Goal: Information Seeking & Learning: Learn about a topic

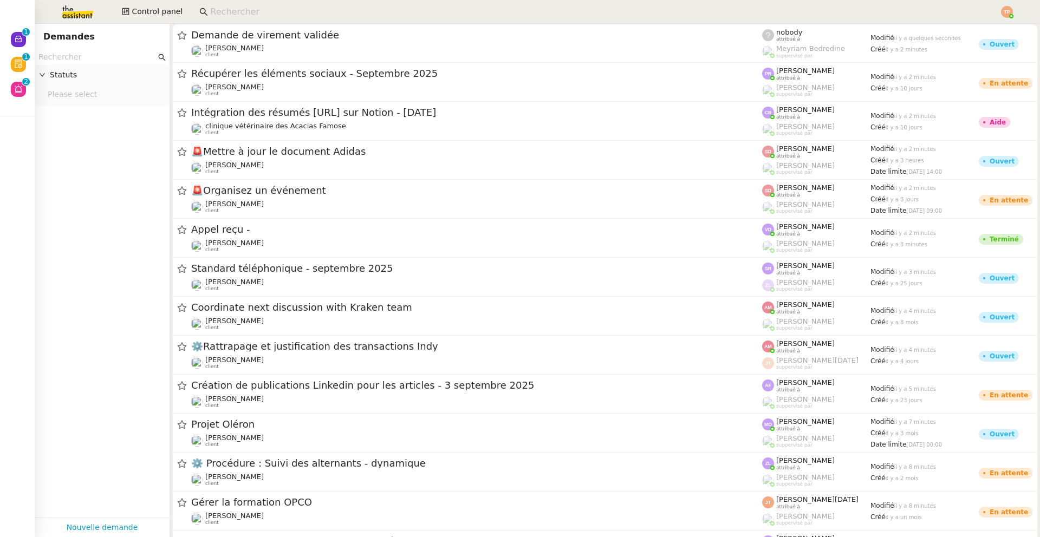
click at [248, 10] on input at bounding box center [599, 12] width 778 height 15
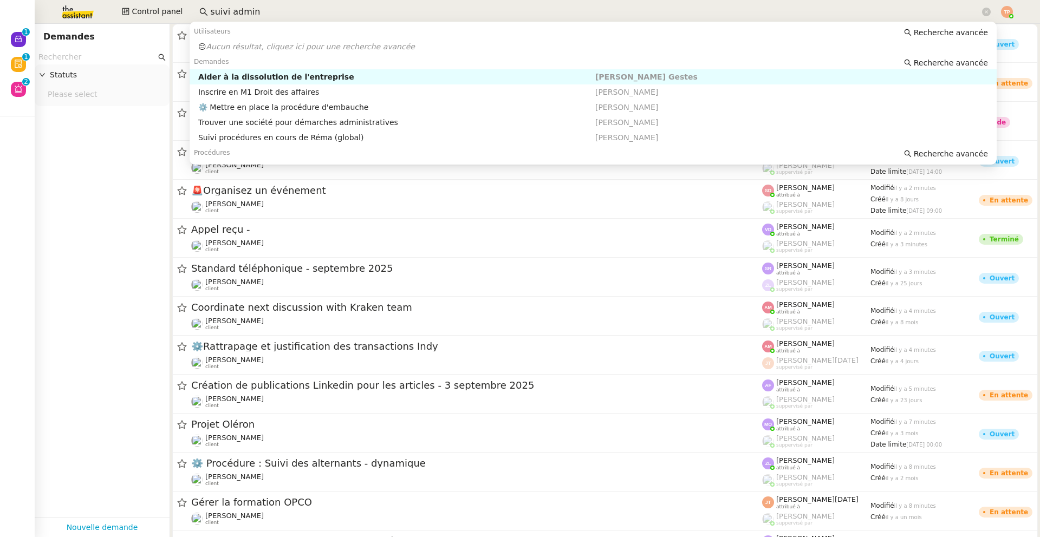
click at [250, 73] on div "Aider à la dissolution de l'entreprise" at bounding box center [396, 77] width 397 height 10
type input "suivi admin"
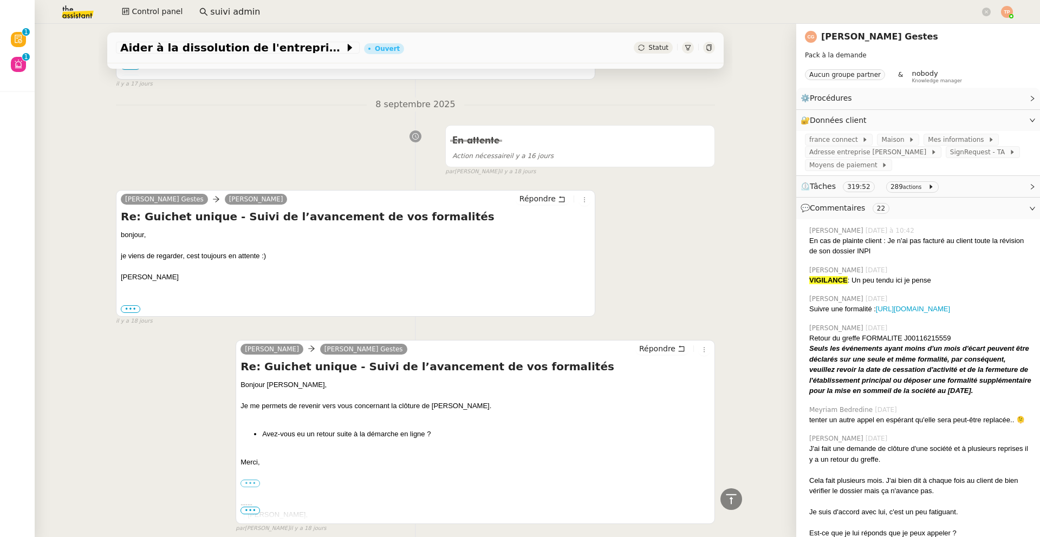
scroll to position [5229, 0]
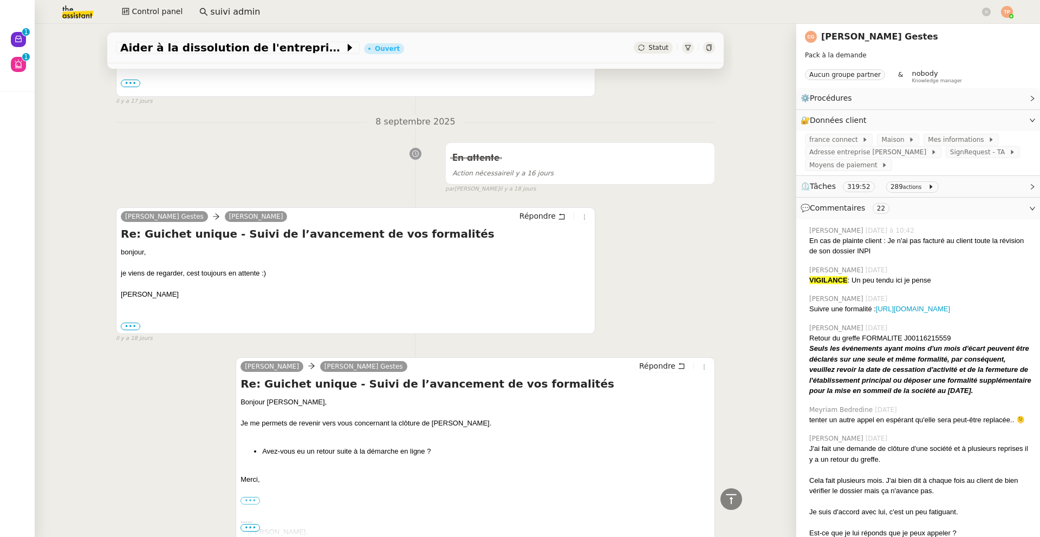
click at [706, 133] on div "Tâche Message Commentaire Veuillez patienter une erreur s'est produite 👌👌👌 mess…" at bounding box center [416, 52] width 634 height 10355
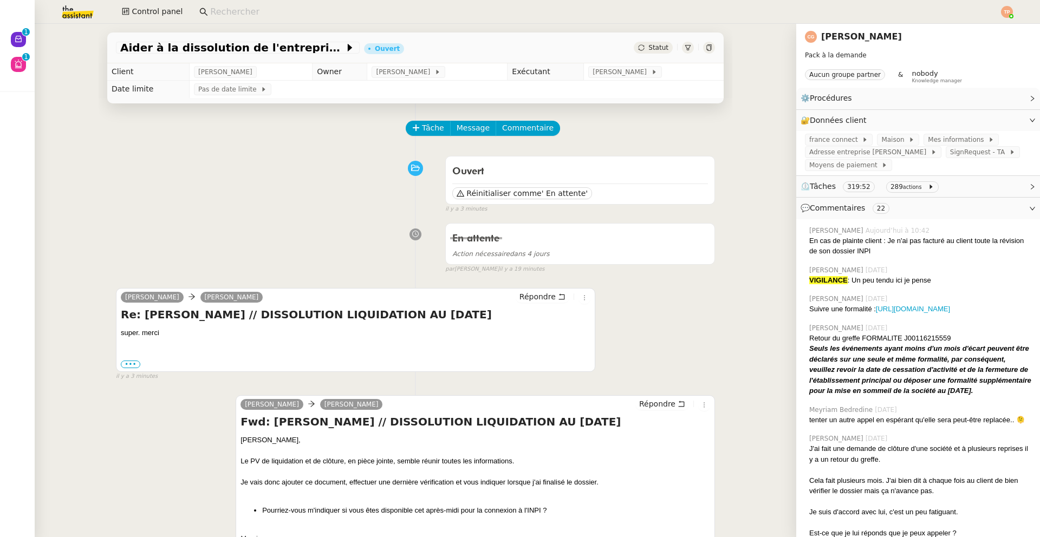
click at [220, 11] on input at bounding box center [599, 12] width 778 height 15
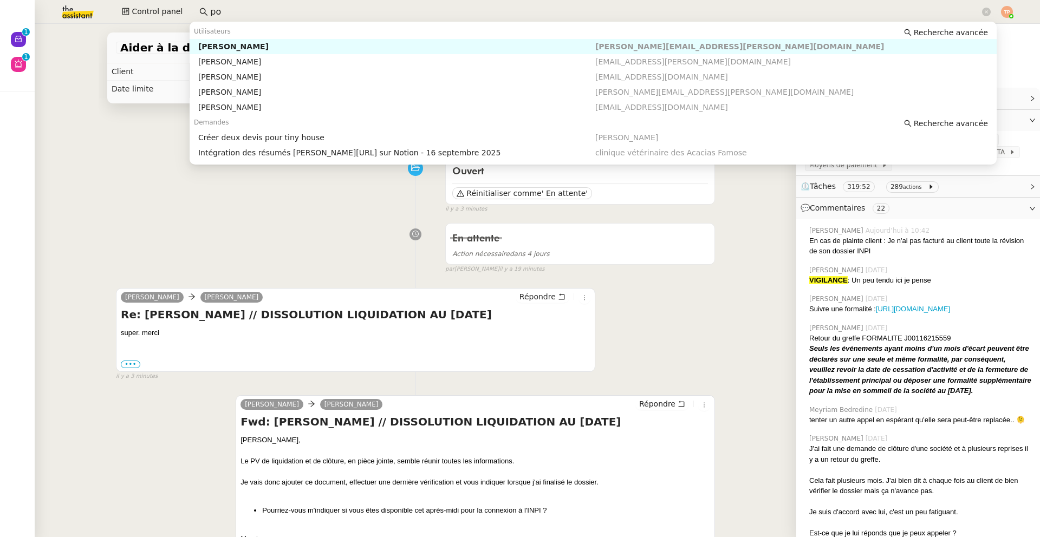
type input "p"
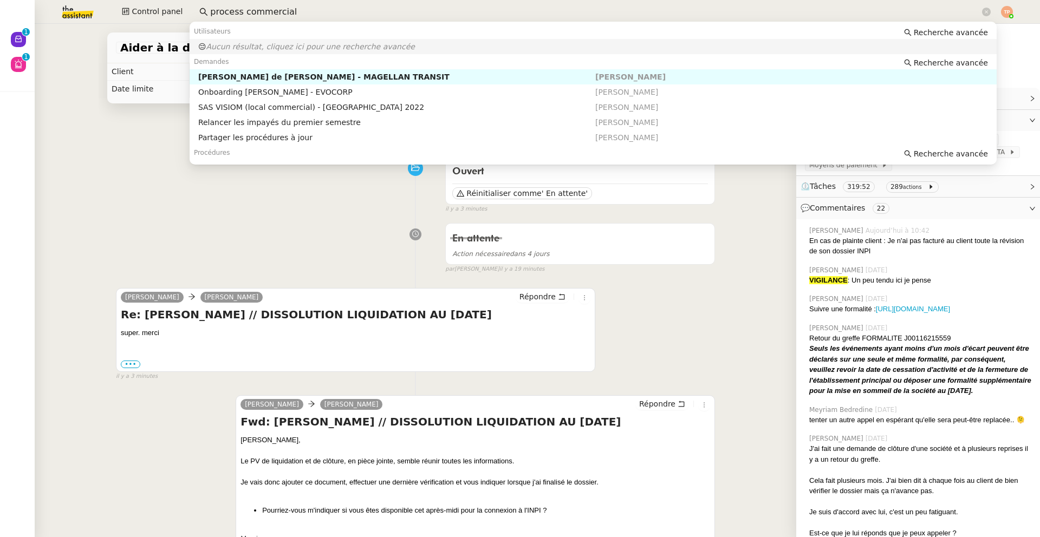
click at [255, 10] on input "process commercial" at bounding box center [595, 12] width 770 height 15
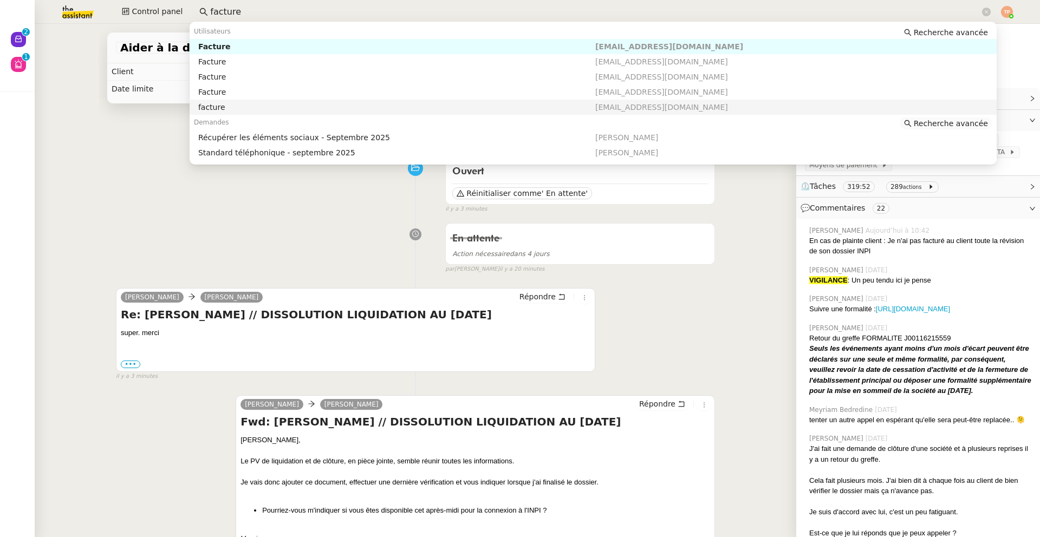
click at [936, 125] on span "Recherche avancée" at bounding box center [951, 123] width 74 height 11
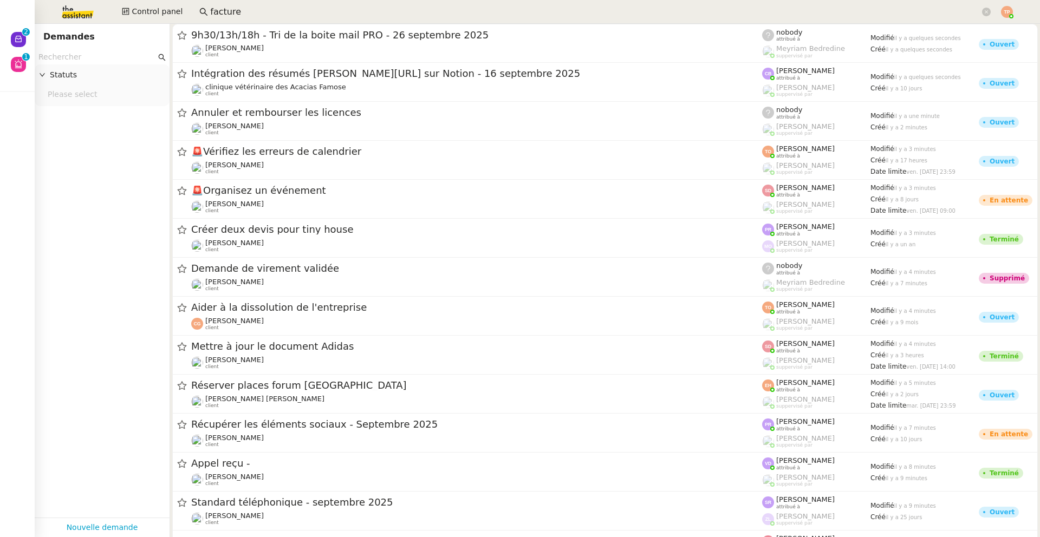
click at [239, 9] on input "facture" at bounding box center [595, 12] width 770 height 15
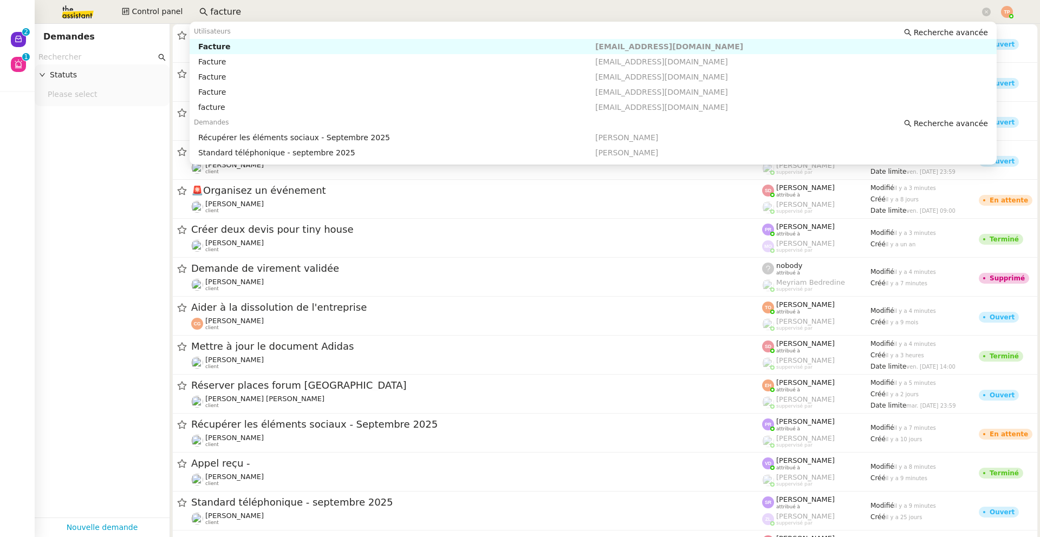
click at [239, 9] on input "facture" at bounding box center [595, 12] width 770 height 15
click at [924, 121] on span "Recherche avancée" at bounding box center [951, 123] width 74 height 11
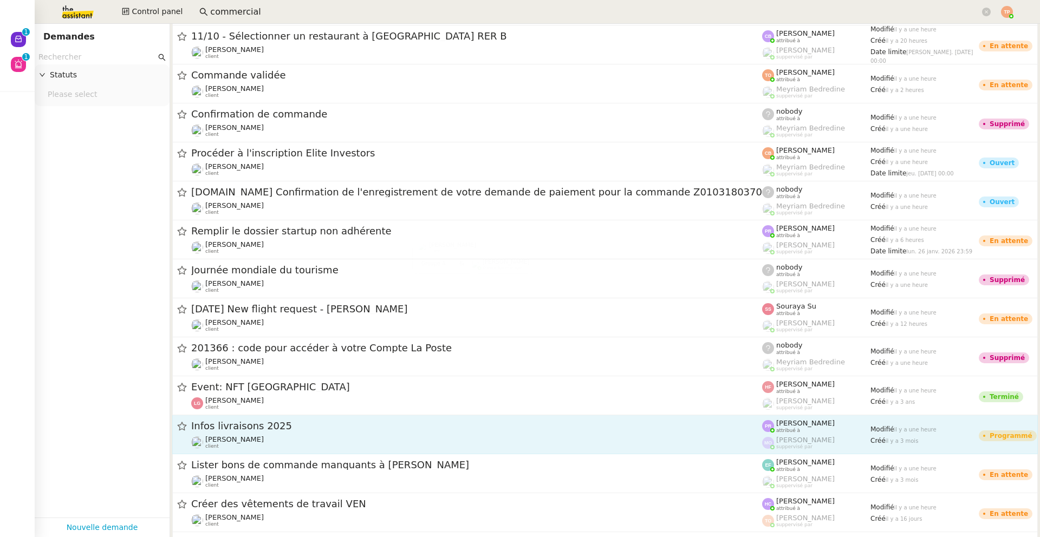
scroll to position [2882, 0]
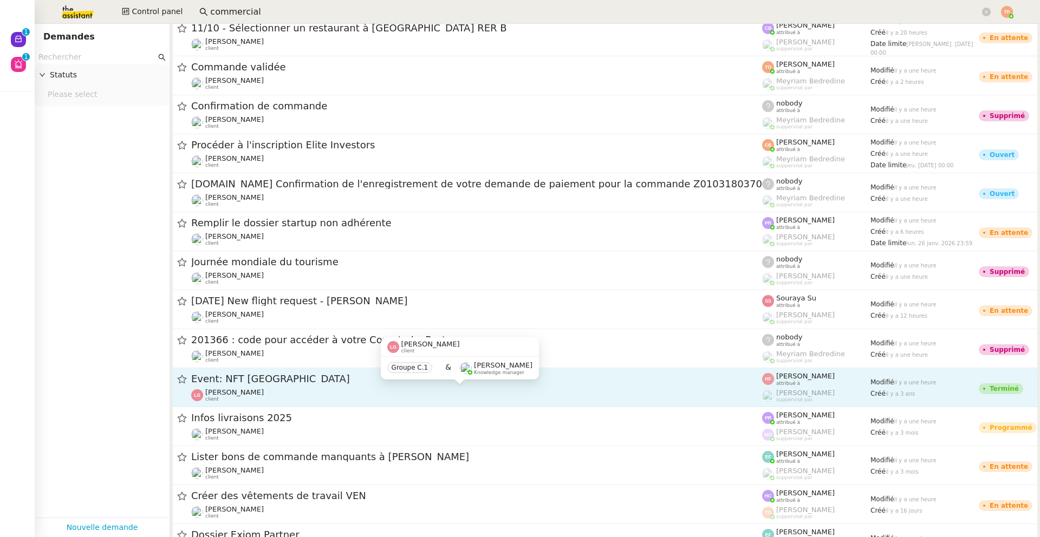
click at [336, 393] on div "Laurène Gauthier client" at bounding box center [476, 395] width 571 height 14
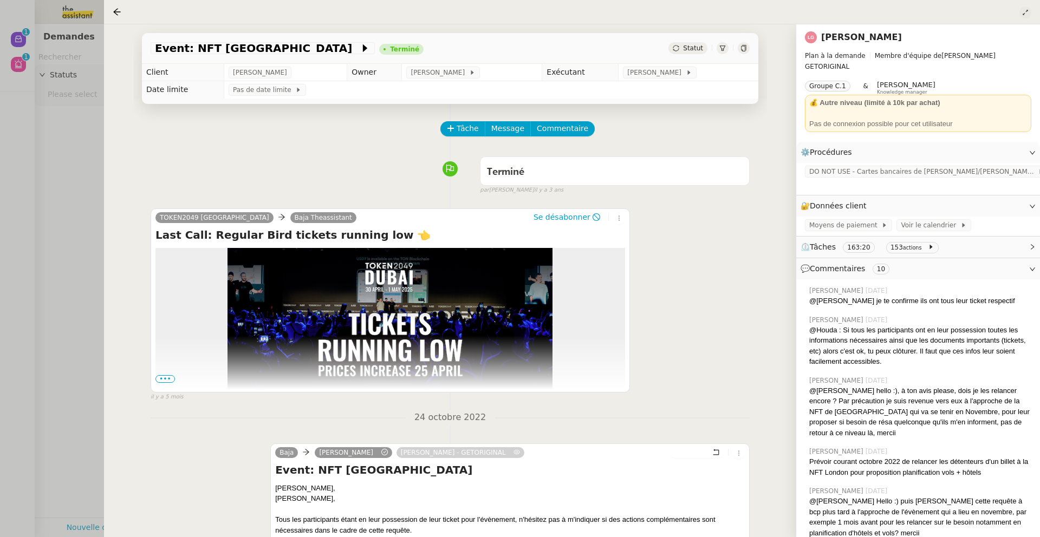
click at [1029, 11] on icon at bounding box center [1025, 12] width 11 height 7
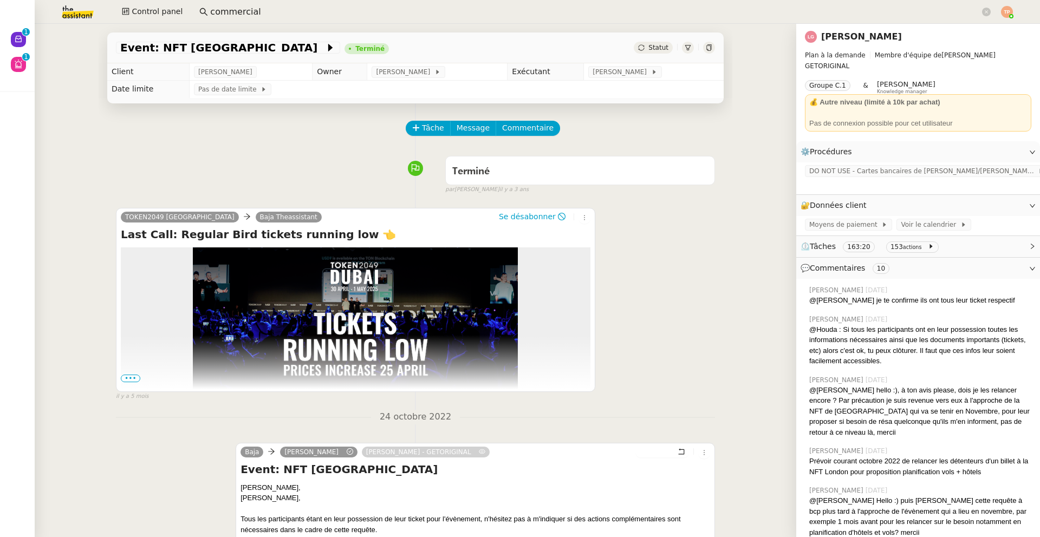
click at [220, 11] on input "commercial" at bounding box center [595, 12] width 770 height 15
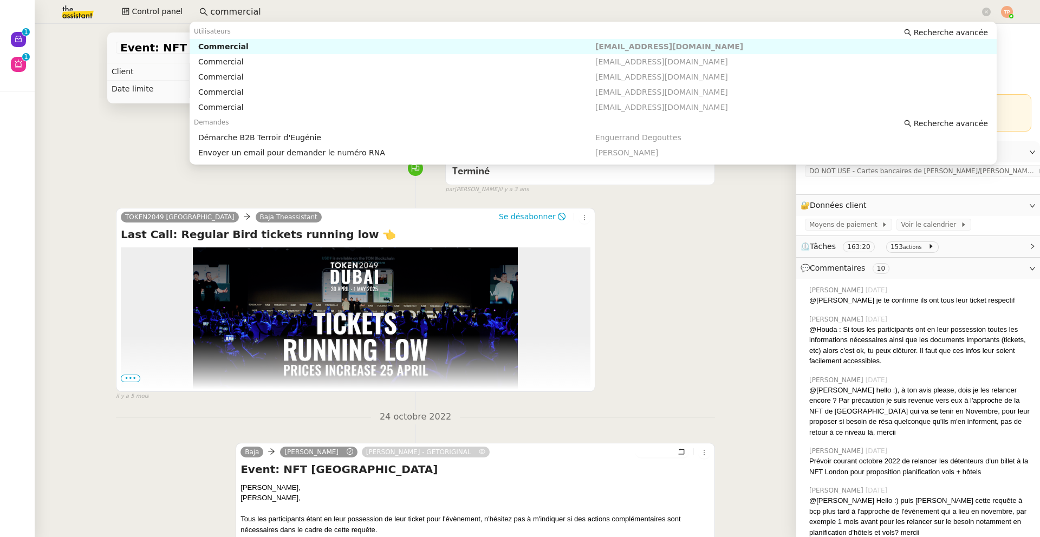
click at [239, 11] on input "commercial" at bounding box center [595, 12] width 770 height 15
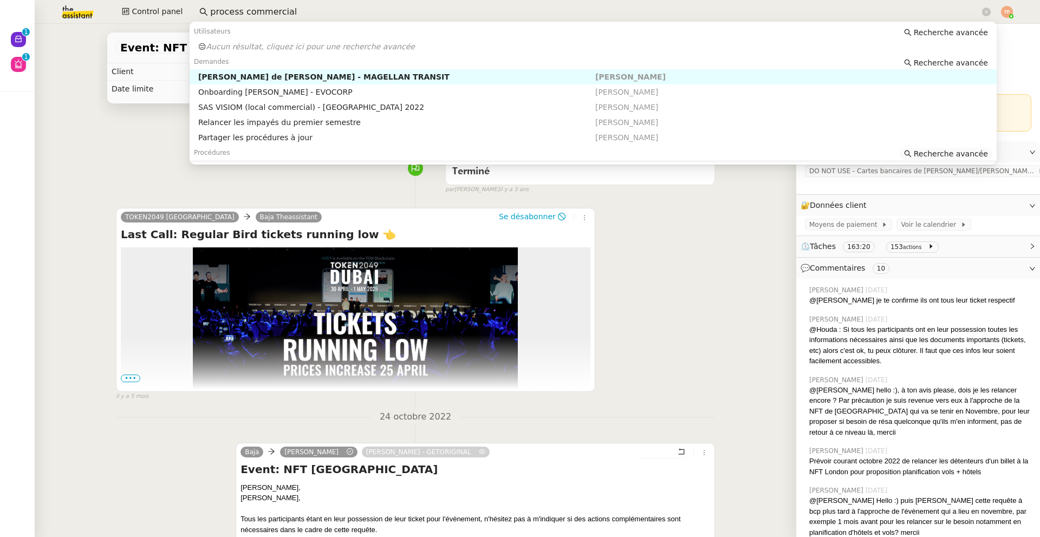
type input "process commercial"
click at [921, 154] on span "Recherche avancée" at bounding box center [951, 153] width 74 height 11
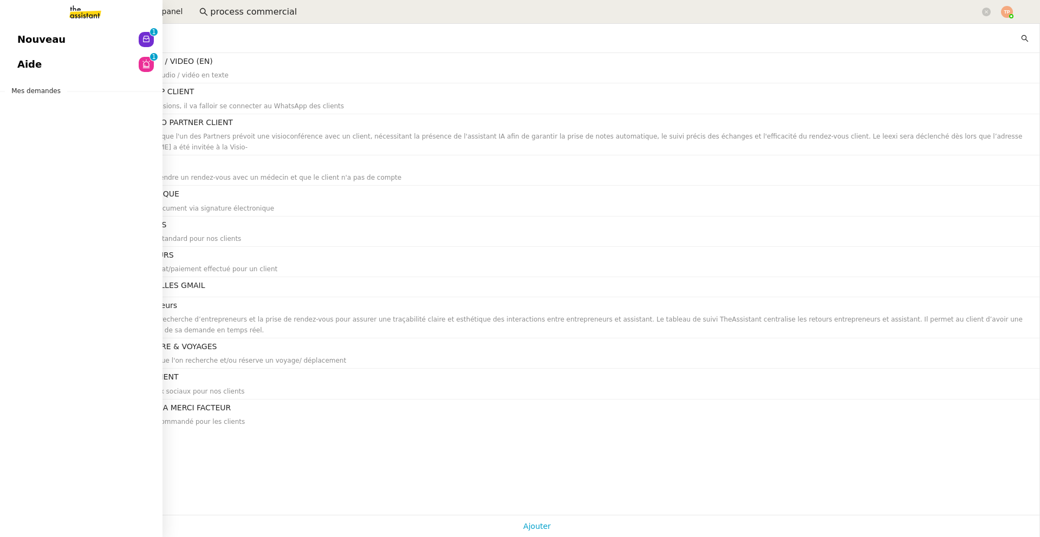
click at [125, 36] on link "Nouveau 0 1 2 3 4 5 6 7 8 9" at bounding box center [81, 39] width 163 height 25
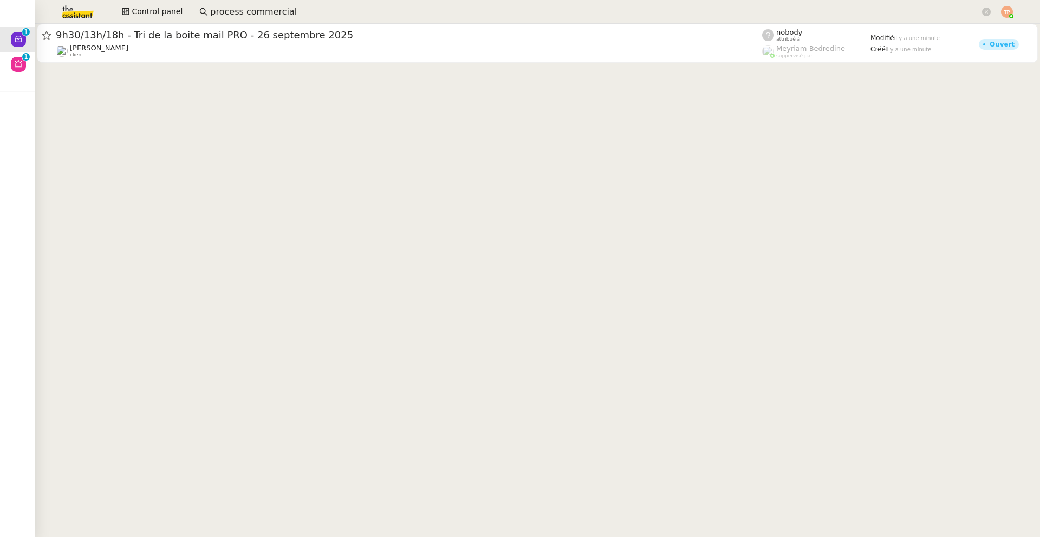
click at [70, 11] on img at bounding box center [69, 12] width 84 height 24
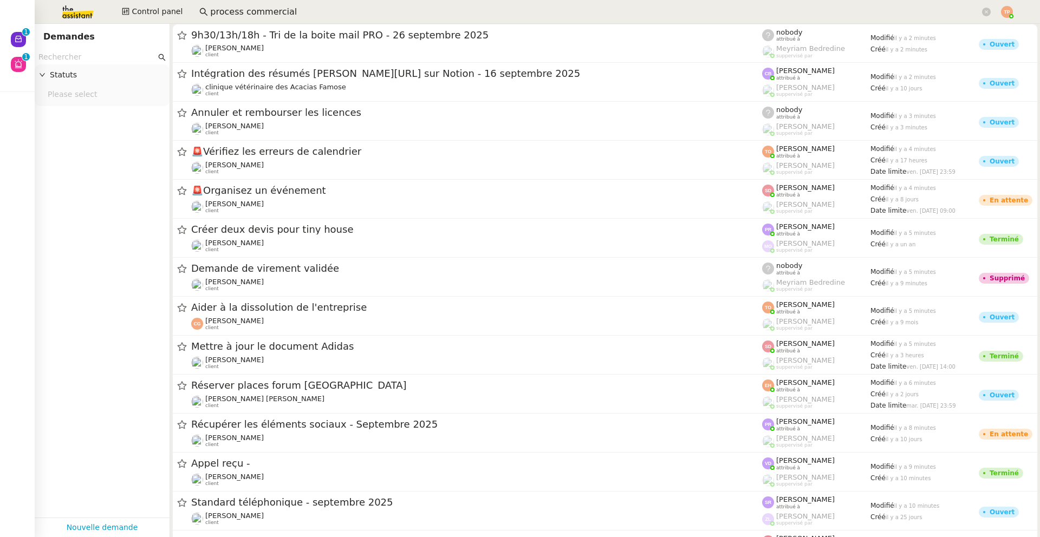
click at [249, 12] on input "process commercial" at bounding box center [595, 12] width 770 height 15
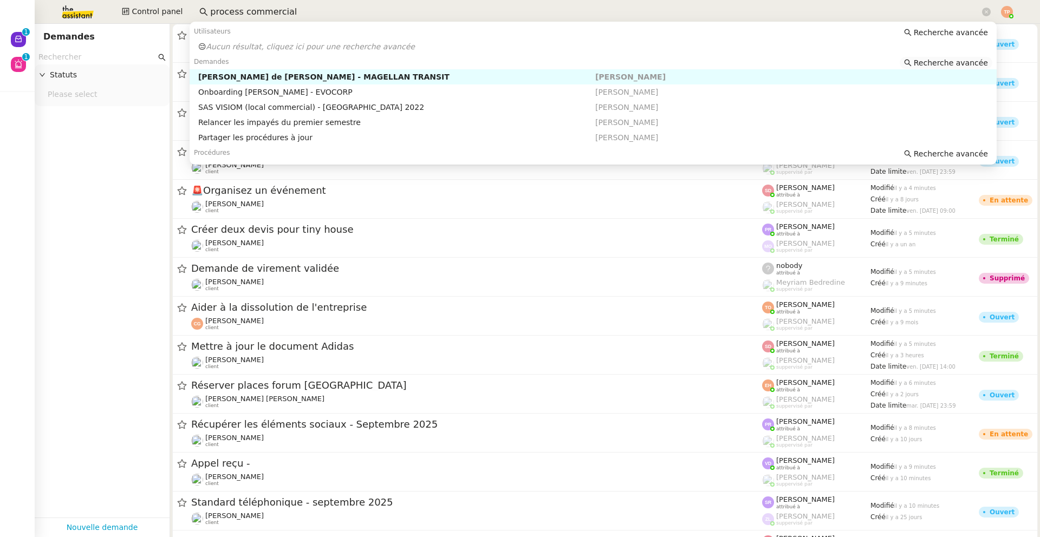
click at [953, 61] on span "Recherche avancée" at bounding box center [951, 62] width 74 height 11
click at [293, 10] on input "process commercial" at bounding box center [595, 12] width 770 height 15
click at [983, 62] on span "Recherche avancée" at bounding box center [951, 62] width 74 height 11
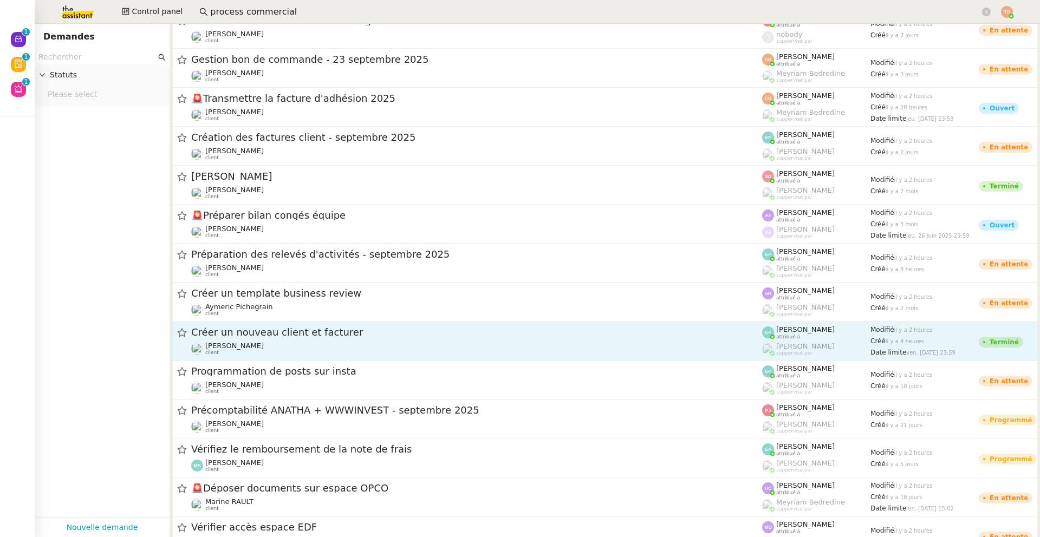
scroll to position [4207, 0]
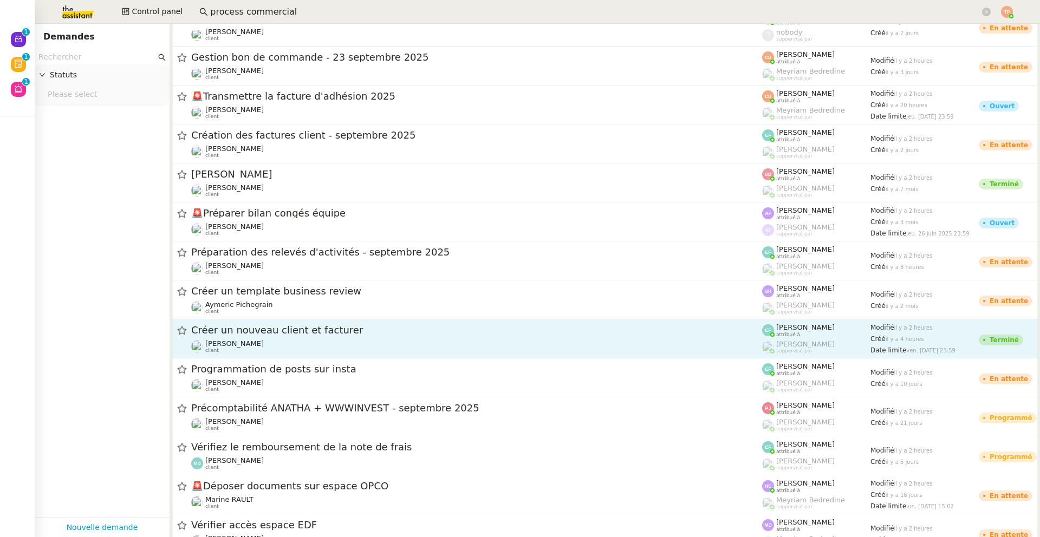
click at [590, 327] on span "Créer un nouveau client et facturer" at bounding box center [476, 331] width 571 height 10
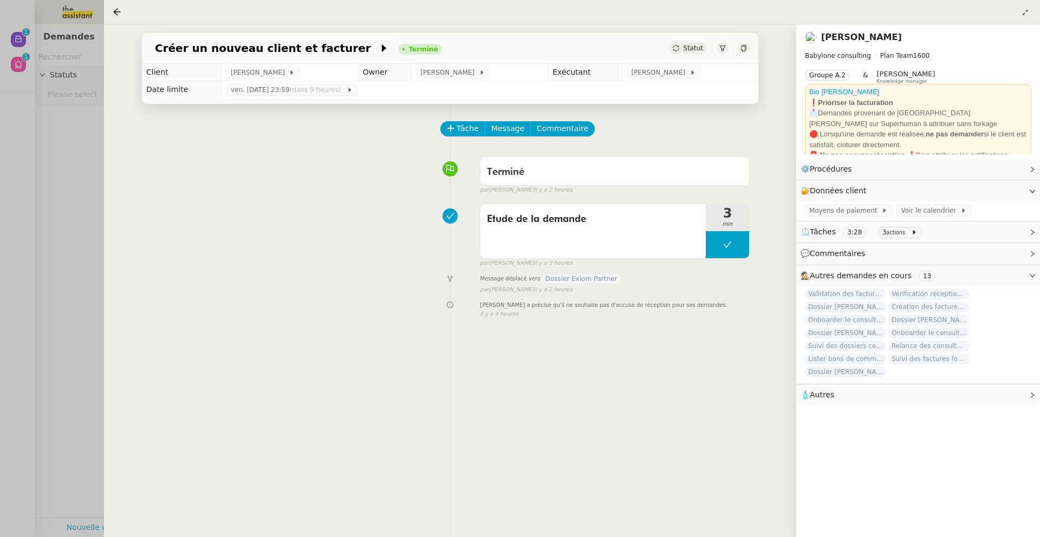
click at [47, 209] on div at bounding box center [520, 268] width 1040 height 537
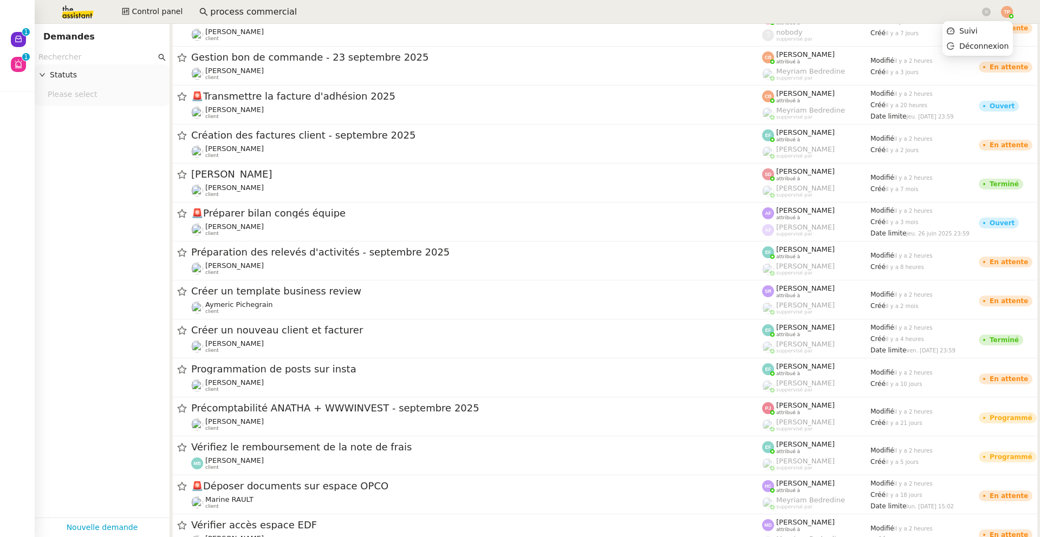
click at [1008, 14] on img at bounding box center [1007, 12] width 12 height 12
click at [81, 89] on nz-select-top-control "Please select" at bounding box center [102, 95] width 118 height 14
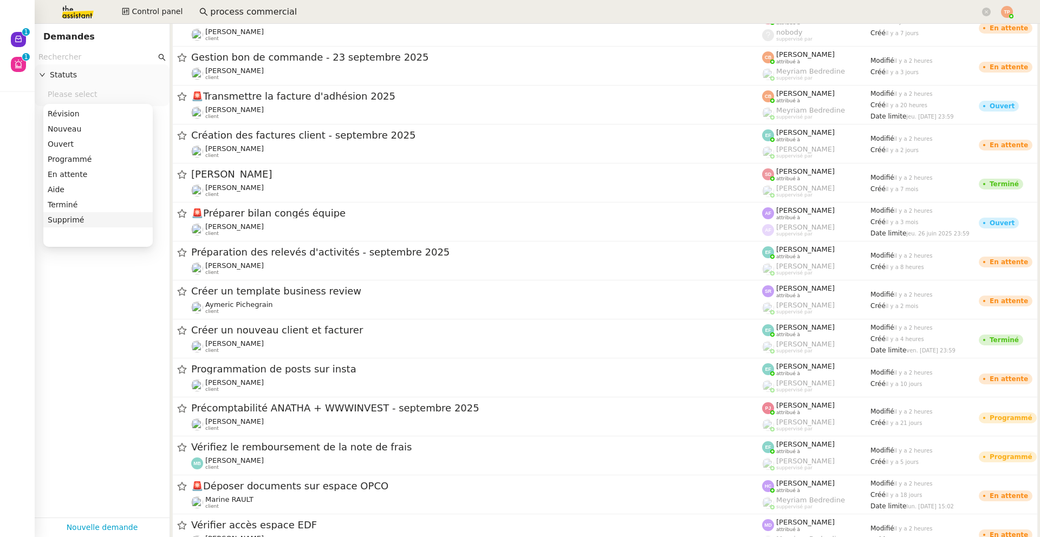
click at [91, 309] on app-tickets-filter "Statuts Please select" at bounding box center [102, 284] width 135 height 468
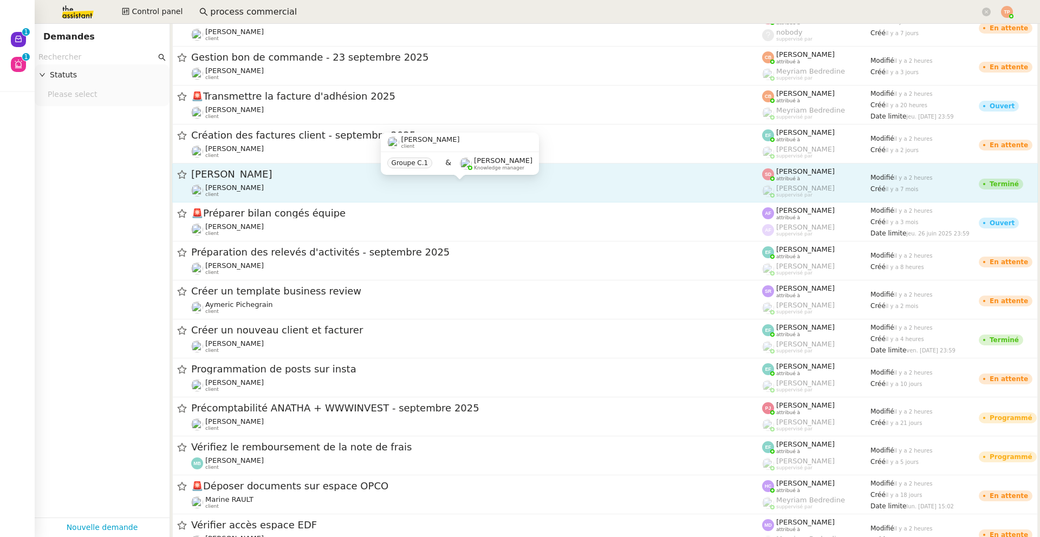
click at [330, 192] on div "Pascal Gauthier client" at bounding box center [476, 191] width 571 height 14
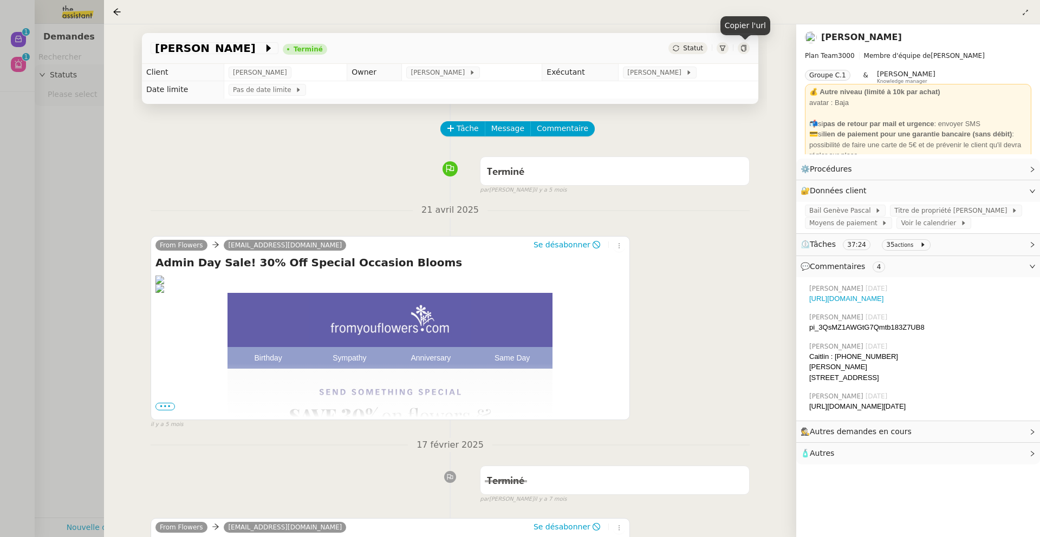
click at [742, 49] on icon at bounding box center [743, 48] width 5 height 7
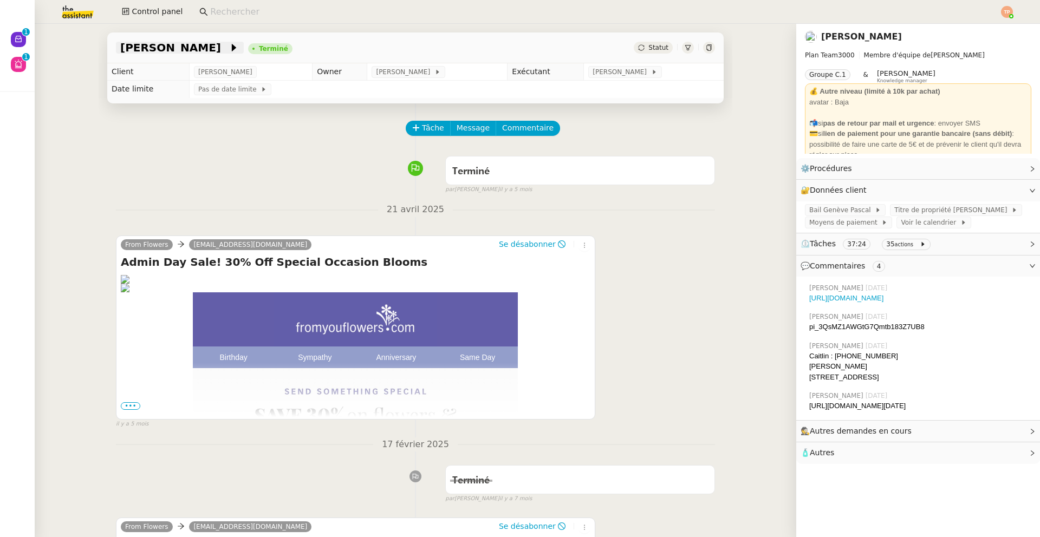
click at [190, 47] on span "Caitlin bouquet" at bounding box center [174, 47] width 108 height 11
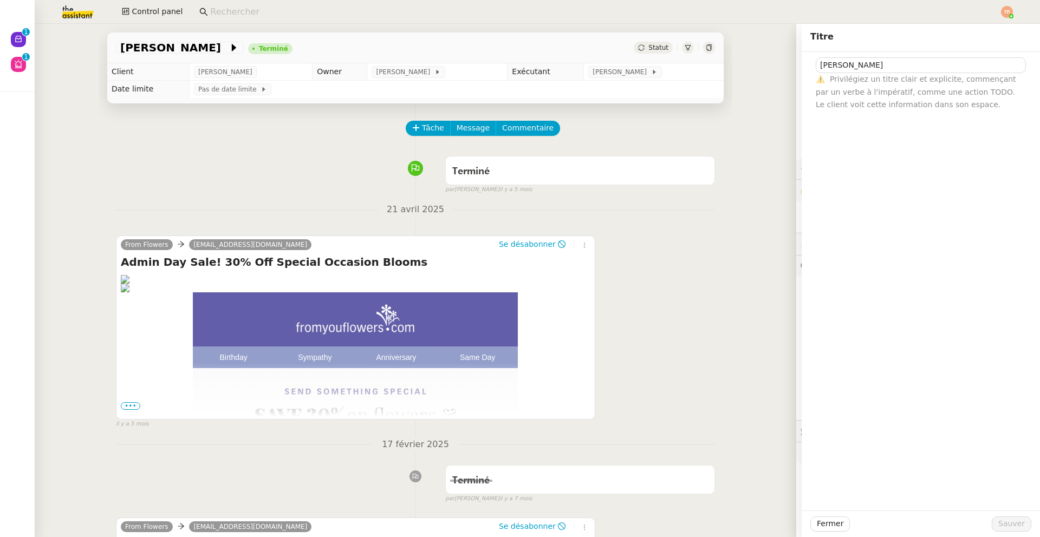
click at [644, 252] on div "From Flowers baja.t599@theassistant.com Se désabonner Admin Day Sale! 30% Off S…" at bounding box center [415, 327] width 599 height 203
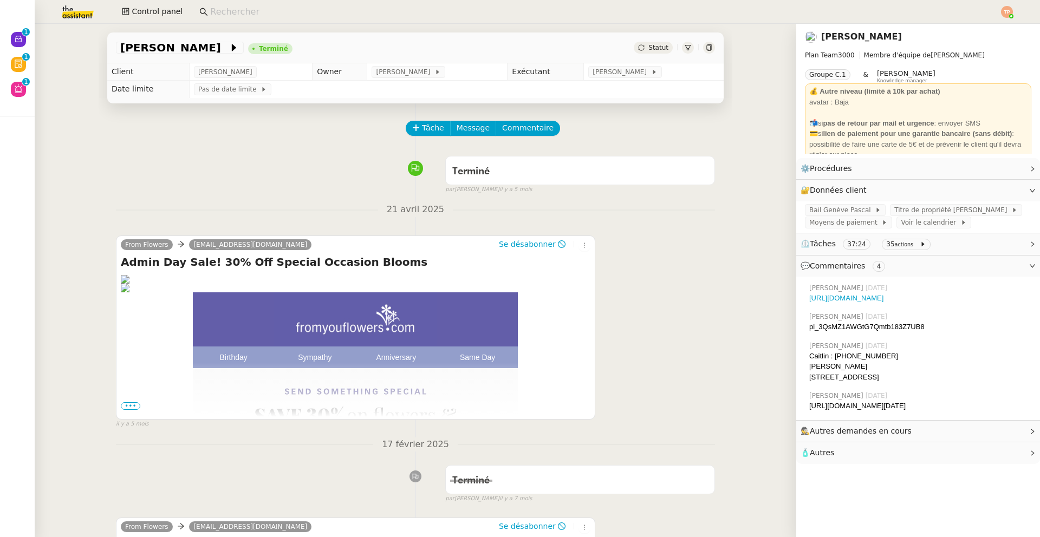
click at [80, 18] on img at bounding box center [69, 12] width 84 height 24
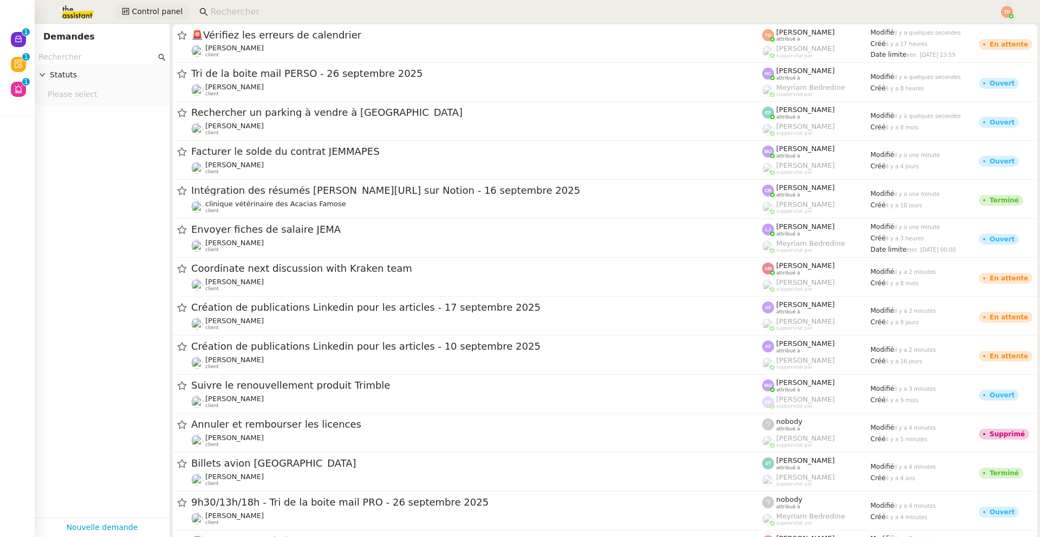
click at [127, 14] on icon at bounding box center [125, 11] width 7 height 7
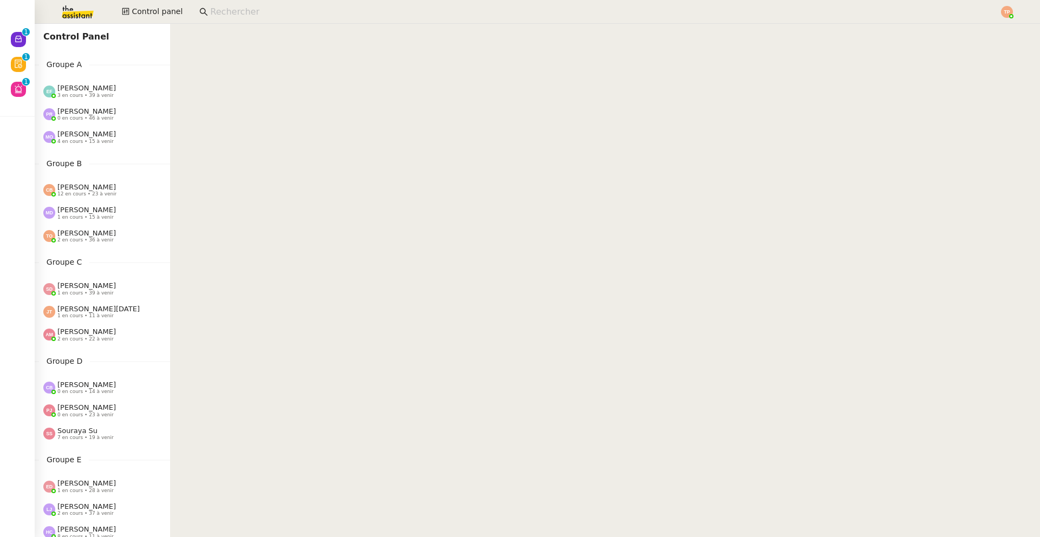
click at [84, 12] on img at bounding box center [69, 12] width 84 height 24
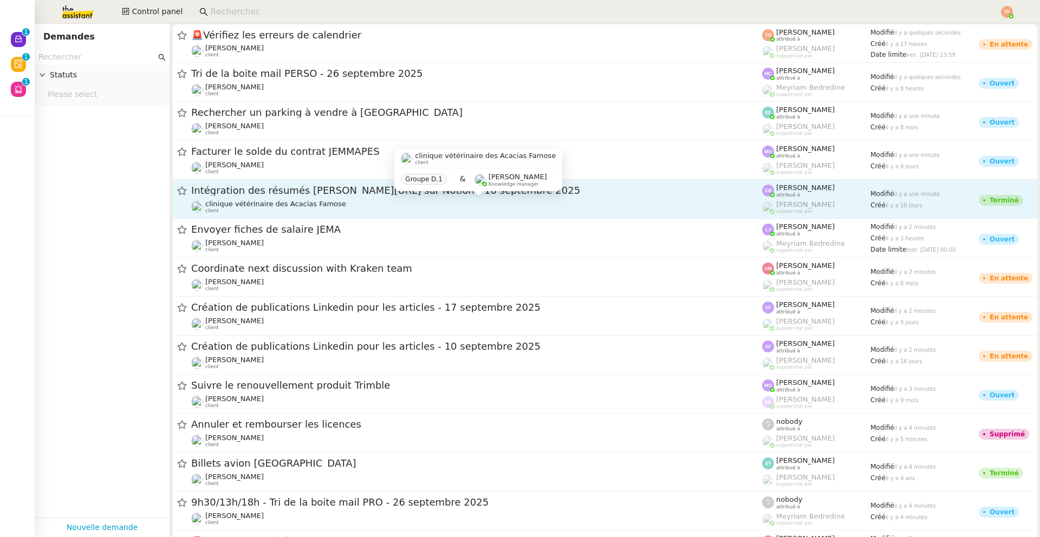
click at [359, 202] on div "clinique vétérinaire des Acacias Famose client" at bounding box center [476, 207] width 571 height 14
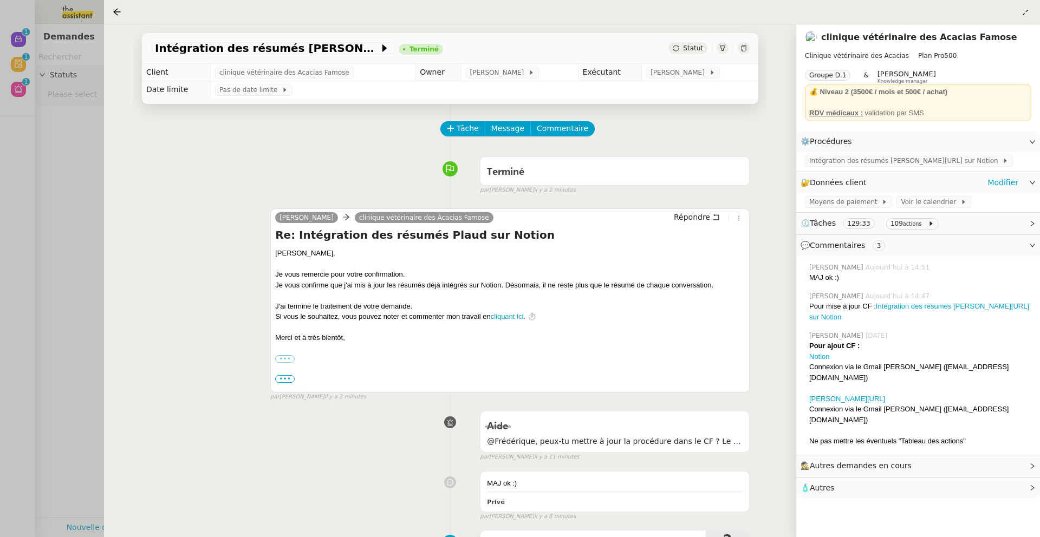
click at [847, 183] on span "Données client" at bounding box center [838, 182] width 57 height 9
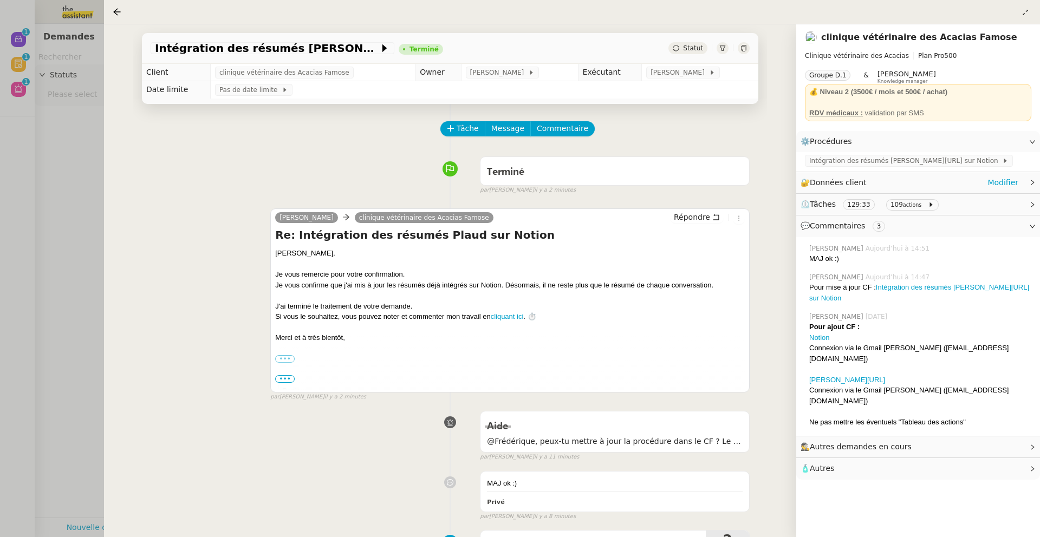
click at [847, 183] on span "Données client" at bounding box center [838, 182] width 57 height 9
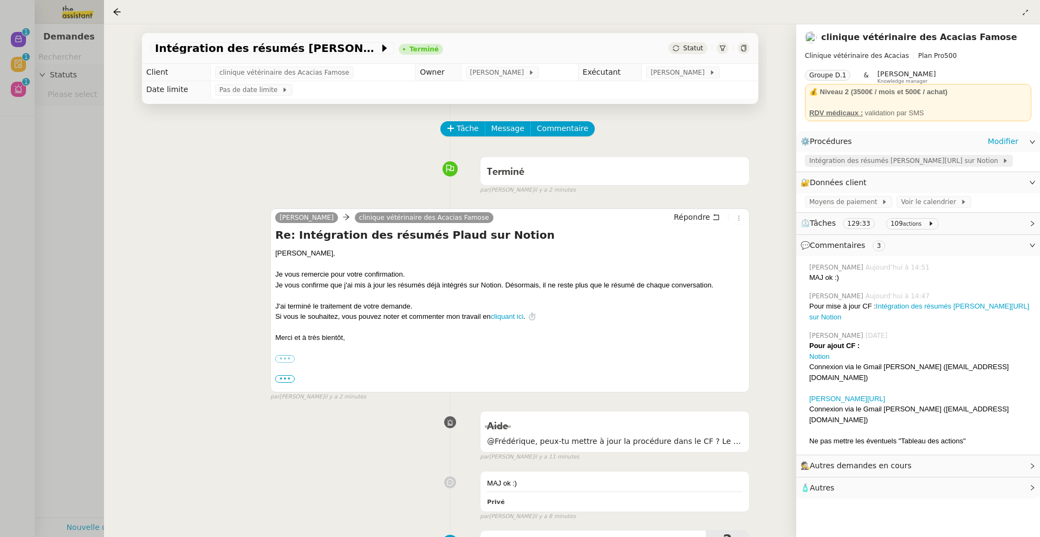
click at [873, 161] on span "Intégration des résumés Plaud.ai sur Notion" at bounding box center [905, 160] width 193 height 11
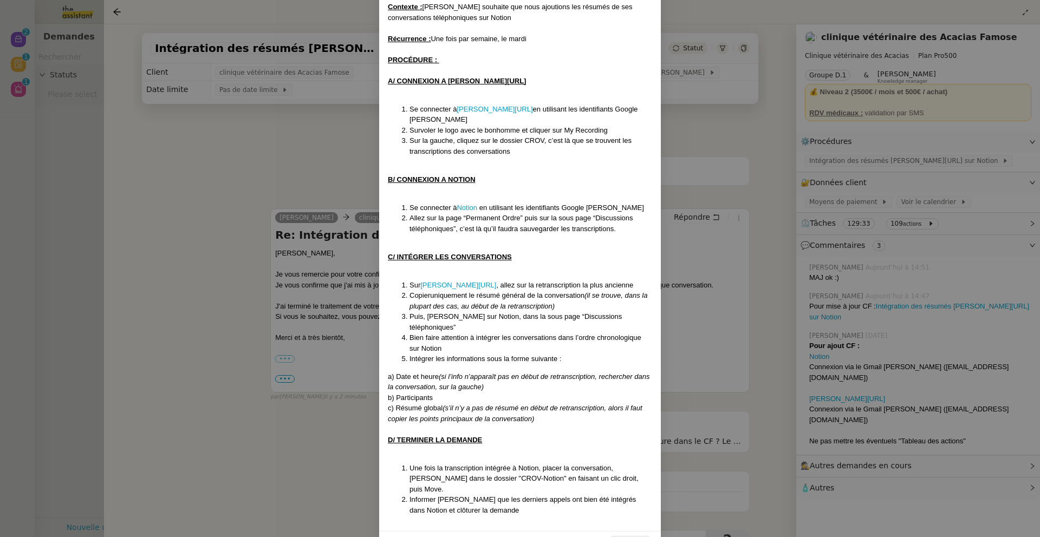
click at [145, 410] on nz-modal-container "Création le 11/09/2025 Mise à jour le 26/09/2025 Contexte : Frank souhaite que …" at bounding box center [520, 268] width 1040 height 537
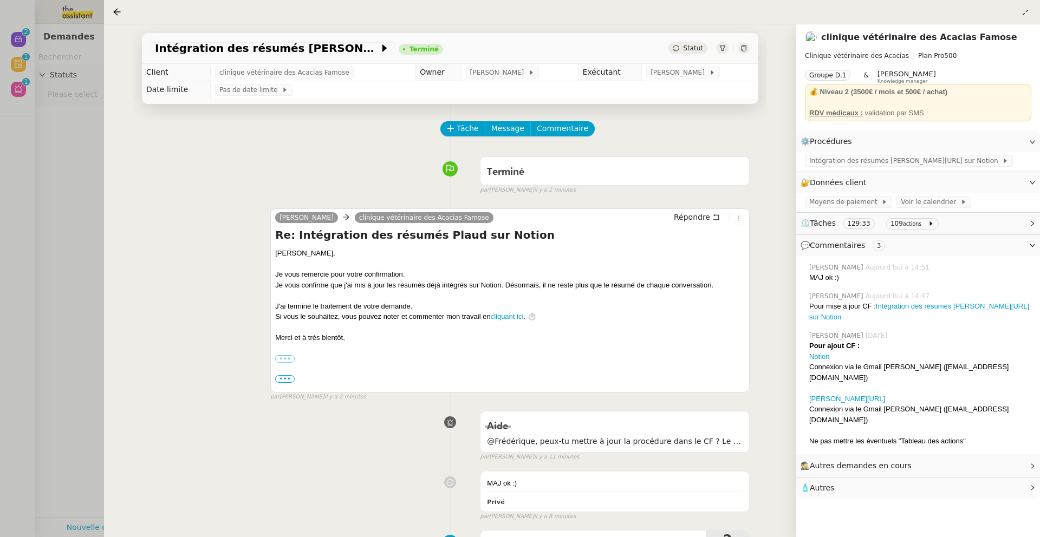
scroll to position [49, 0]
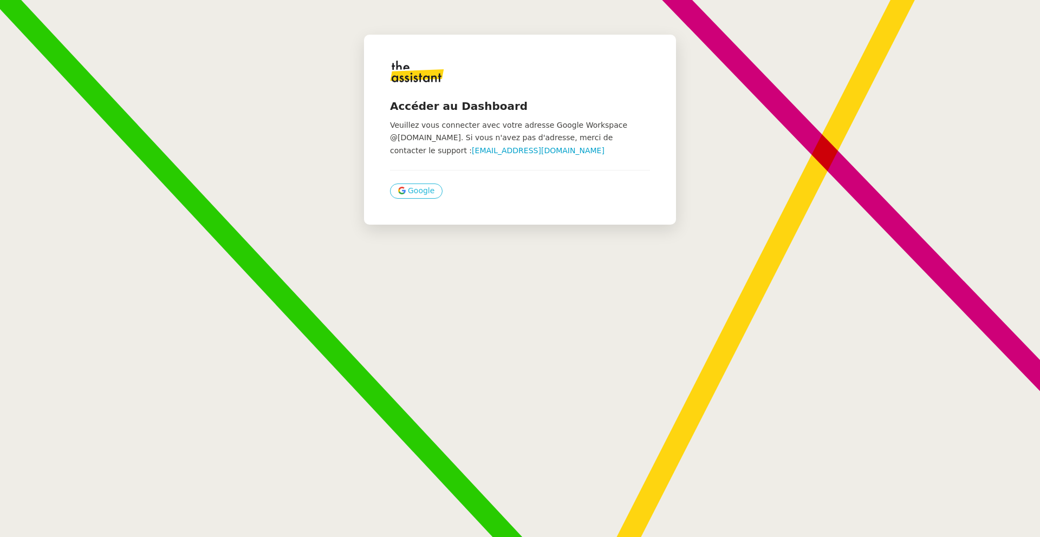
click at [418, 189] on span "Google" at bounding box center [421, 191] width 27 height 12
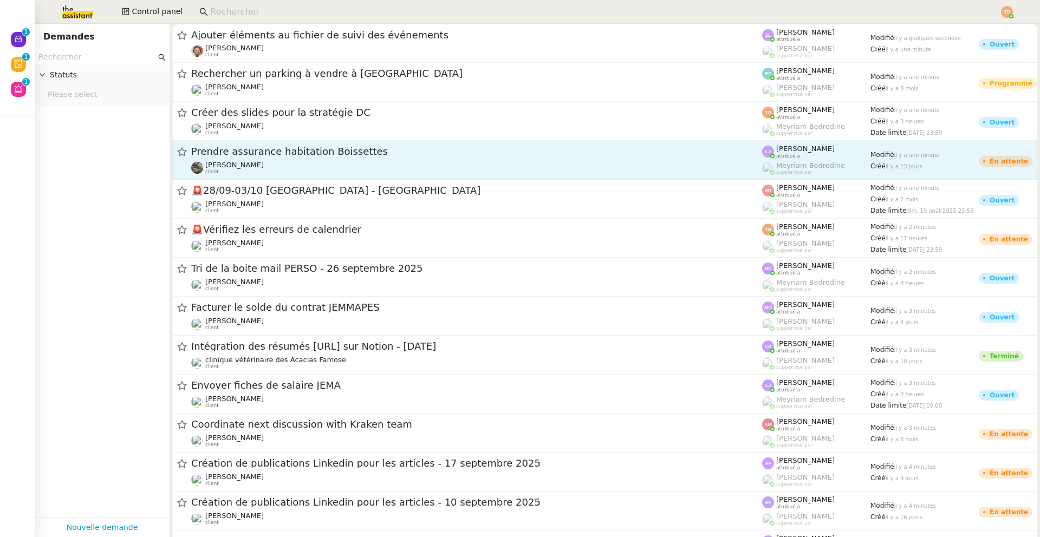
click at [327, 159] on div "Prendre assurance habitation Boissettes Isabelle Faure client" at bounding box center [476, 160] width 571 height 30
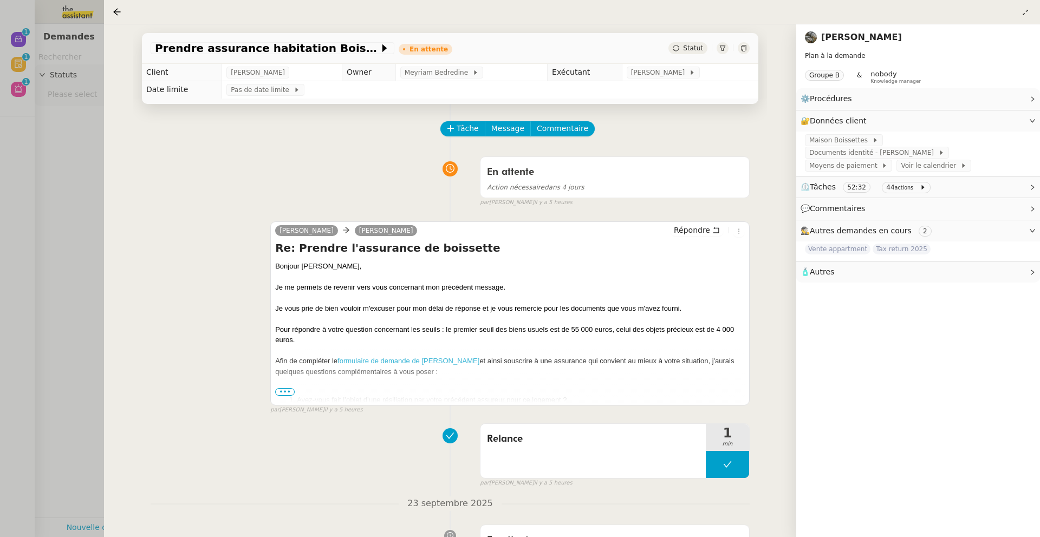
click at [81, 158] on div at bounding box center [520, 268] width 1040 height 537
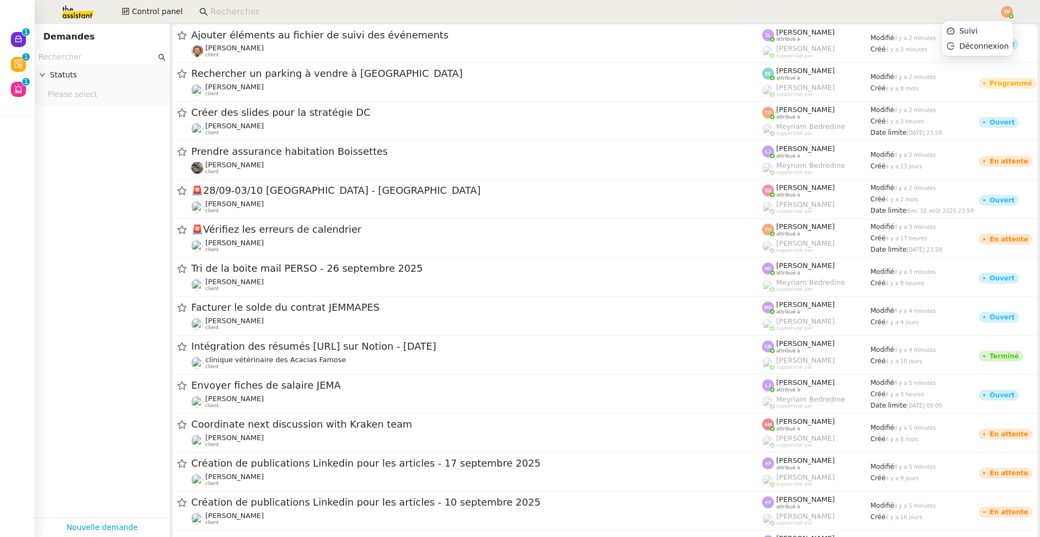
click at [1010, 12] on img at bounding box center [1007, 12] width 12 height 12
click at [989, 27] on li "Suivi" at bounding box center [978, 30] width 70 height 15
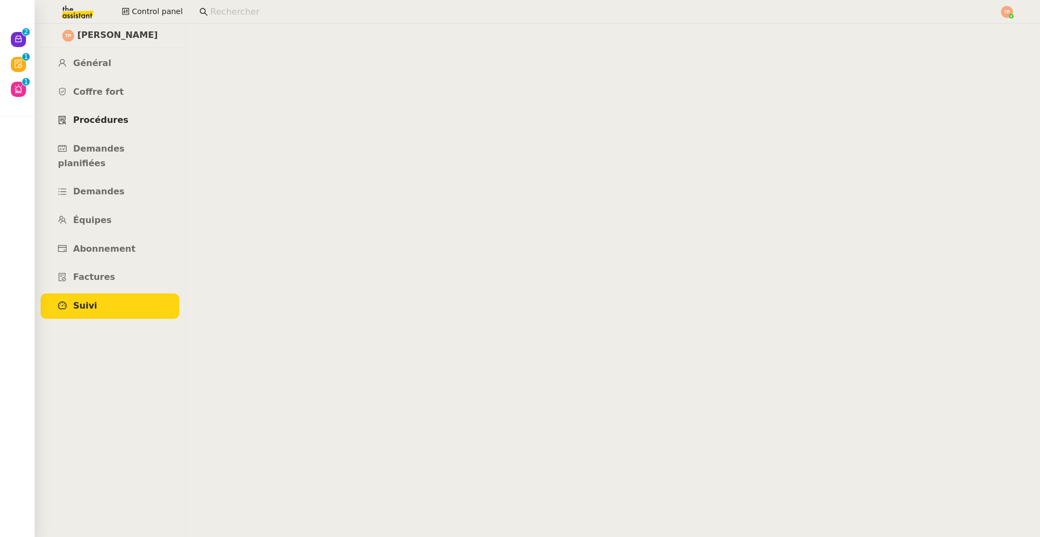
click at [116, 119] on span "Procédures" at bounding box center [100, 120] width 55 height 10
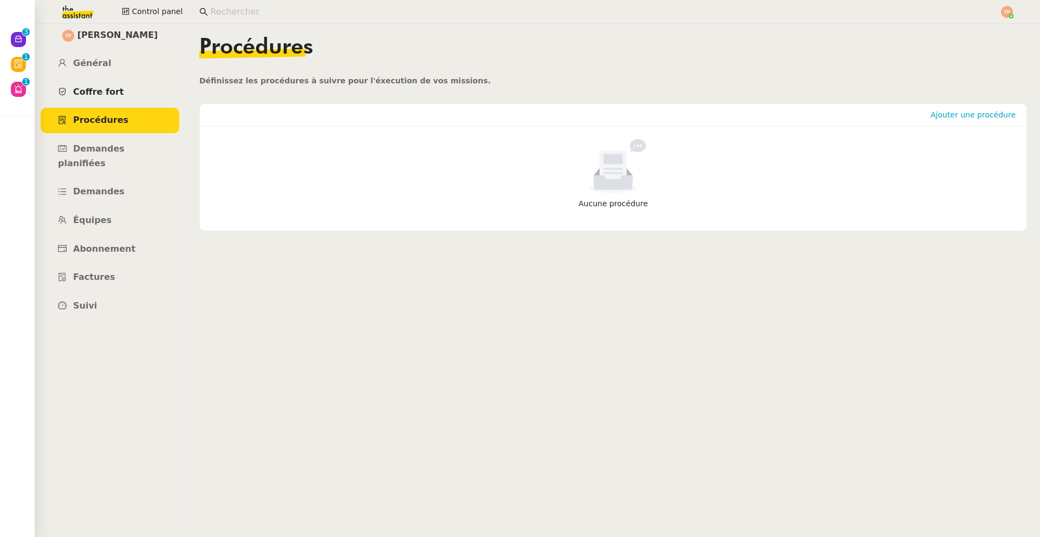
click at [121, 104] on link "Coffre fort" at bounding box center [110, 92] width 139 height 25
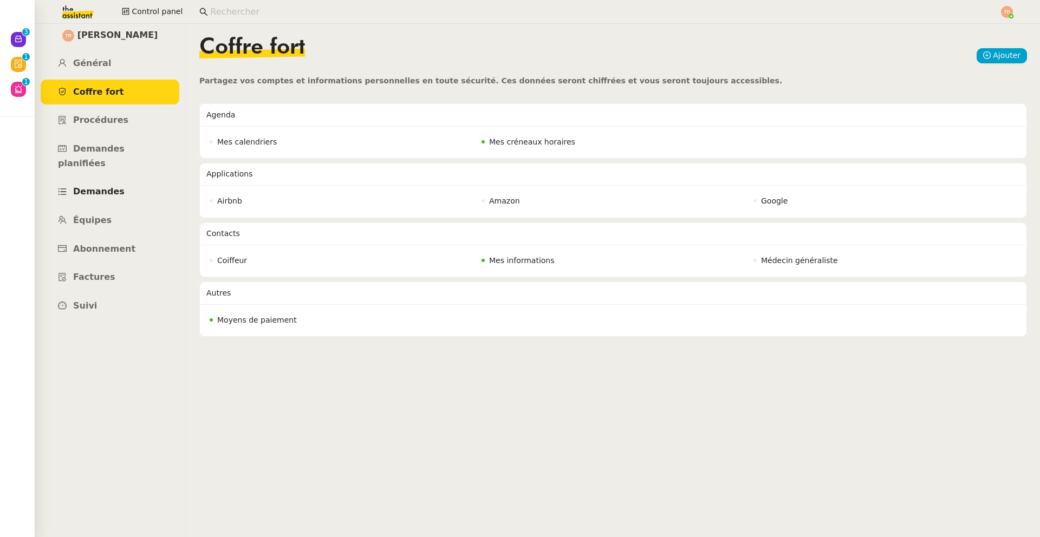
click at [113, 179] on link "Demandes" at bounding box center [110, 191] width 139 height 25
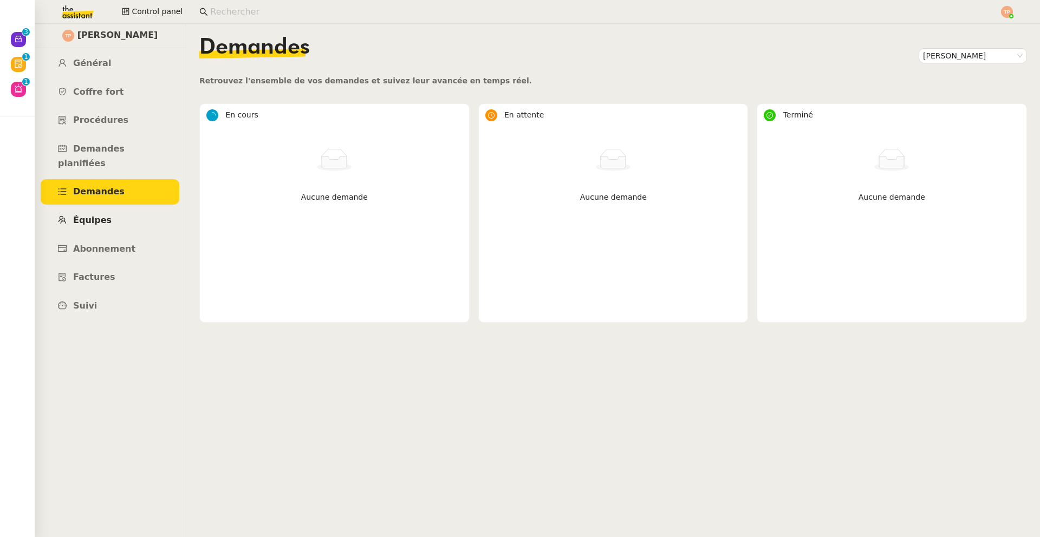
click at [112, 208] on link "Équipes" at bounding box center [110, 220] width 139 height 25
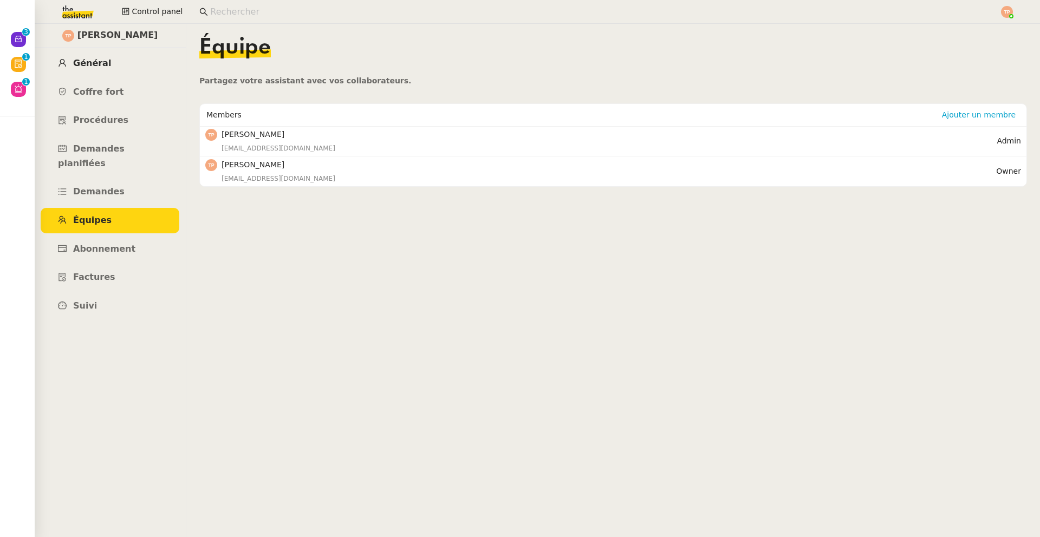
click at [63, 67] on icon at bounding box center [62, 63] width 9 height 9
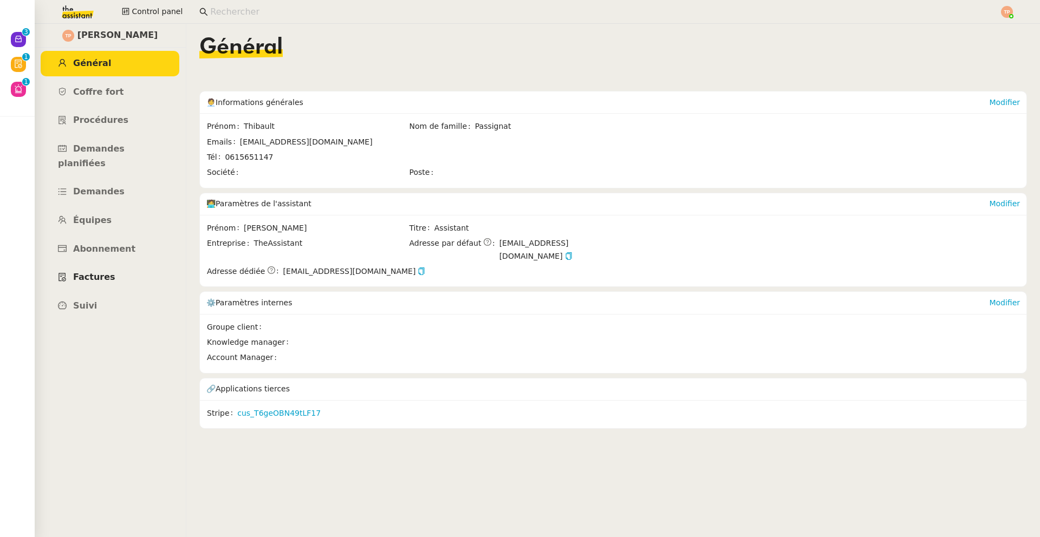
click at [116, 265] on link "Factures" at bounding box center [110, 277] width 139 height 25
click at [158, 10] on span "Control panel" at bounding box center [157, 11] width 51 height 12
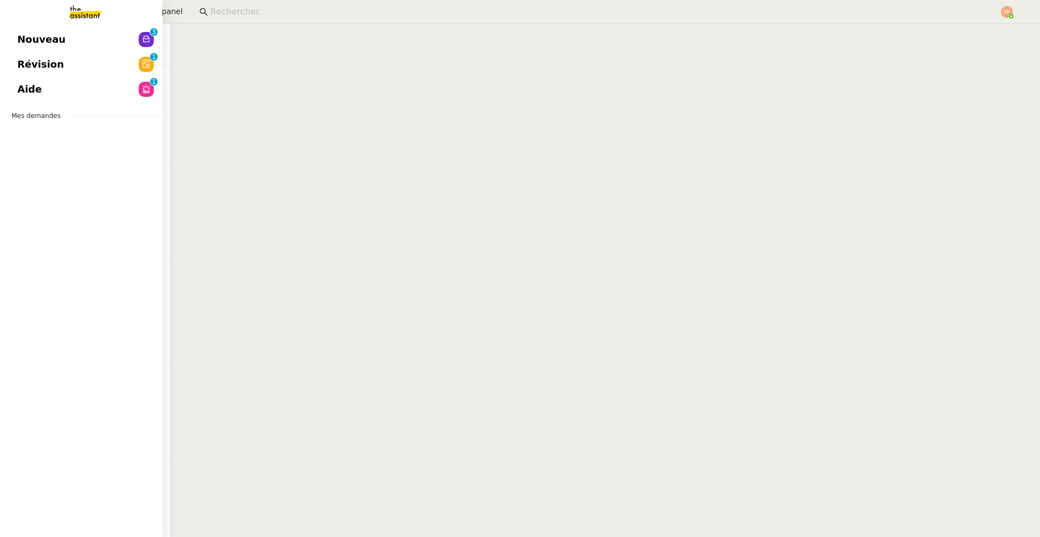
click at [70, 40] on link "Nouveau 0 1 2 3 4 5 6 7 8 9" at bounding box center [81, 39] width 163 height 25
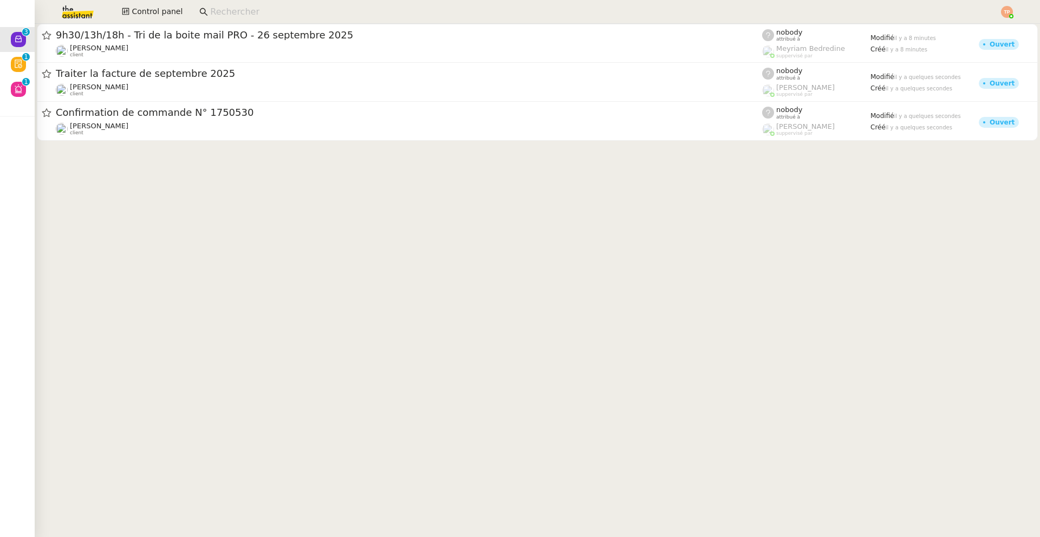
click at [237, 12] on input at bounding box center [599, 12] width 778 height 15
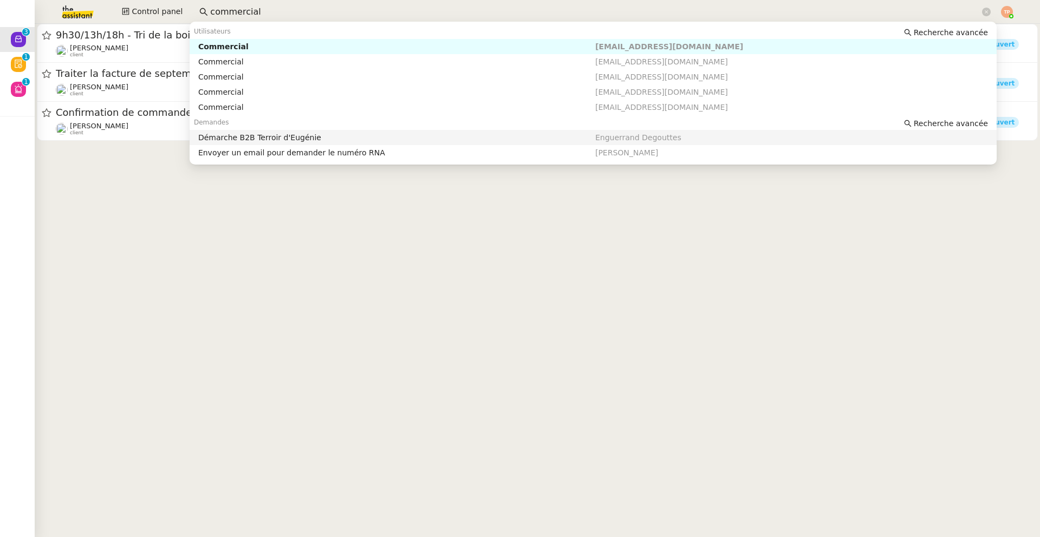
click at [475, 140] on div "Démarche B2B Terroir d'Eugénie" at bounding box center [396, 138] width 397 height 10
type input "commercial"
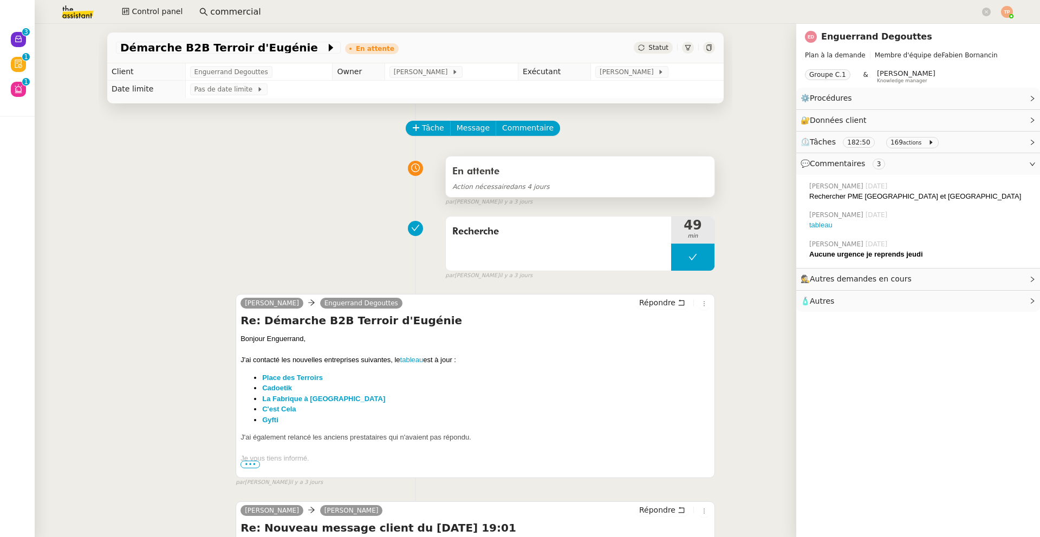
click at [563, 172] on div "En attente" at bounding box center [580, 171] width 256 height 17
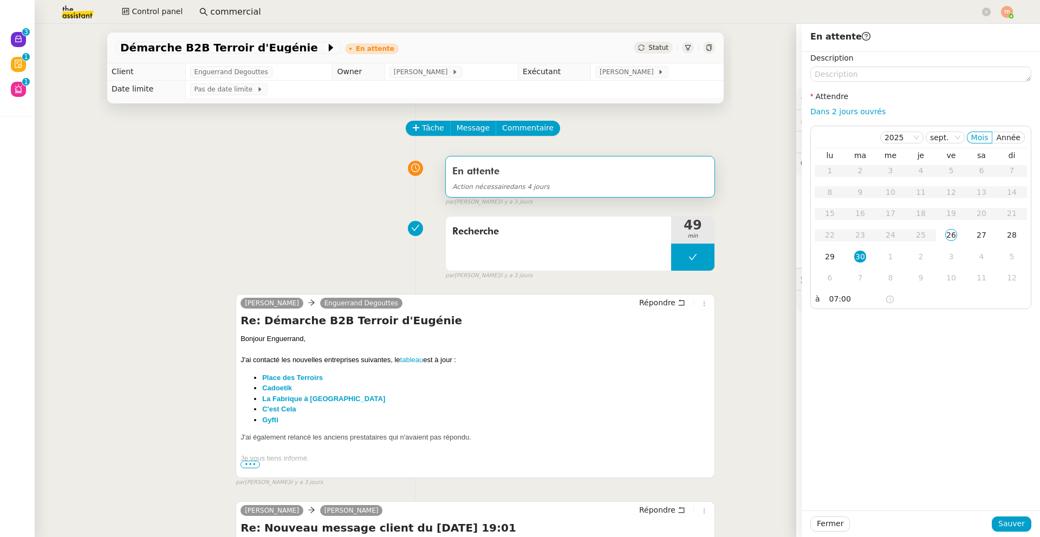
click at [590, 137] on div "Tâche Message Commentaire" at bounding box center [561, 134] width 308 height 26
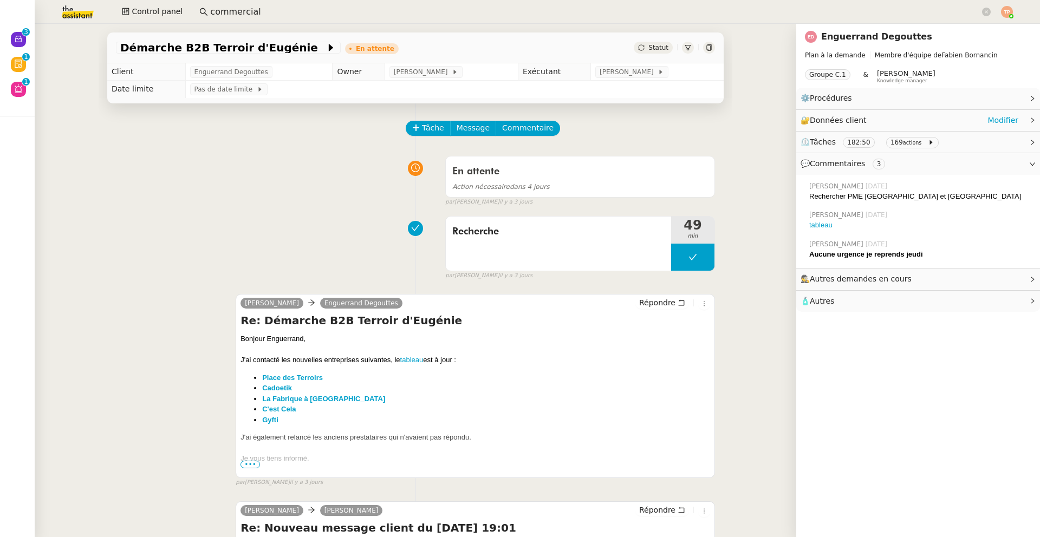
click at [870, 121] on div "🔐 Données client Modifier" at bounding box center [910, 120] width 218 height 12
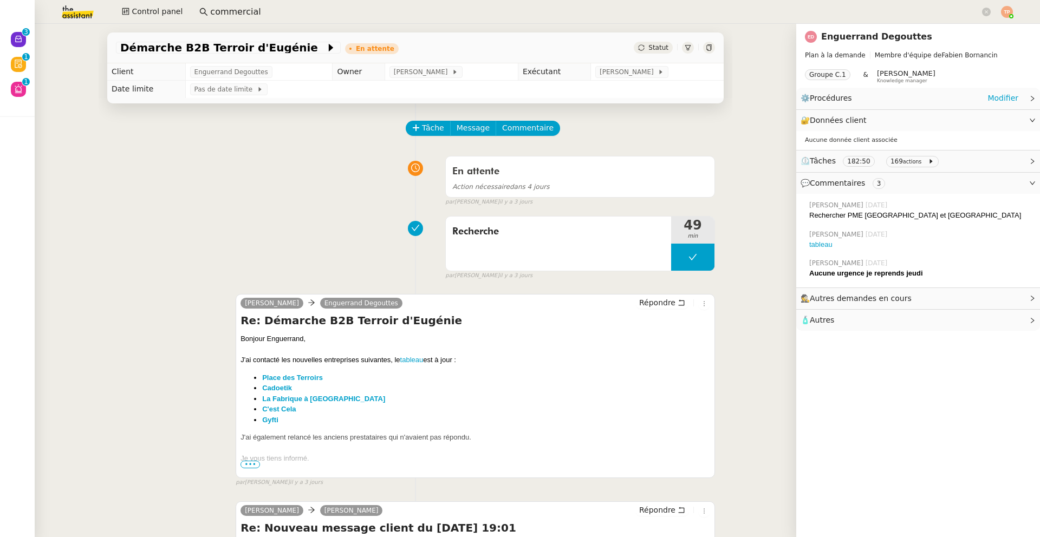
click at [895, 105] on div "⚙️ Procédures Modifier" at bounding box center [918, 98] width 244 height 21
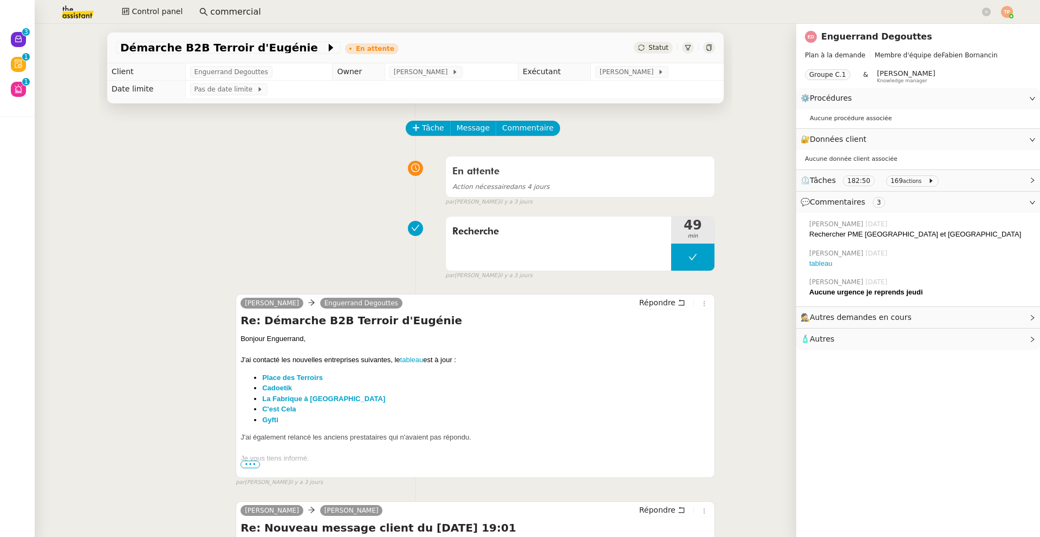
click at [832, 339] on span "🧴 Autres" at bounding box center [910, 339] width 218 height 12
click at [842, 323] on span "🕵️ Autres demandes en cours" at bounding box center [910, 317] width 218 height 12
click at [831, 379] on icon "button" at bounding box center [834, 378] width 7 height 7
click at [899, 382] on button "button" at bounding box center [902, 378] width 7 height 11
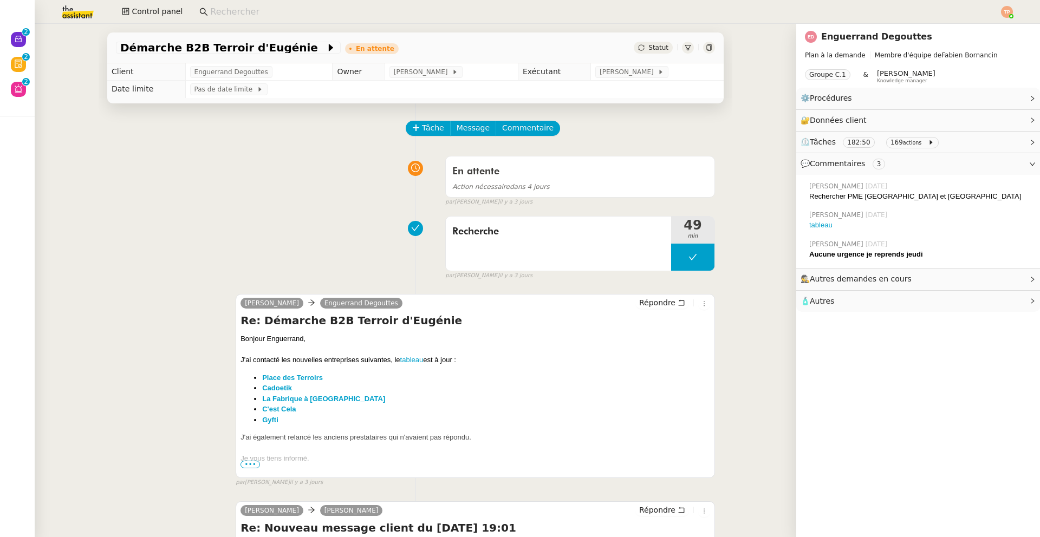
click at [1010, 14] on div at bounding box center [1007, 12] width 12 height 12
click at [987, 42] on span "Déconnexion" at bounding box center [983, 46] width 49 height 9
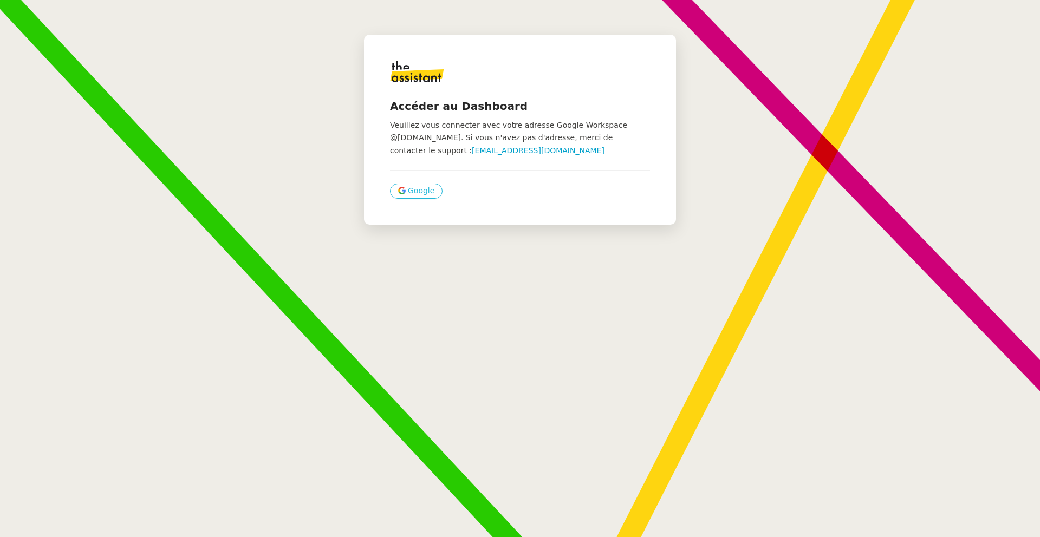
click at [411, 192] on span "Google" at bounding box center [421, 191] width 27 height 12
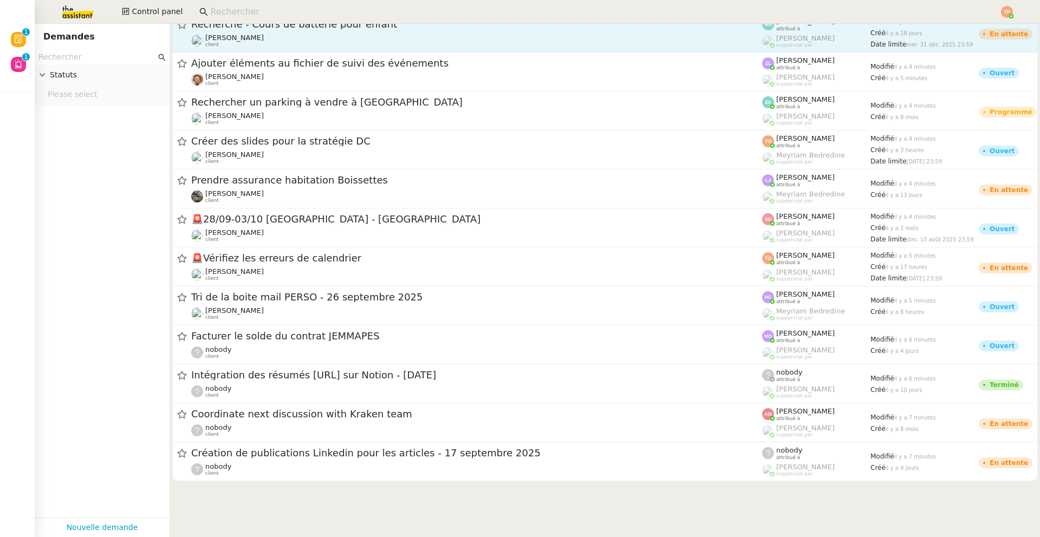
scroll to position [502, 0]
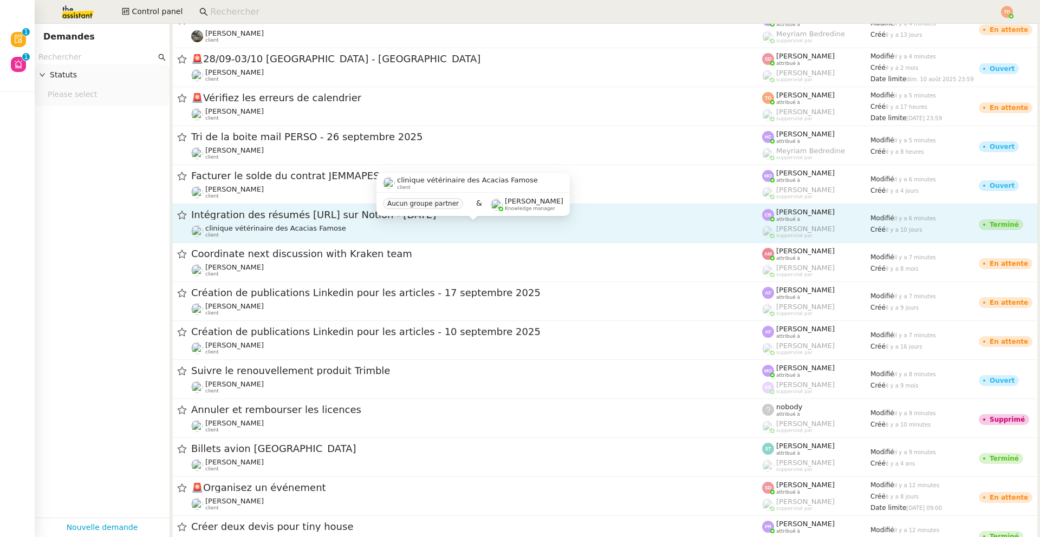
click at [561, 227] on div "clinique vétérinaire des Acacias Famose client" at bounding box center [476, 231] width 571 height 14
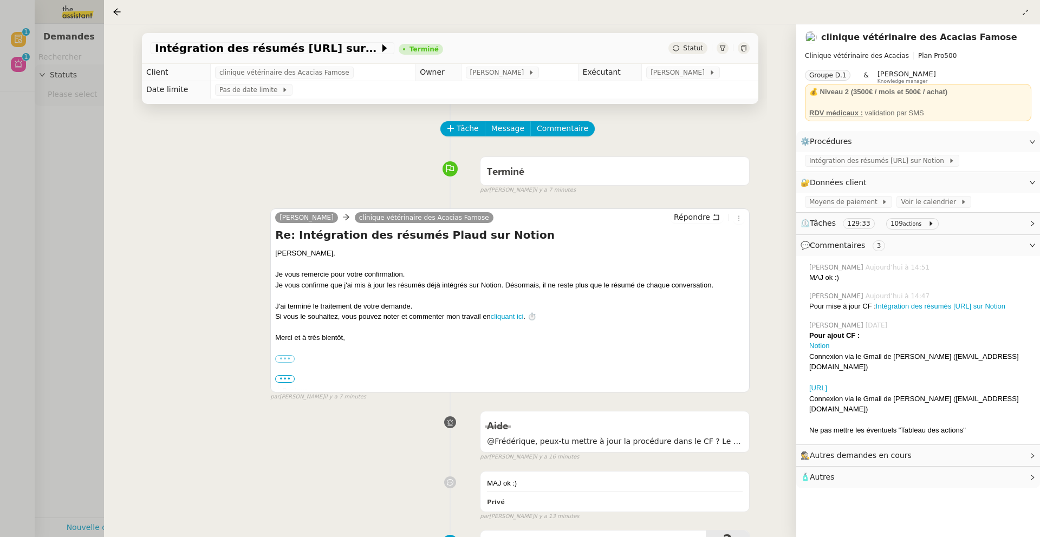
click at [836, 471] on span "🧴 Autres" at bounding box center [910, 477] width 218 height 12
click at [843, 451] on span "Autres demandes en cours" at bounding box center [861, 455] width 102 height 9
click at [844, 451] on span "Autres demandes en cours" at bounding box center [861, 455] width 102 height 9
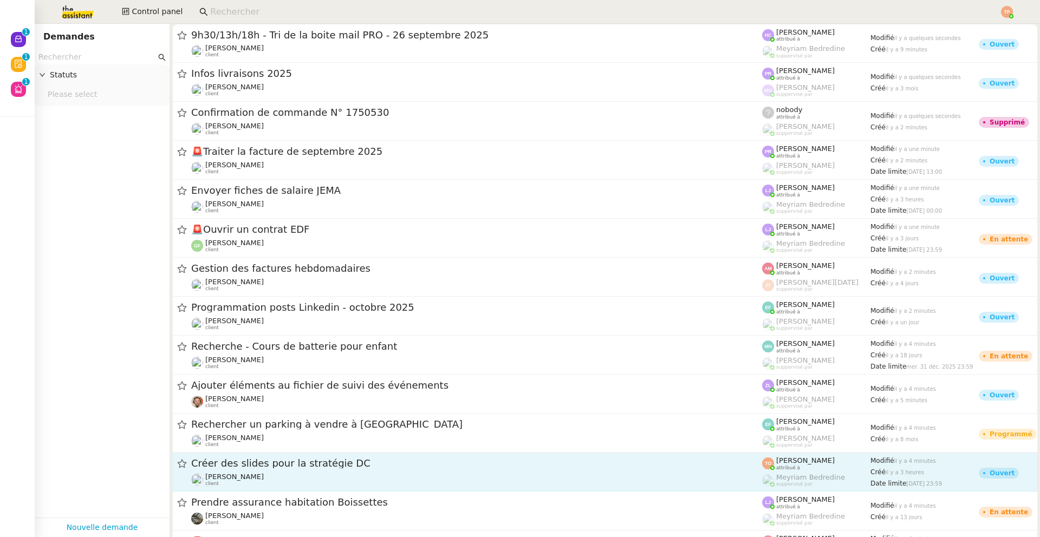
click at [330, 473] on div "[PERSON_NAME] client" at bounding box center [476, 480] width 571 height 14
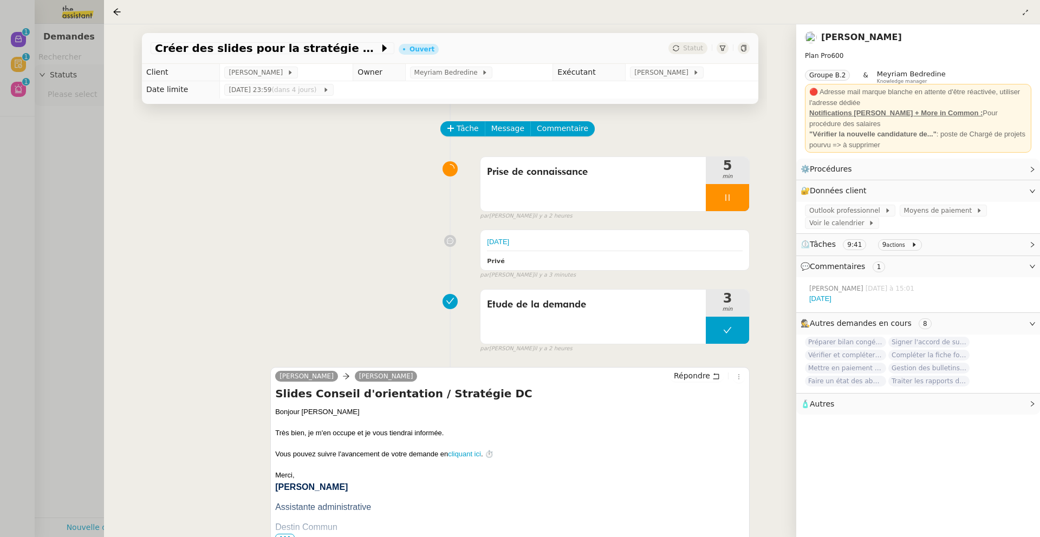
click at [838, 411] on span "🧴 Autres" at bounding box center [910, 404] width 218 height 12
click at [838, 407] on span "🧴 Autres" at bounding box center [910, 404] width 218 height 12
click at [278, 76] on span "[PERSON_NAME]" at bounding box center [258, 72] width 58 height 11
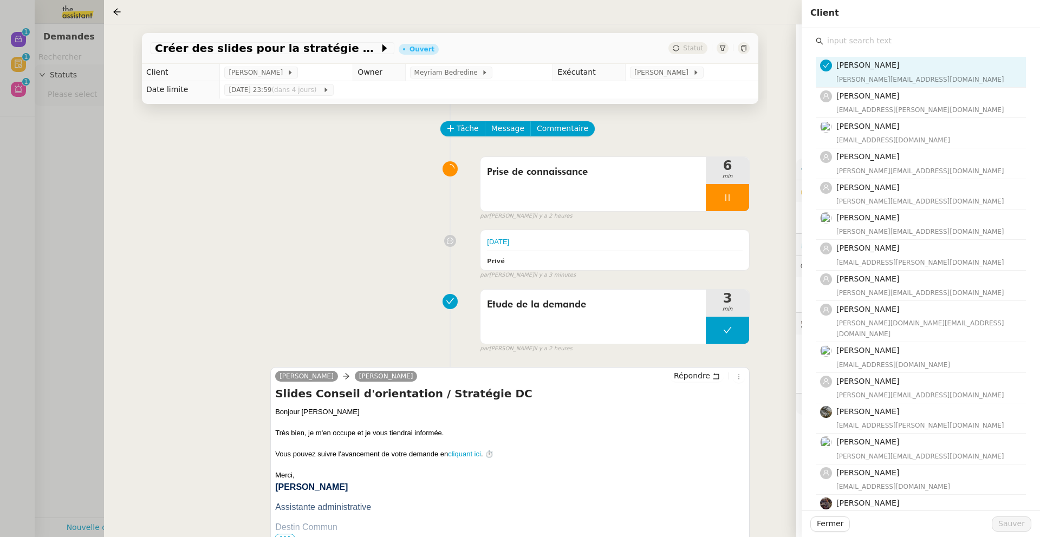
click at [894, 67] on span "[PERSON_NAME]" at bounding box center [867, 65] width 63 height 9
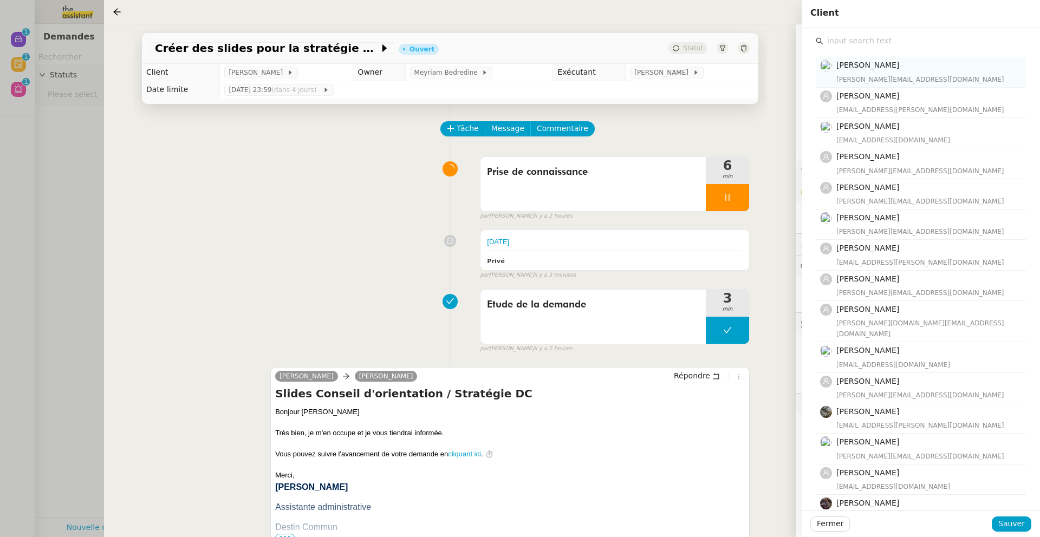
click at [894, 67] on span "[PERSON_NAME]" at bounding box center [867, 65] width 63 height 9
click at [365, 203] on div "Prise de connaissance 6 min false par [PERSON_NAME]. il y a 2 heures" at bounding box center [450, 186] width 599 height 69
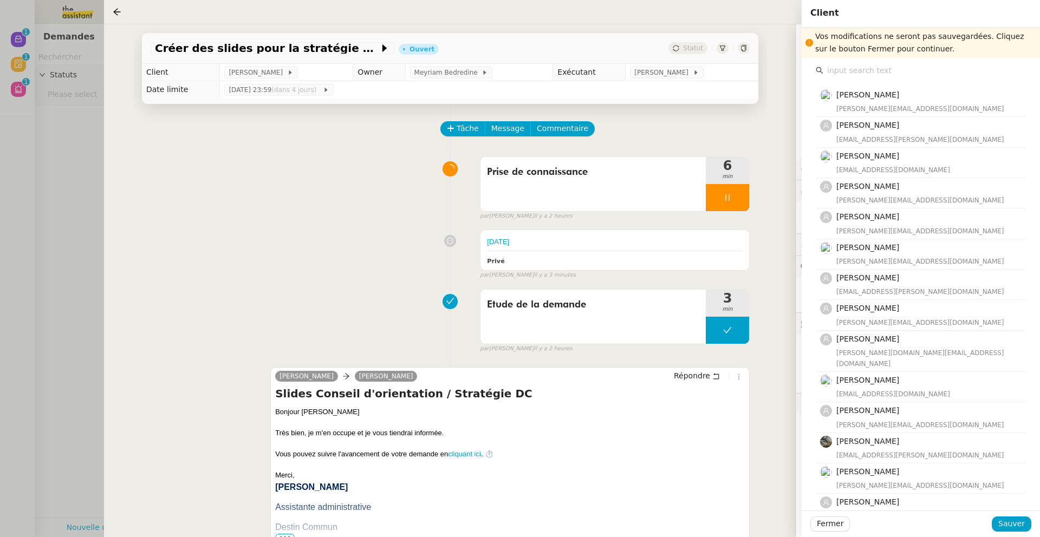
click at [366, 202] on div "Prise de connaissance 6 min false par [PERSON_NAME]. il y a 2 heures" at bounding box center [450, 186] width 599 height 69
click at [824, 523] on span "Fermer" at bounding box center [830, 524] width 27 height 12
click at [920, 497] on span "Ok" at bounding box center [925, 495] width 10 height 11
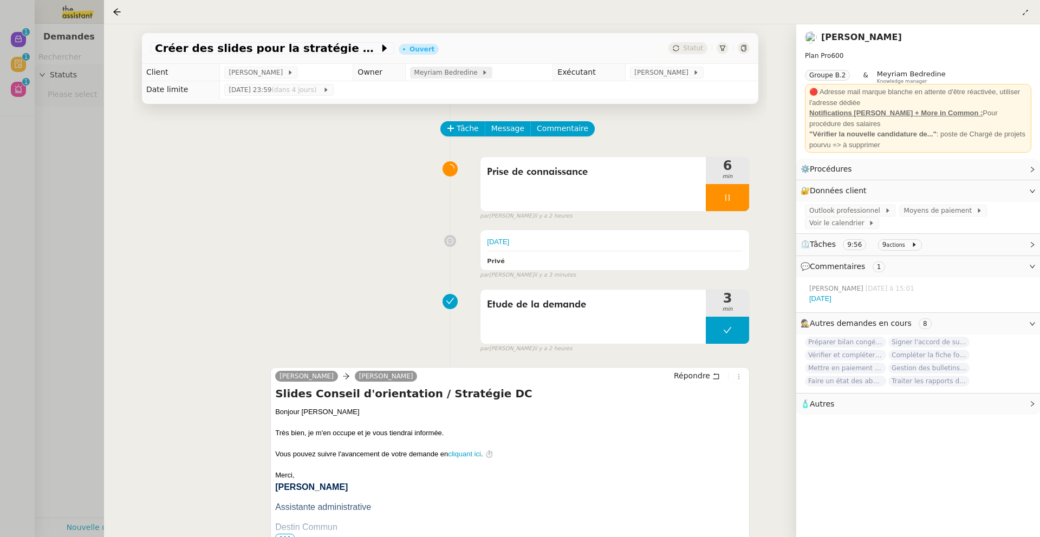
click at [482, 73] on span "Meyriam Bedredine" at bounding box center [448, 72] width 68 height 11
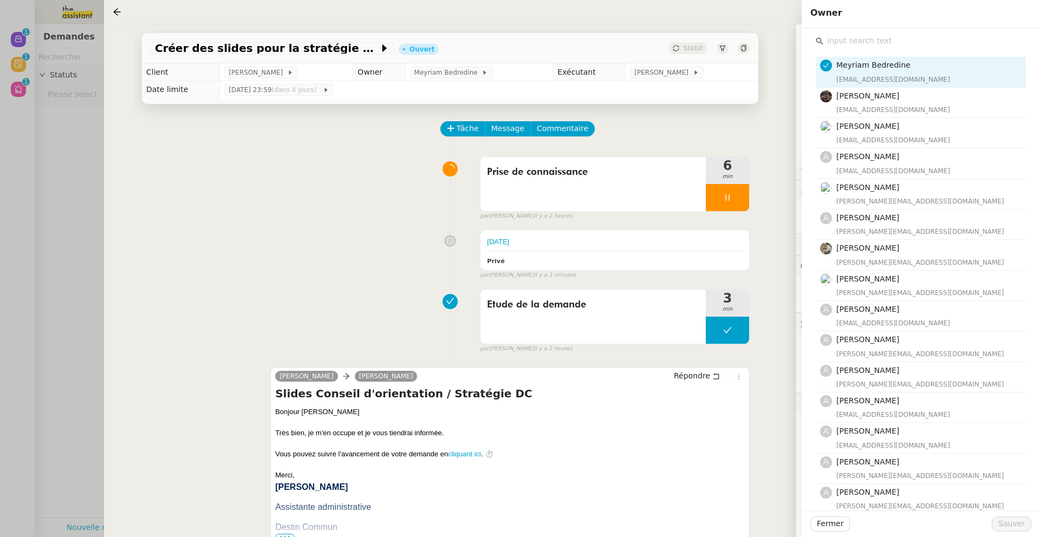
click at [289, 131] on div "Tâche Message Commentaire" at bounding box center [450, 134] width 599 height 26
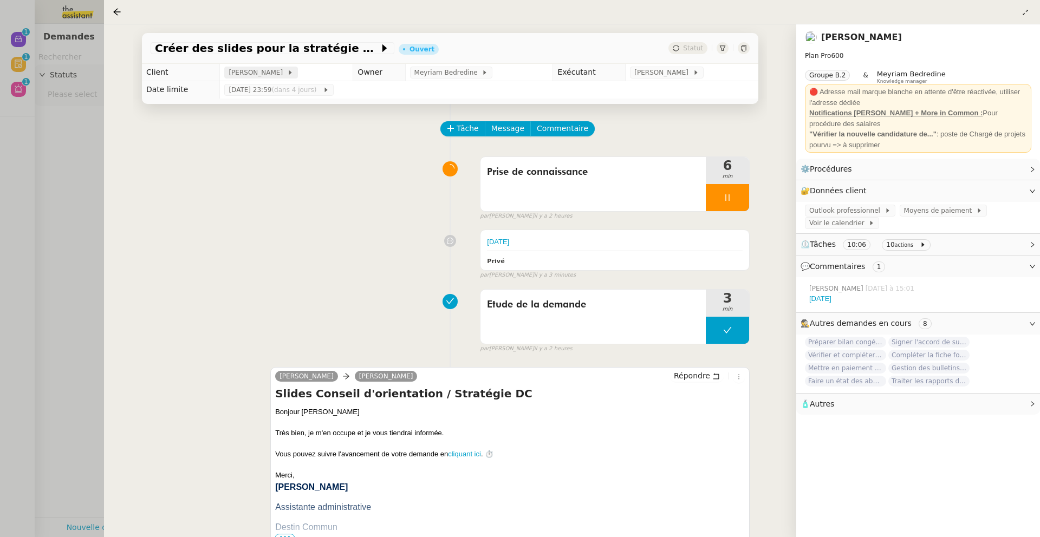
click at [282, 74] on span "[PERSON_NAME]" at bounding box center [258, 72] width 58 height 11
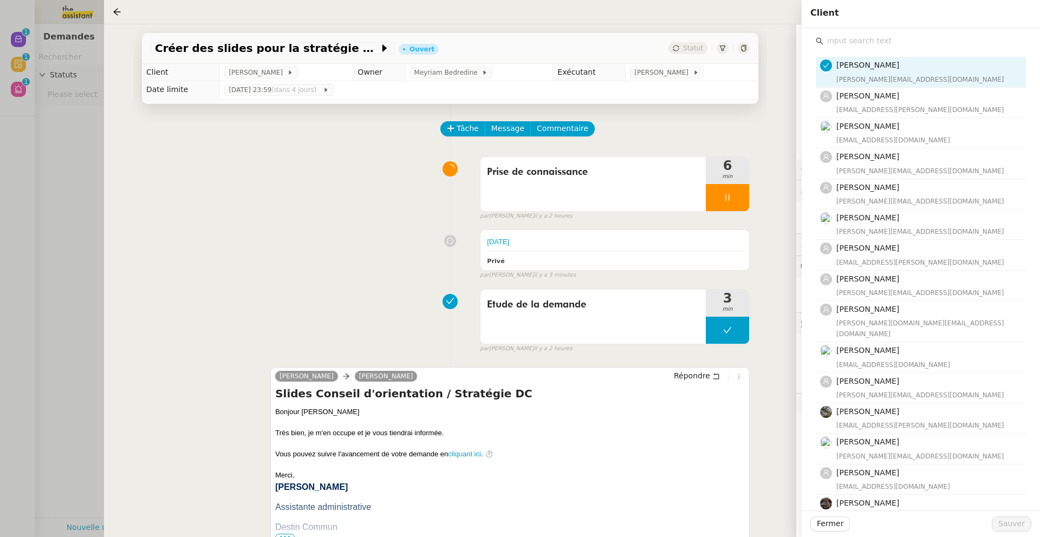
click at [913, 67] on h4 "[PERSON_NAME]" at bounding box center [927, 65] width 183 height 12
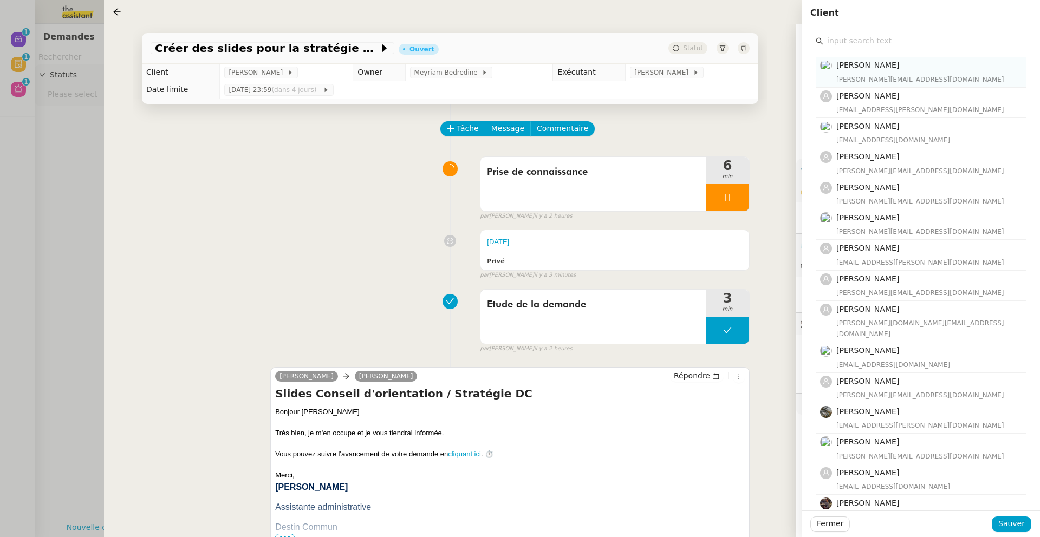
click at [913, 67] on h4 "[PERSON_NAME]" at bounding box center [927, 65] width 183 height 12
click at [305, 202] on div "Prise de connaissance 6 min false par [PERSON_NAME]. il y a 2 heures" at bounding box center [450, 186] width 599 height 69
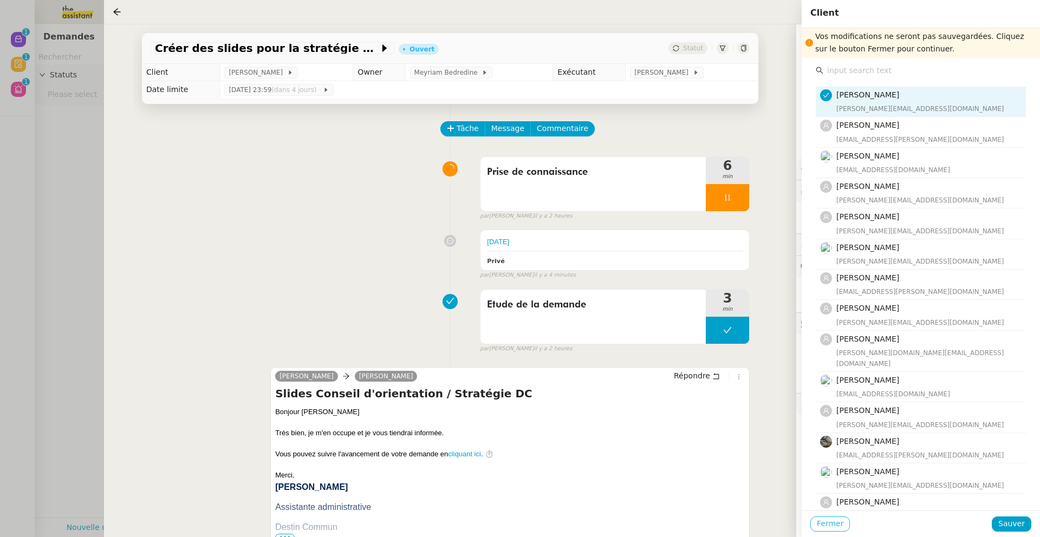
click at [831, 525] on span "Fermer" at bounding box center [830, 524] width 27 height 12
click at [920, 496] on span "Ok" at bounding box center [925, 495] width 10 height 11
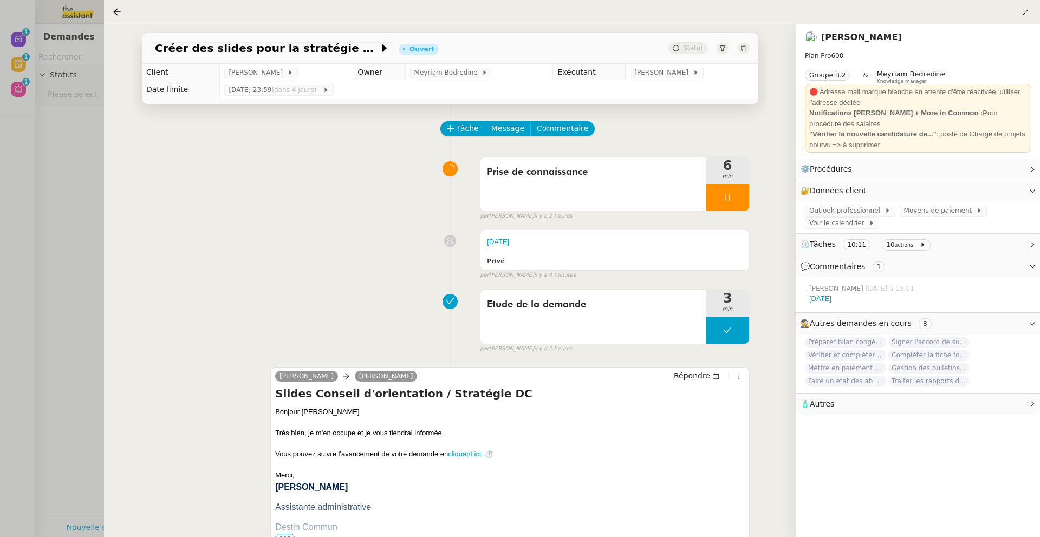
click at [59, 183] on div at bounding box center [520, 268] width 1040 height 537
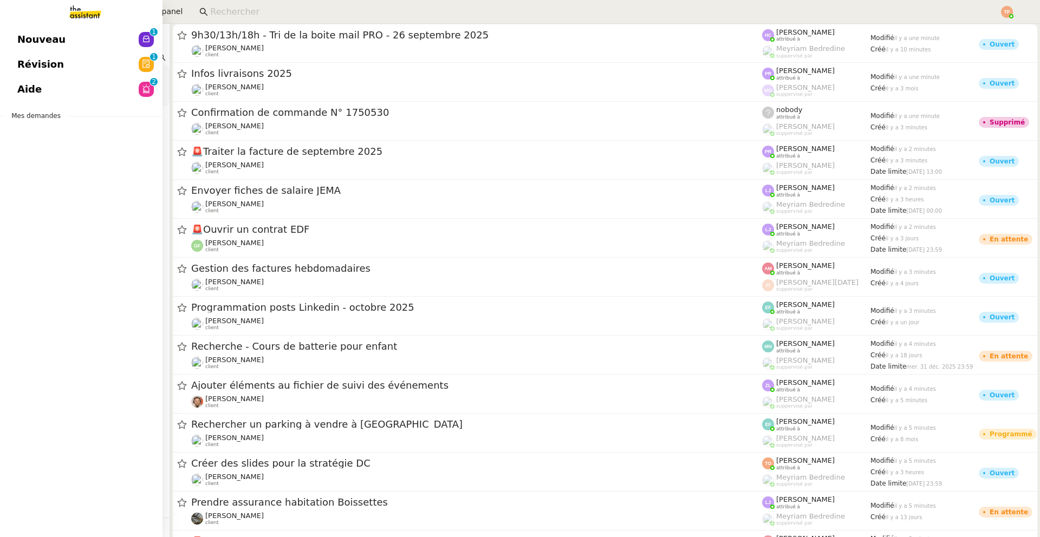
click at [28, 90] on span "Aide" at bounding box center [29, 89] width 24 height 16
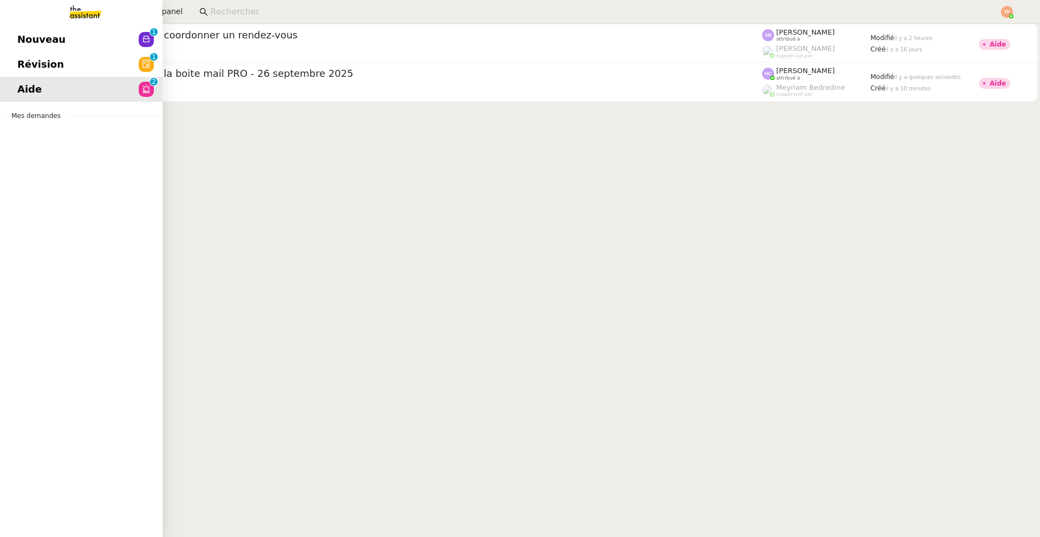
click at [47, 64] on span "Révision" at bounding box center [40, 64] width 47 height 16
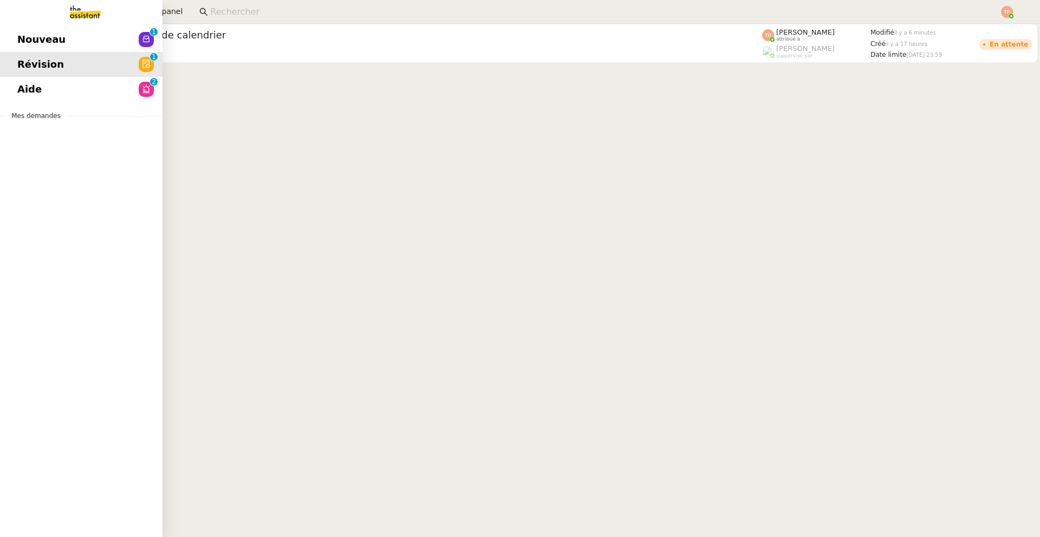
click at [56, 41] on span "Nouveau" at bounding box center [41, 39] width 48 height 16
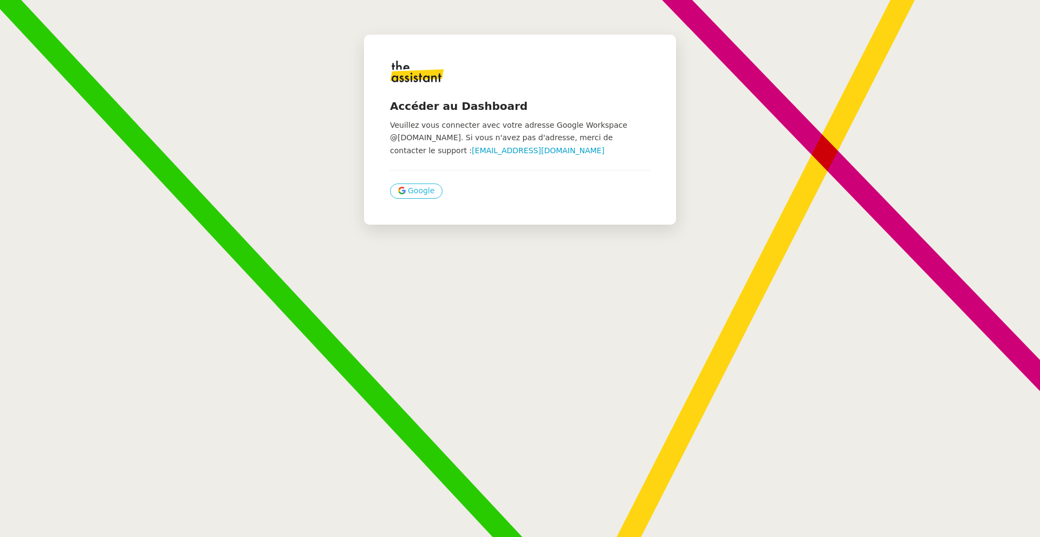
click at [419, 191] on span "Google" at bounding box center [421, 191] width 27 height 12
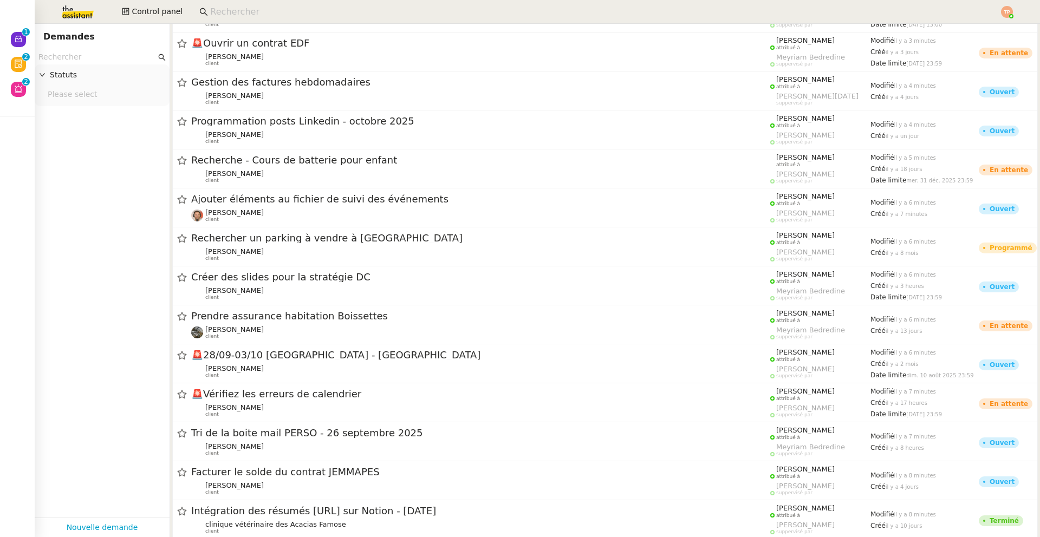
scroll to position [723, 0]
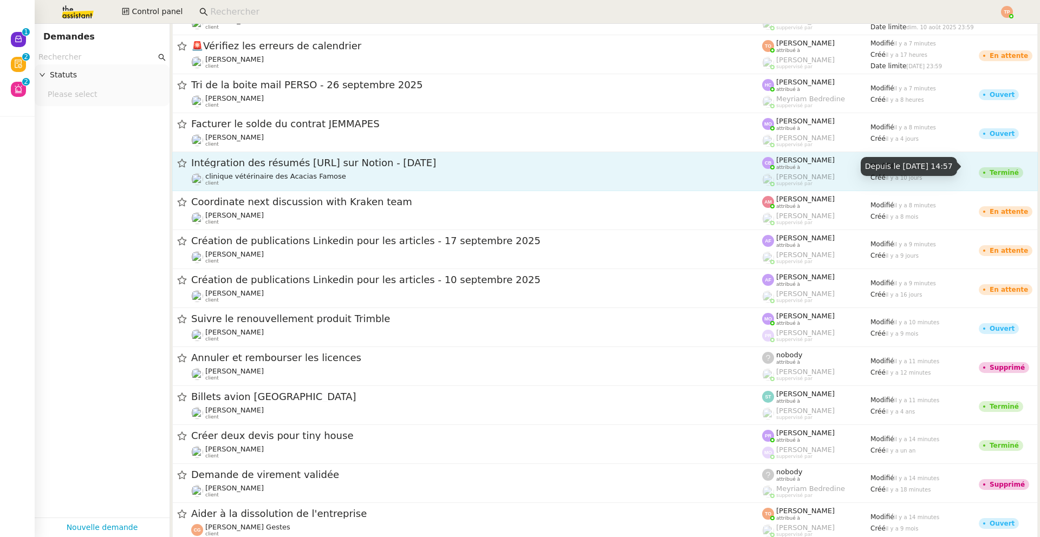
click at [992, 173] on div "Terminé" at bounding box center [1004, 173] width 29 height 7
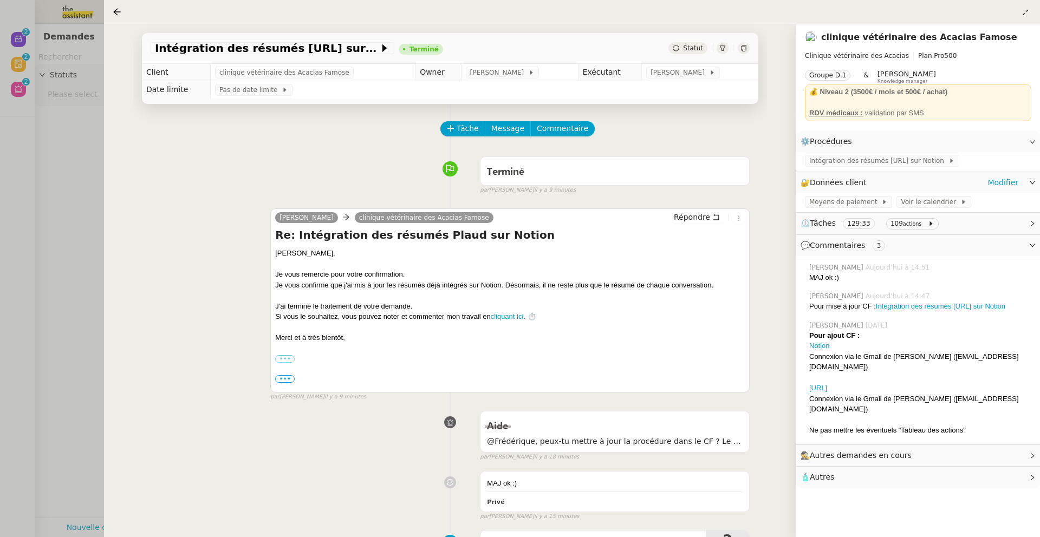
click at [1030, 185] on icon at bounding box center [1032, 182] width 7 height 7
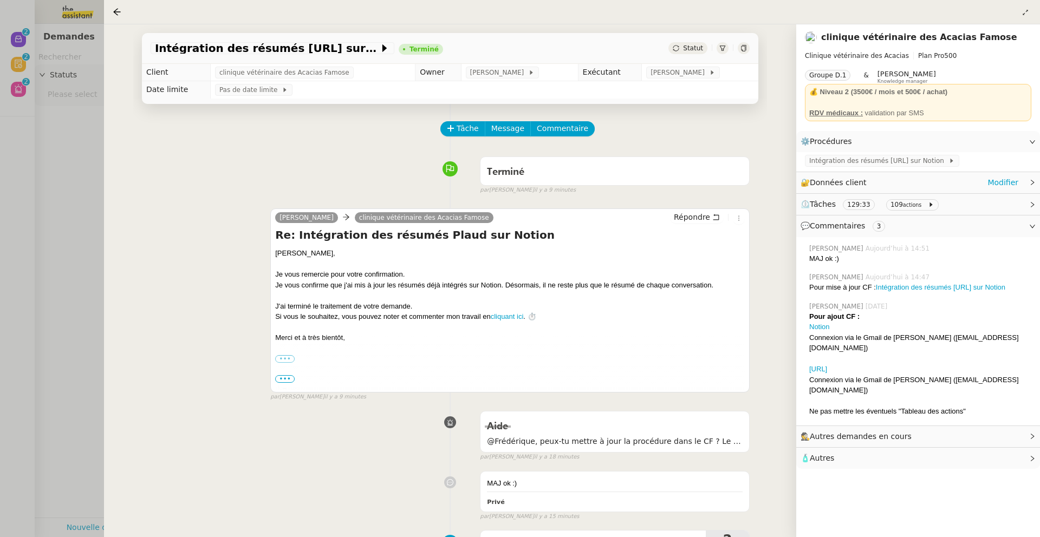
click at [1030, 185] on icon at bounding box center [1032, 182] width 7 height 7
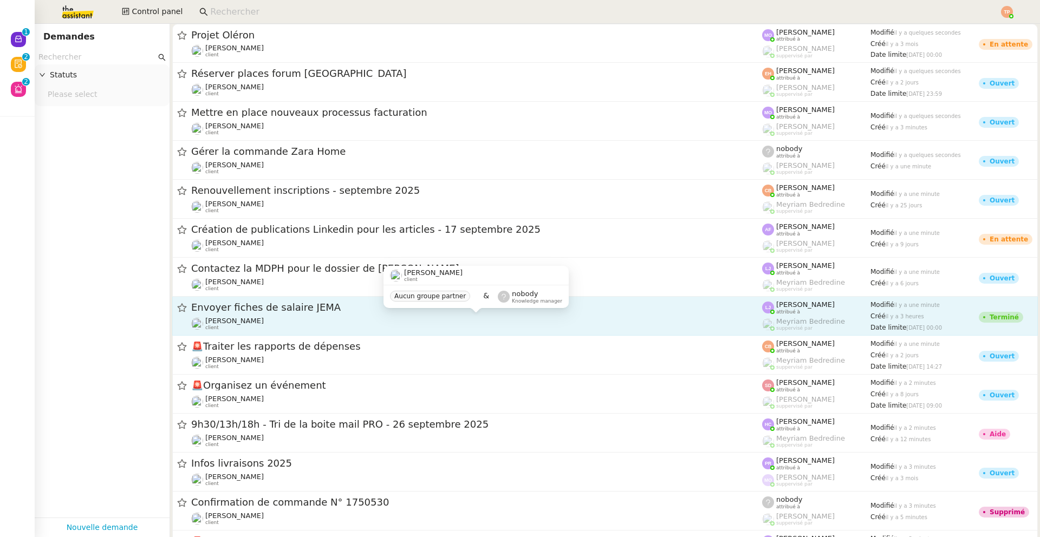
click at [375, 326] on div "[PERSON_NAME] client" at bounding box center [476, 324] width 571 height 14
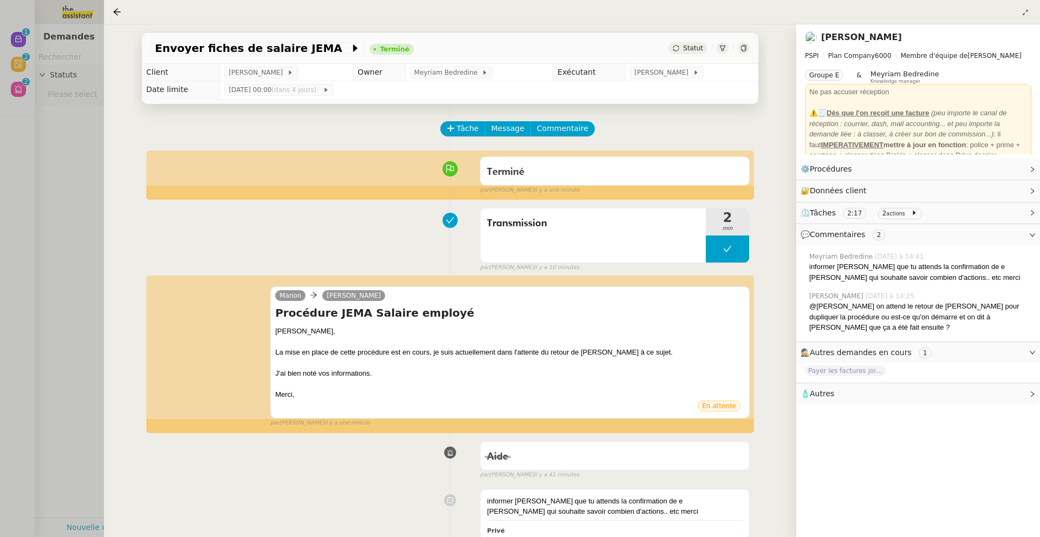
click at [847, 38] on link "[PERSON_NAME]" at bounding box center [861, 37] width 81 height 10
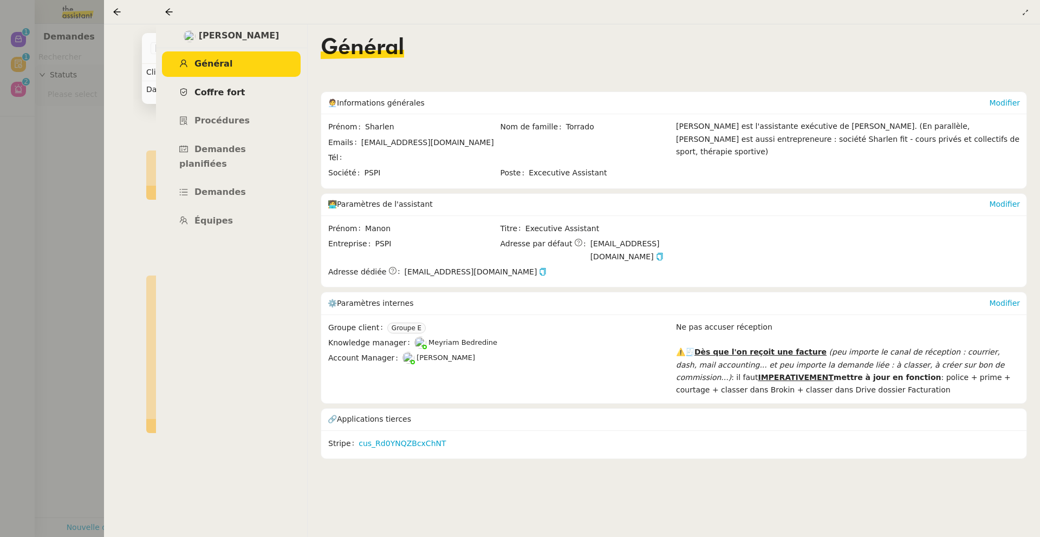
click at [250, 100] on link "Coffre fort" at bounding box center [231, 92] width 139 height 25
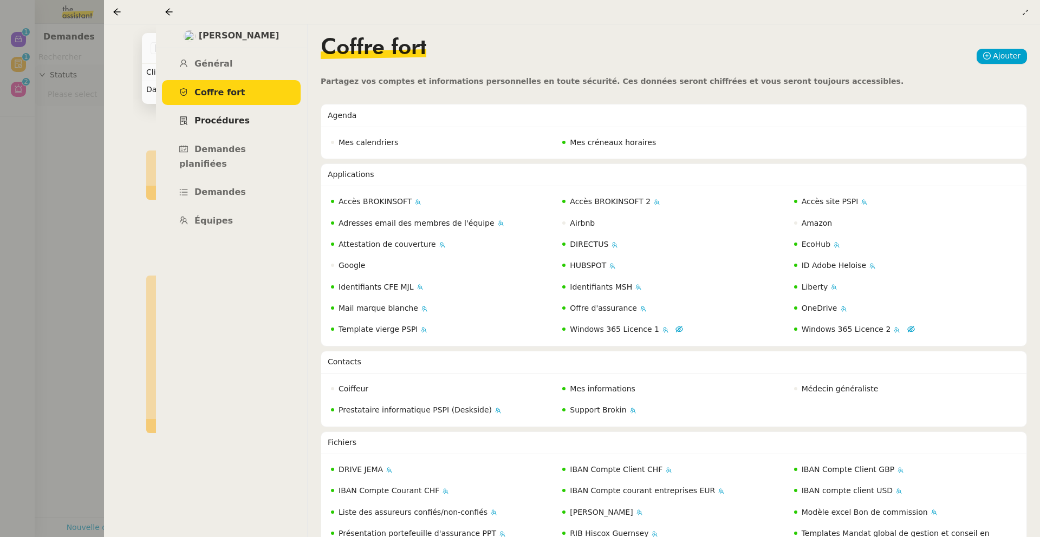
click at [245, 116] on link "Procédures" at bounding box center [231, 120] width 139 height 25
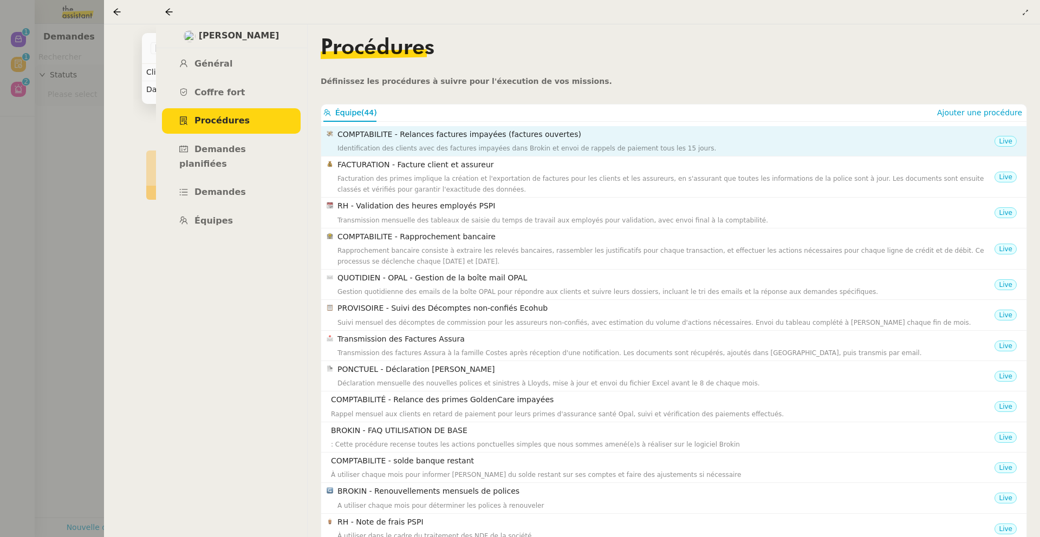
click at [406, 142] on div "COMPTABILITE - Relances factures impayées (factures ouvertes) Identification de…" at bounding box center [665, 140] width 657 height 25
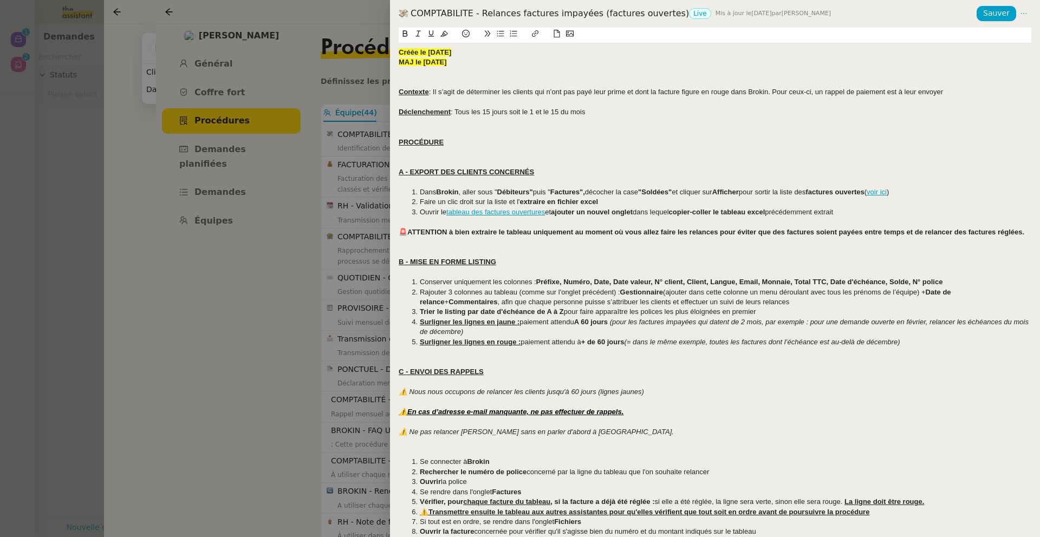
click at [251, 235] on div at bounding box center [520, 268] width 1040 height 537
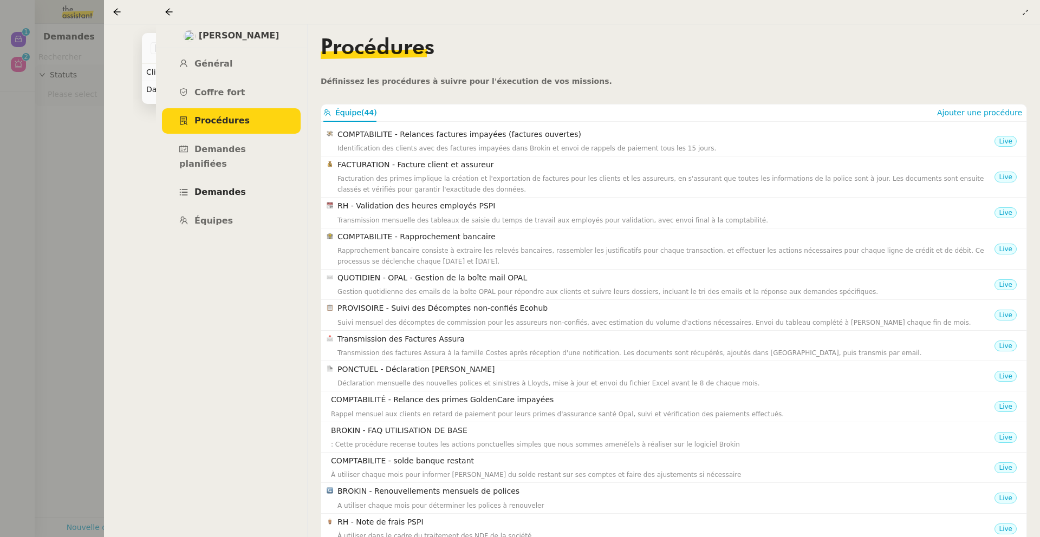
click at [241, 180] on link "Demandes" at bounding box center [231, 192] width 139 height 25
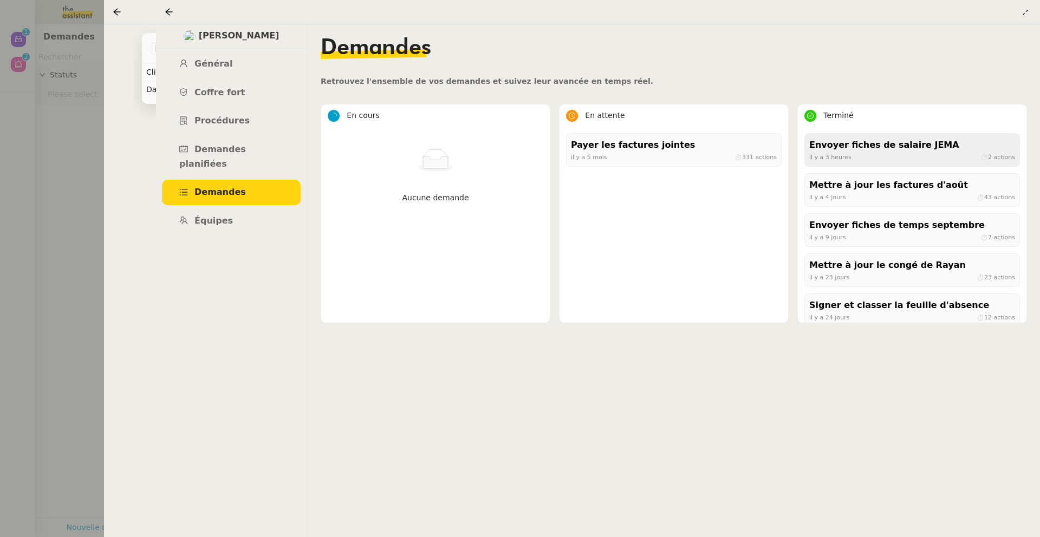
click at [840, 142] on div "Envoyer fiches de salaire JEMA" at bounding box center [912, 145] width 206 height 15
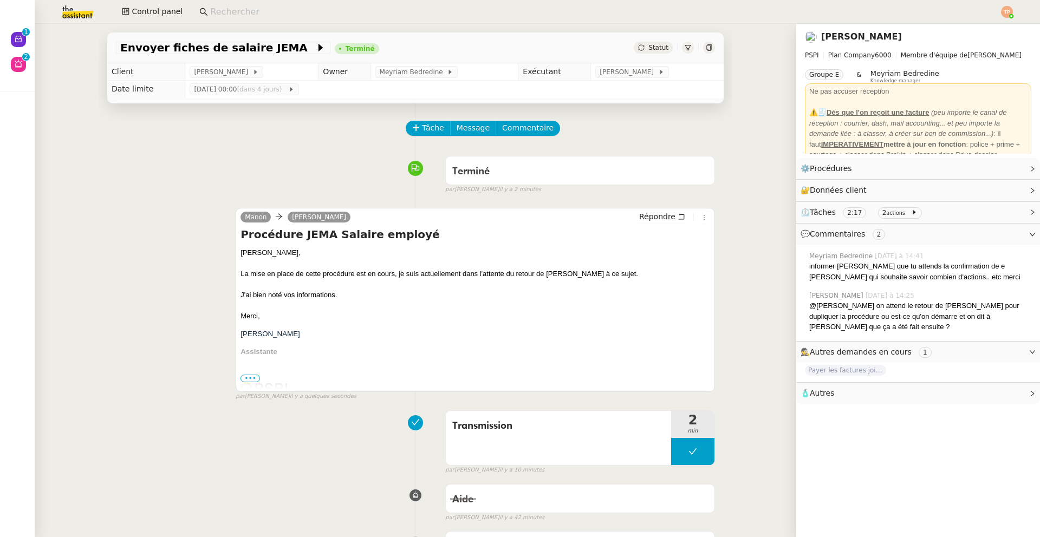
click at [994, 216] on span "⏲️ Tâches 2:17 2 actions" at bounding box center [910, 212] width 218 height 12
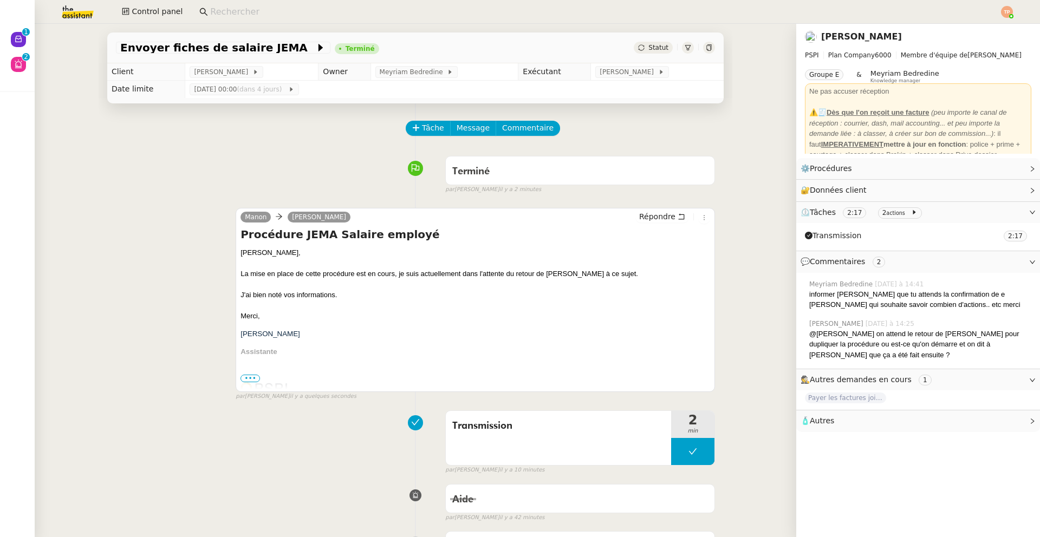
click at [987, 214] on span "⏲️ Tâches 2:17 2 actions" at bounding box center [910, 212] width 218 height 12
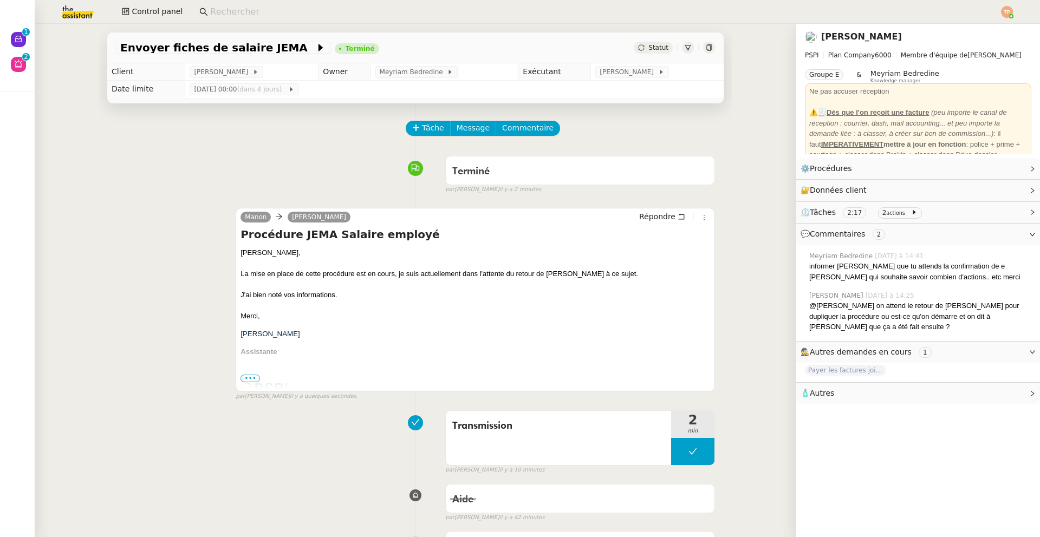
click at [832, 39] on link "[PERSON_NAME]" at bounding box center [861, 36] width 81 height 10
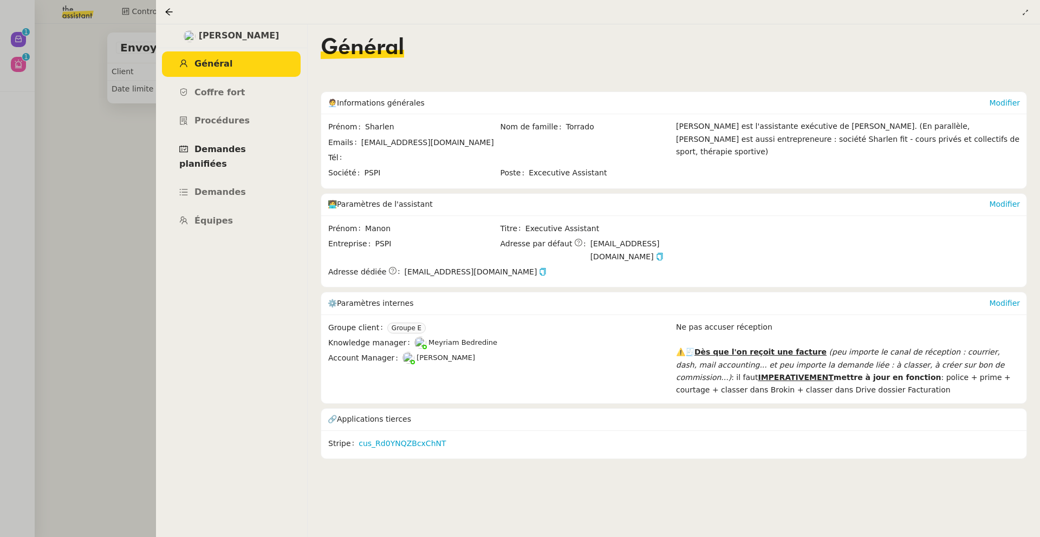
click at [229, 150] on span "Demandes planifiées" at bounding box center [212, 156] width 67 height 25
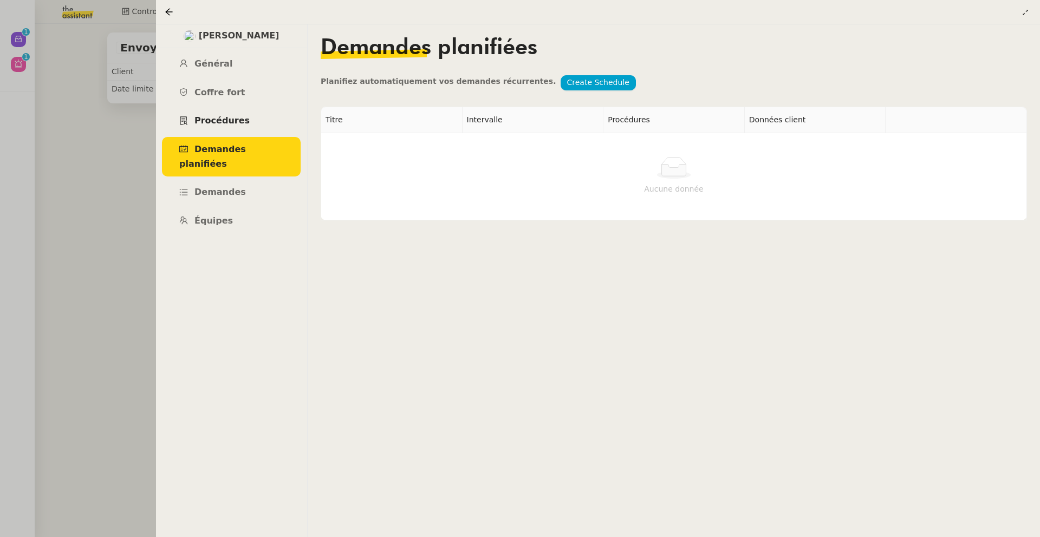
click at [222, 122] on span "Procédures" at bounding box center [221, 120] width 55 height 10
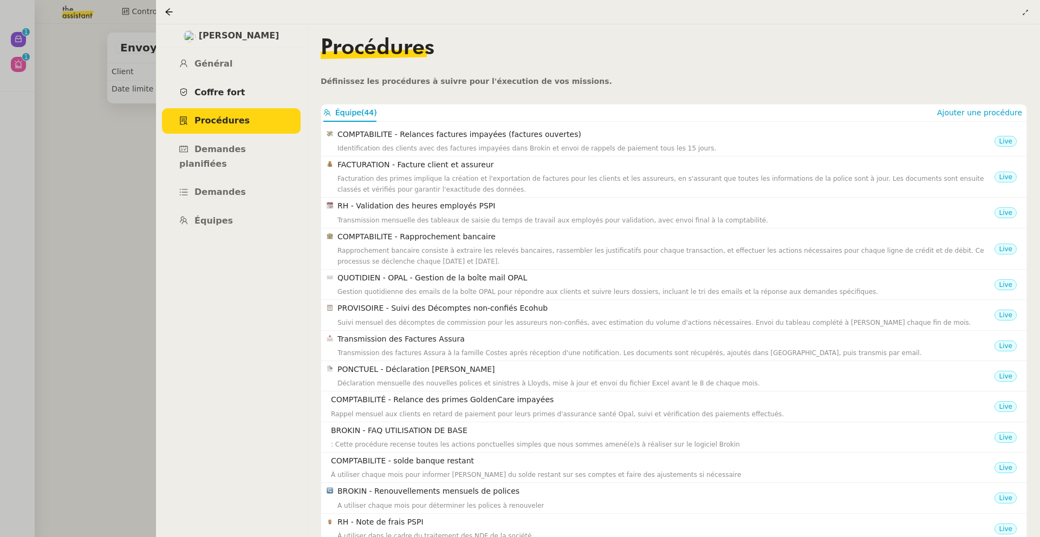
click at [221, 96] on span "Coffre fort" at bounding box center [219, 92] width 51 height 10
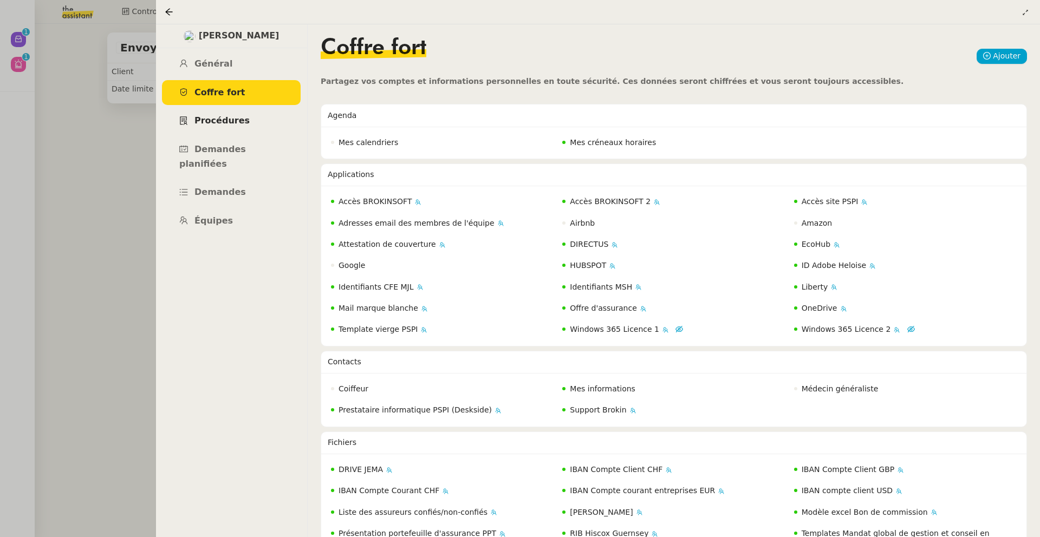
click at [217, 129] on link "Procédures" at bounding box center [231, 120] width 139 height 25
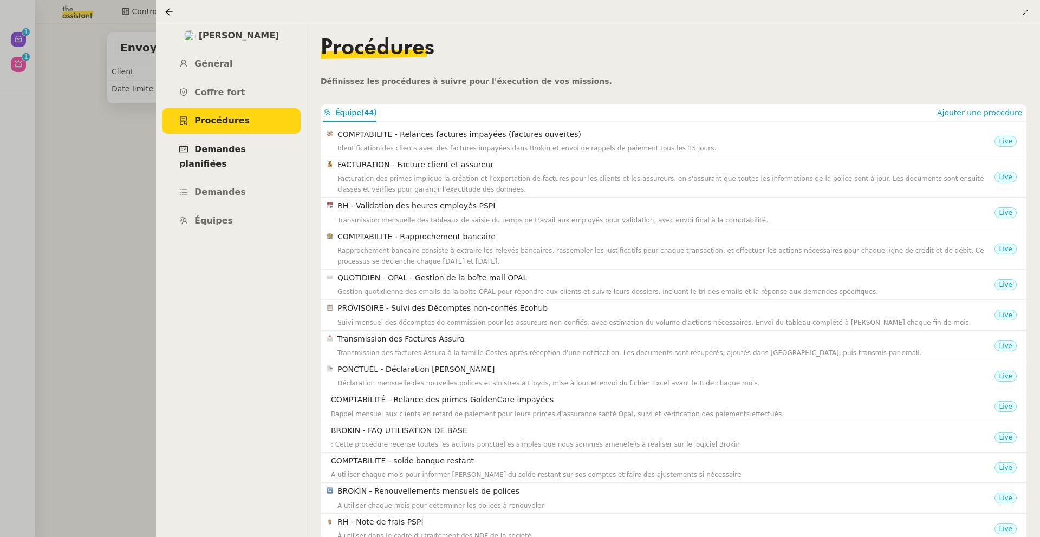
click at [206, 157] on link "Demandes planifiées" at bounding box center [231, 157] width 139 height 40
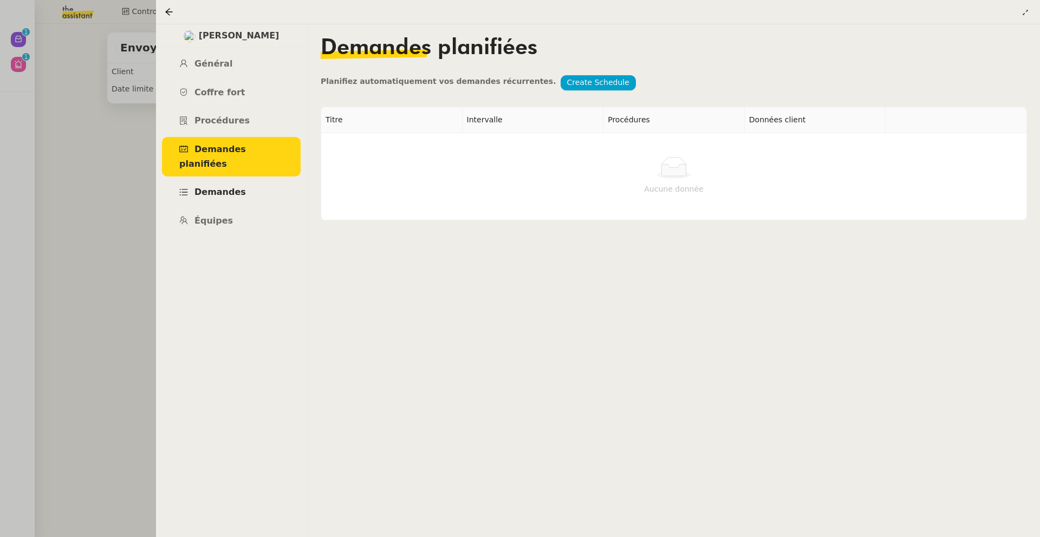
click at [207, 180] on link "Demandes" at bounding box center [231, 192] width 139 height 25
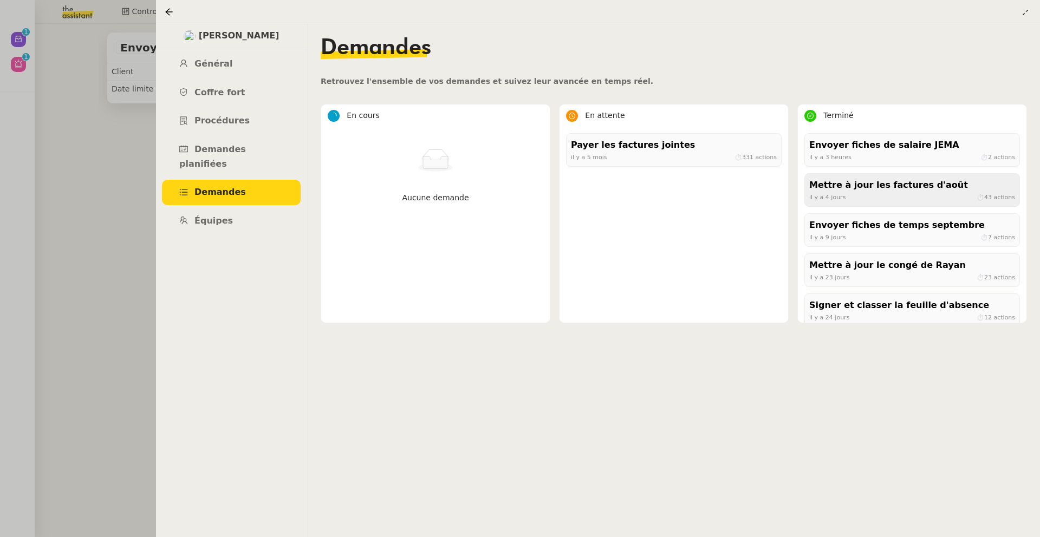
click at [874, 197] on div "[DATE] ⏱ 43 actions" at bounding box center [912, 197] width 206 height 10
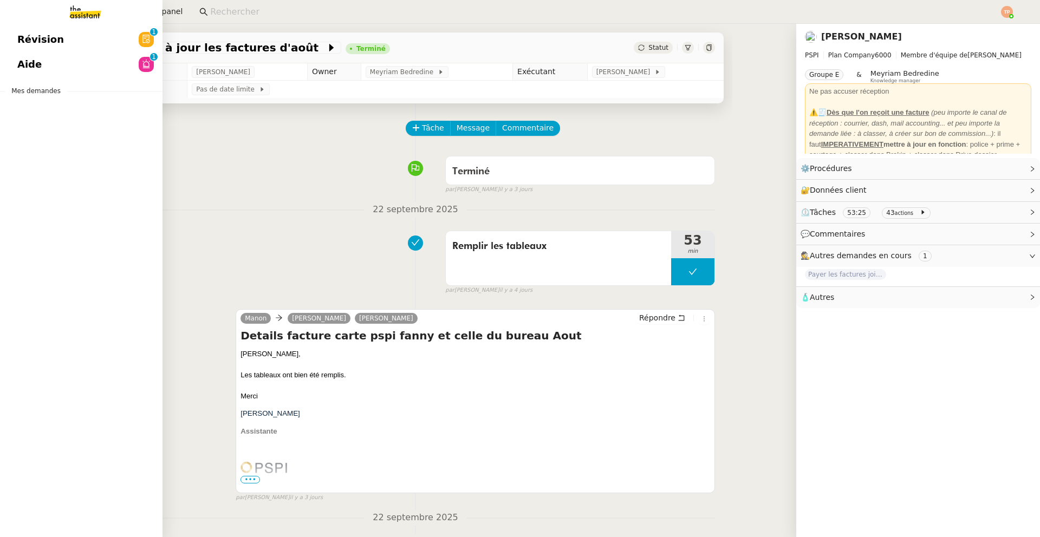
click at [89, 16] on img at bounding box center [77, 12] width 84 height 24
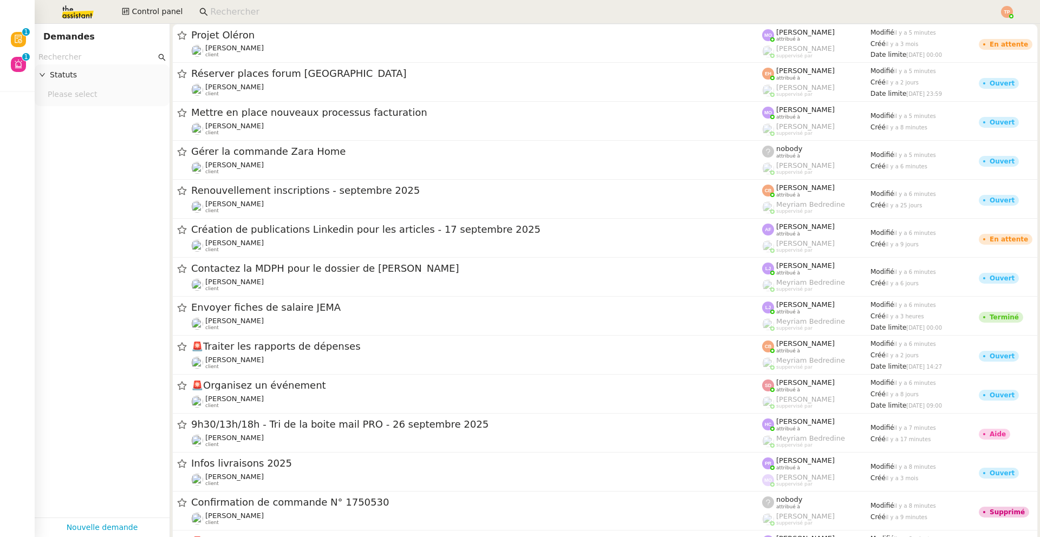
click at [246, 12] on input at bounding box center [599, 12] width 778 height 15
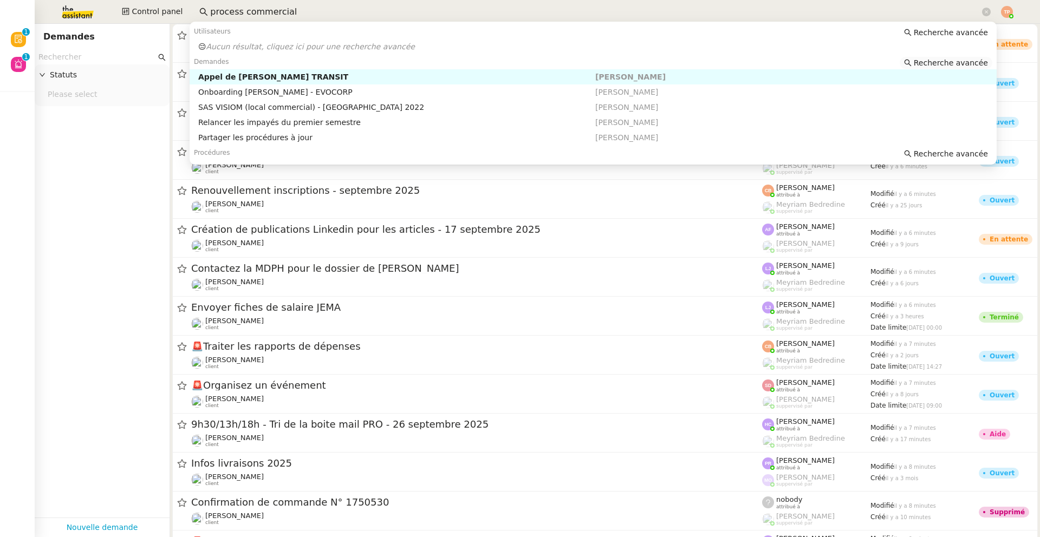
click at [965, 63] on span "Recherche avancée" at bounding box center [951, 62] width 74 height 11
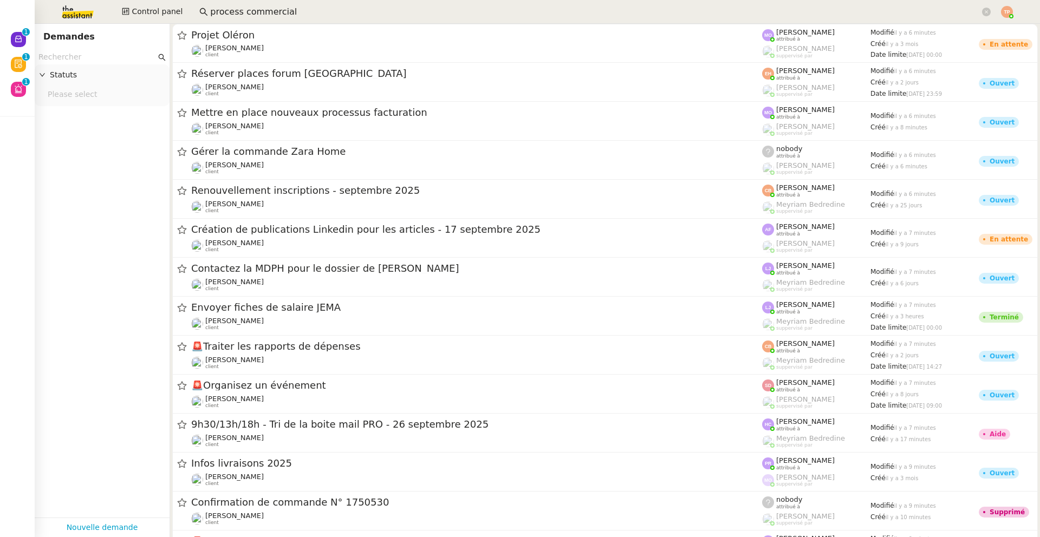
click at [224, 10] on input "process commercial" at bounding box center [595, 12] width 770 height 15
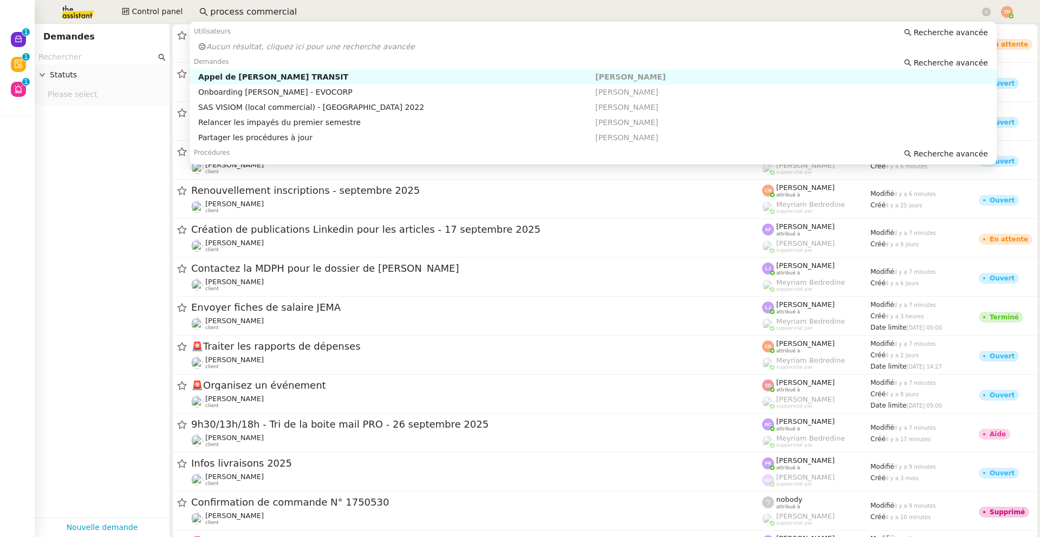
click at [224, 10] on input "process commercial" at bounding box center [595, 12] width 770 height 15
click at [238, 10] on input "process commercial" at bounding box center [595, 12] width 770 height 15
type input "processus commercial"
click at [940, 153] on span "Recherche avancée" at bounding box center [951, 153] width 74 height 11
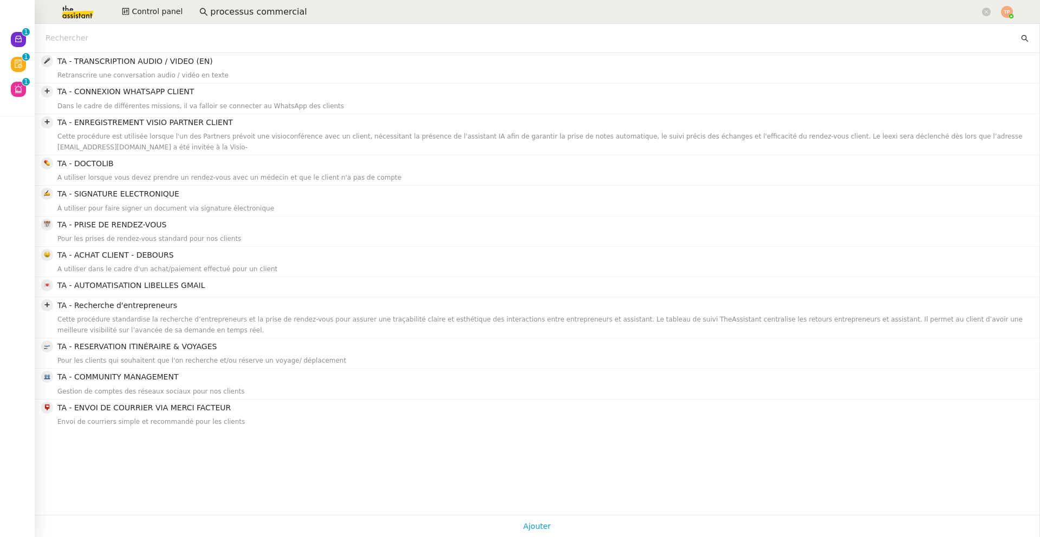
click at [275, 14] on input "processus commercial" at bounding box center [595, 12] width 770 height 15
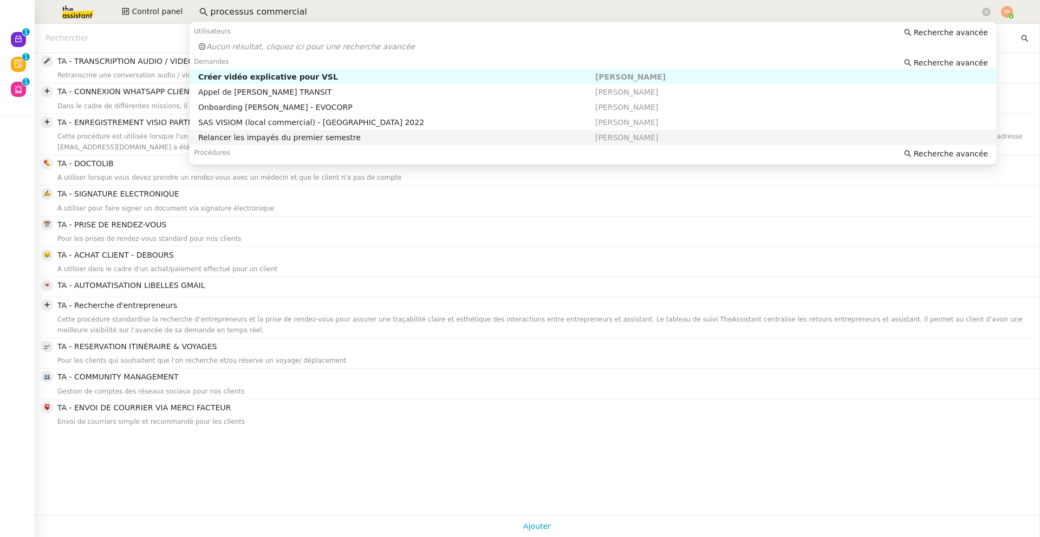
click at [231, 2] on app-search-bar "processus commercial" at bounding box center [594, 12] width 803 height 24
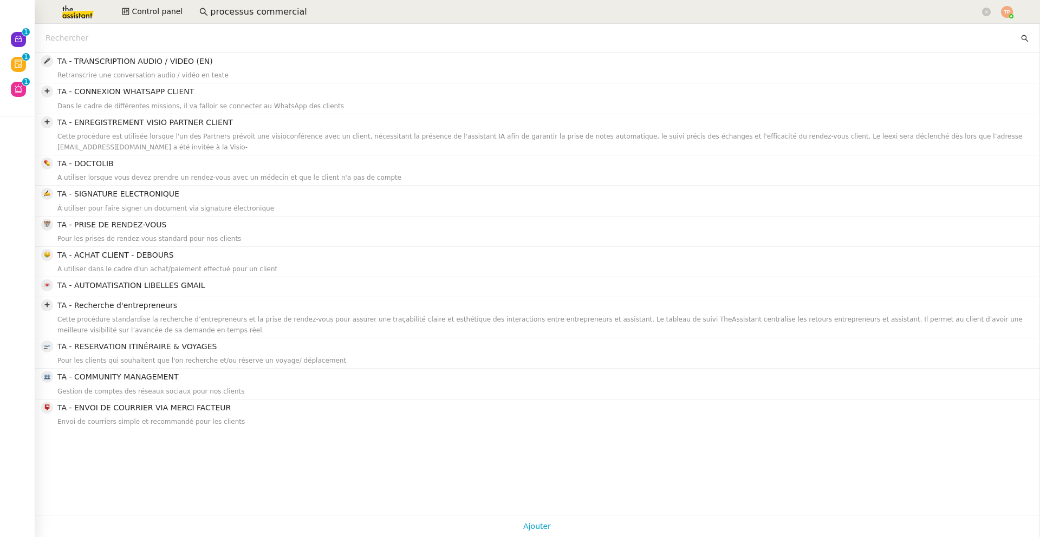
click at [231, 2] on app-search-bar "processus commercial" at bounding box center [594, 12] width 803 height 24
click at [230, 7] on input "processus commercial" at bounding box center [595, 12] width 770 height 15
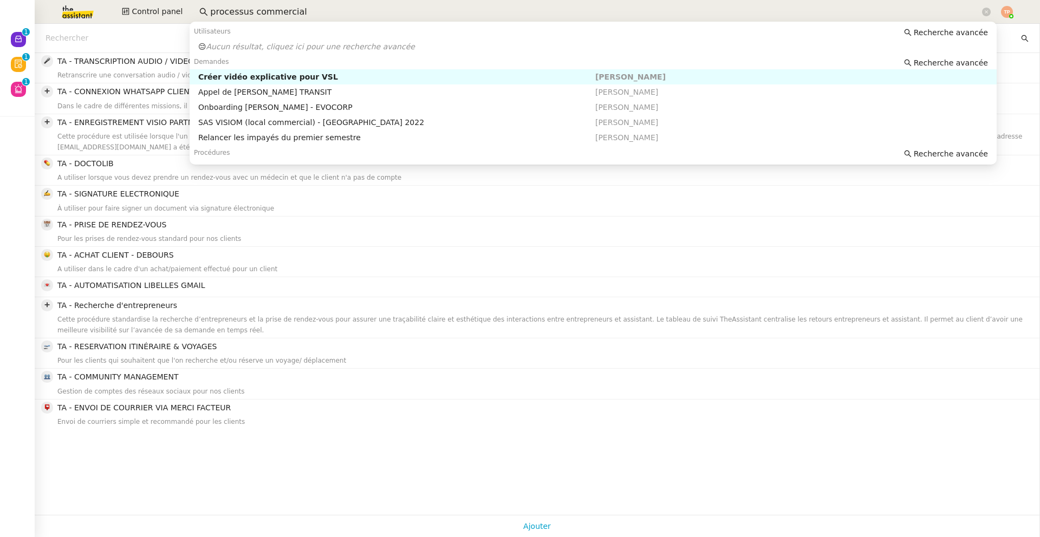
click at [230, 7] on input "processus commercial" at bounding box center [595, 12] width 770 height 15
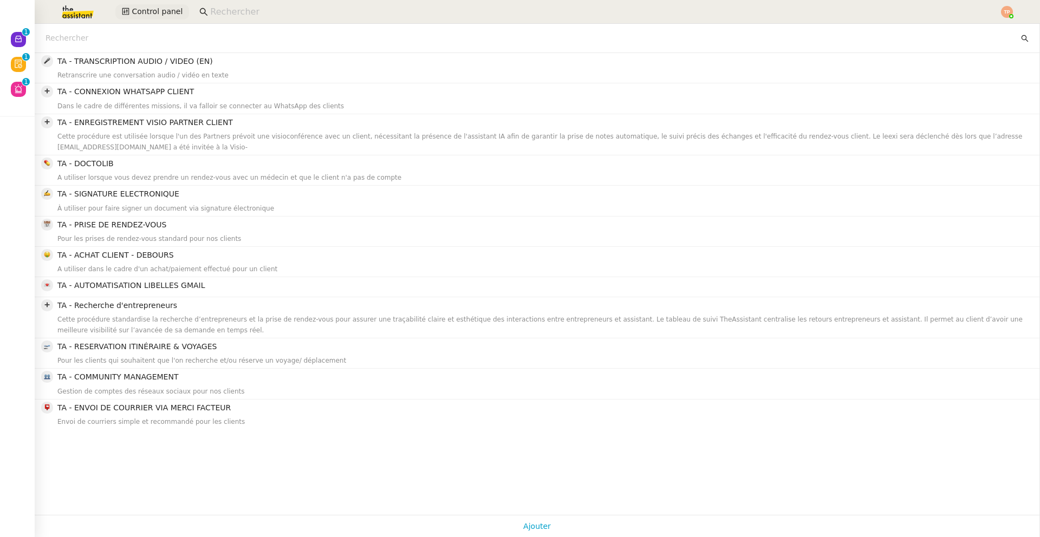
click at [157, 11] on span "Control panel" at bounding box center [157, 11] width 51 height 12
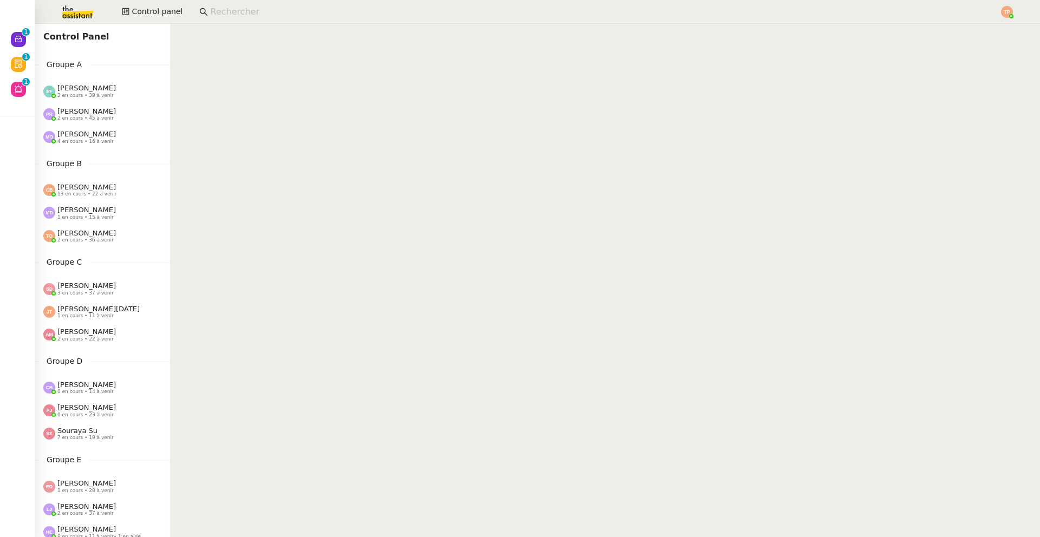
click at [238, 10] on input at bounding box center [599, 12] width 778 height 15
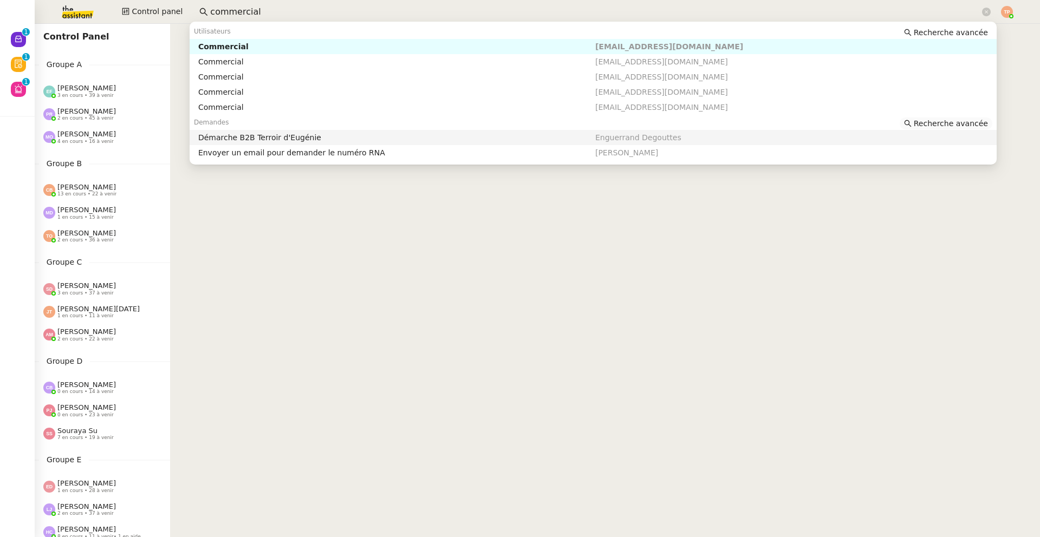
click at [964, 122] on span "Recherche avancée" at bounding box center [951, 123] width 74 height 11
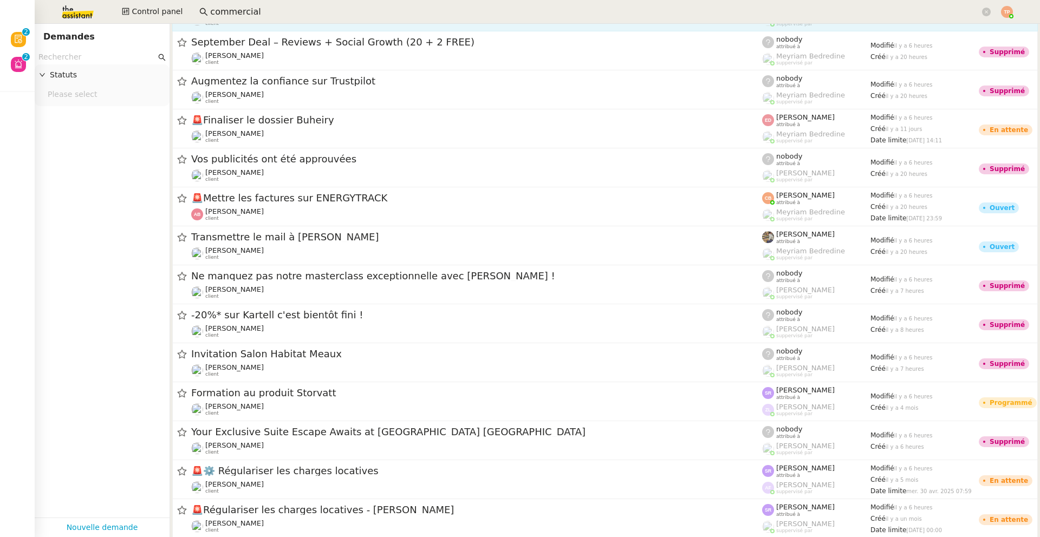
scroll to position [15666, 0]
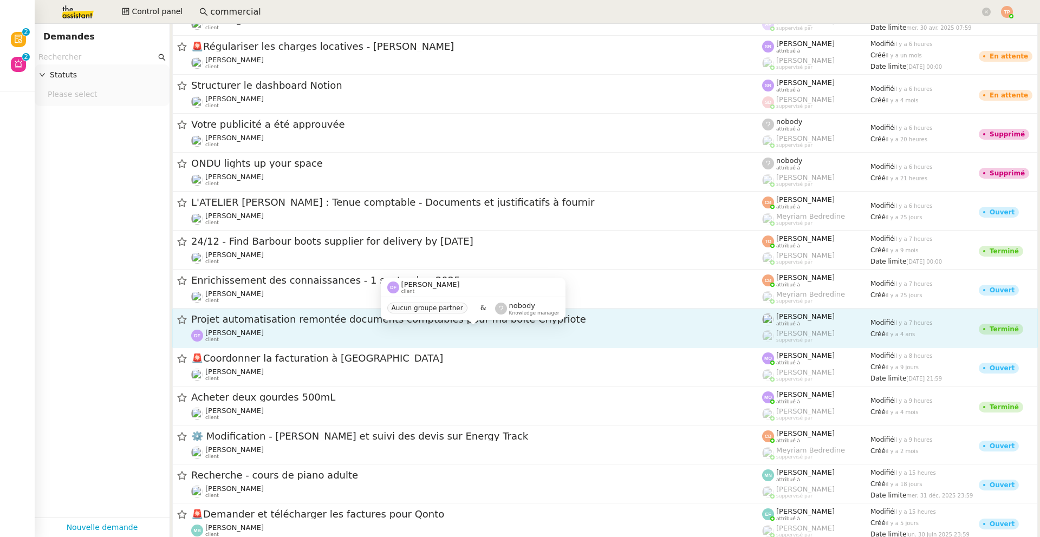
click at [651, 330] on div "[PERSON_NAME] client" at bounding box center [476, 336] width 571 height 14
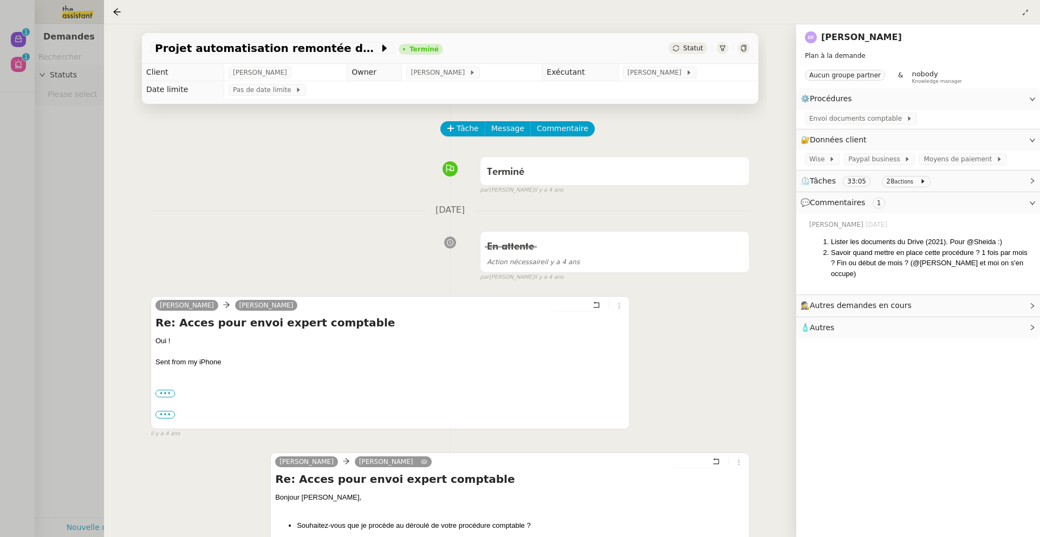
scroll to position [356, 0]
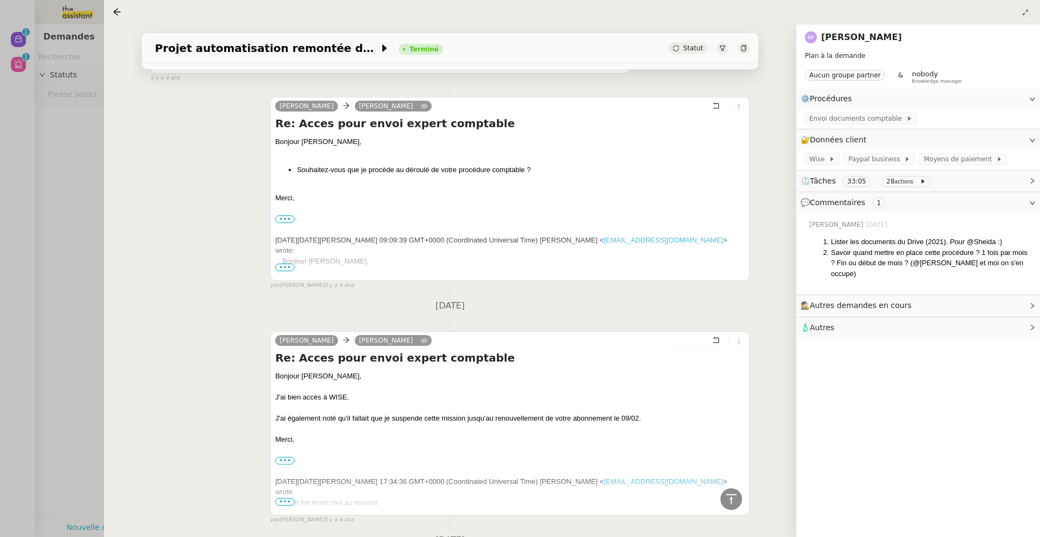
click at [1023, 11] on icon at bounding box center [1025, 12] width 7 height 7
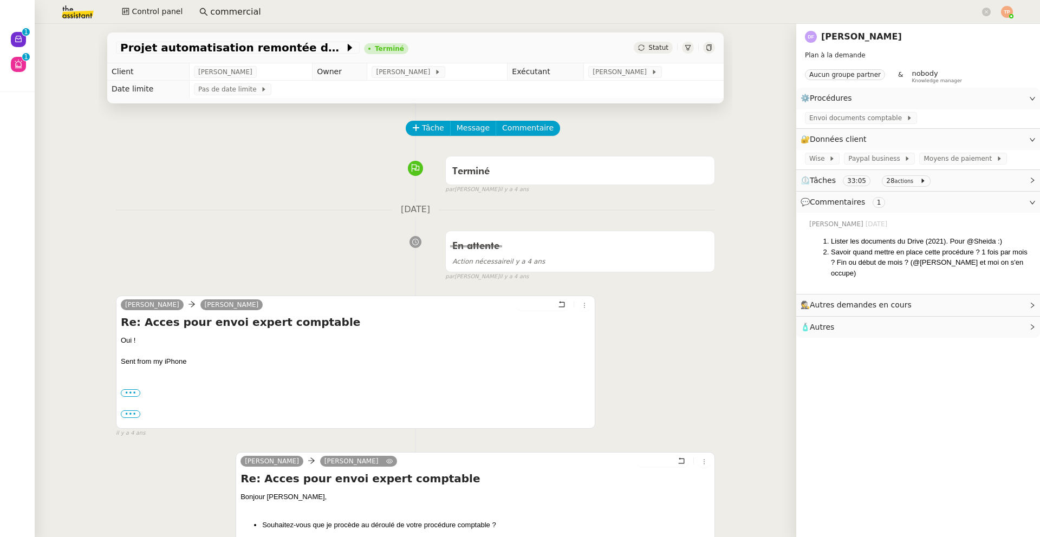
click at [223, 10] on input "commercial" at bounding box center [595, 12] width 770 height 15
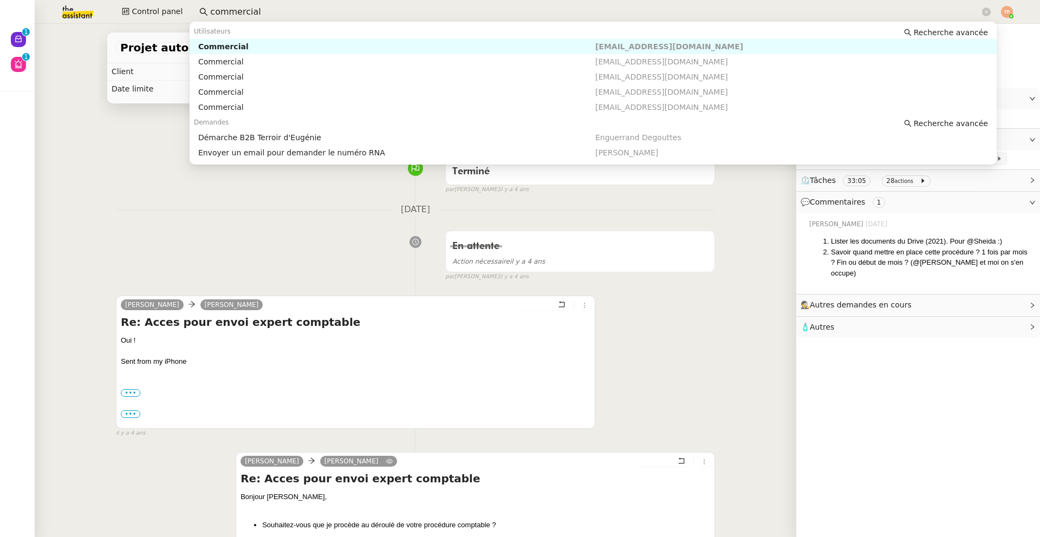
click at [224, 11] on input "commercial" at bounding box center [595, 12] width 770 height 15
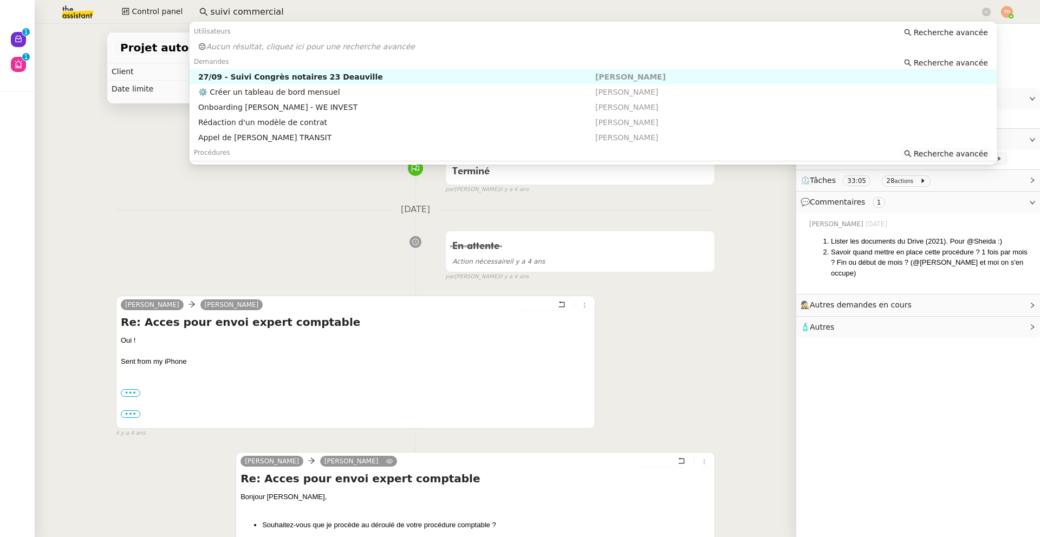
click at [945, 157] on span "Recherche avancée" at bounding box center [951, 153] width 74 height 11
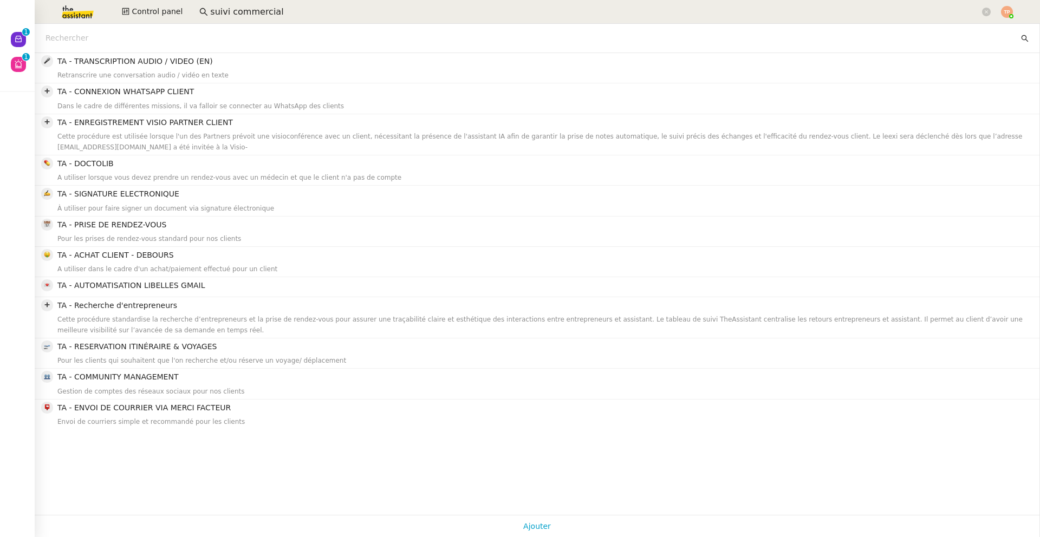
click at [269, 12] on input "suivi commercial" at bounding box center [595, 12] width 770 height 15
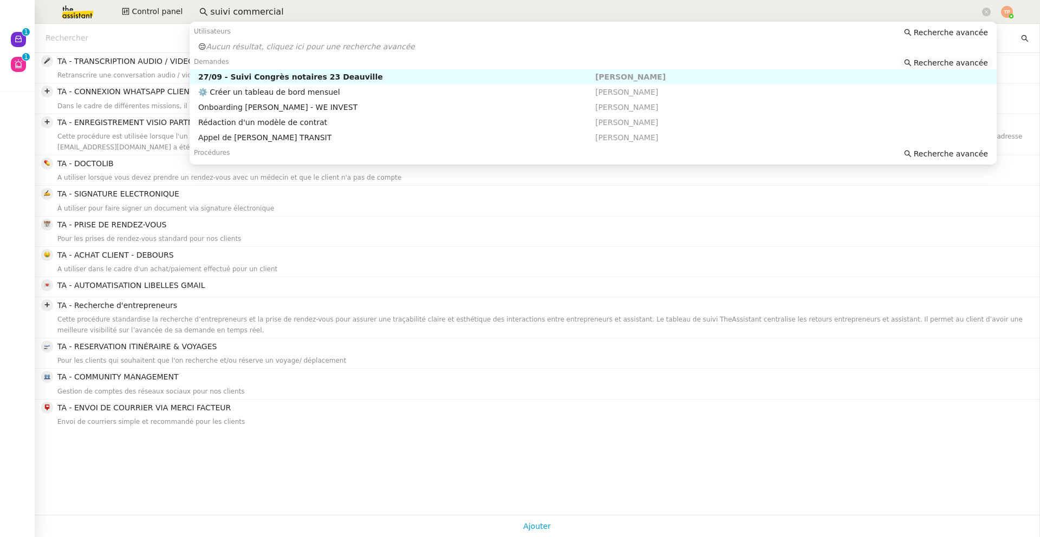
click at [947, 59] on span "Recherche avancée" at bounding box center [951, 62] width 74 height 11
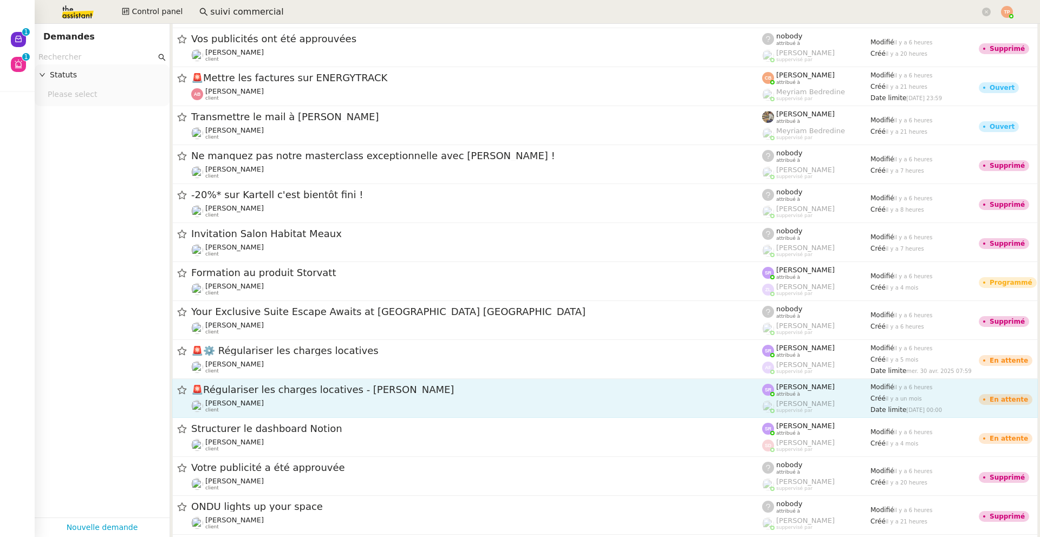
scroll to position [15825, 0]
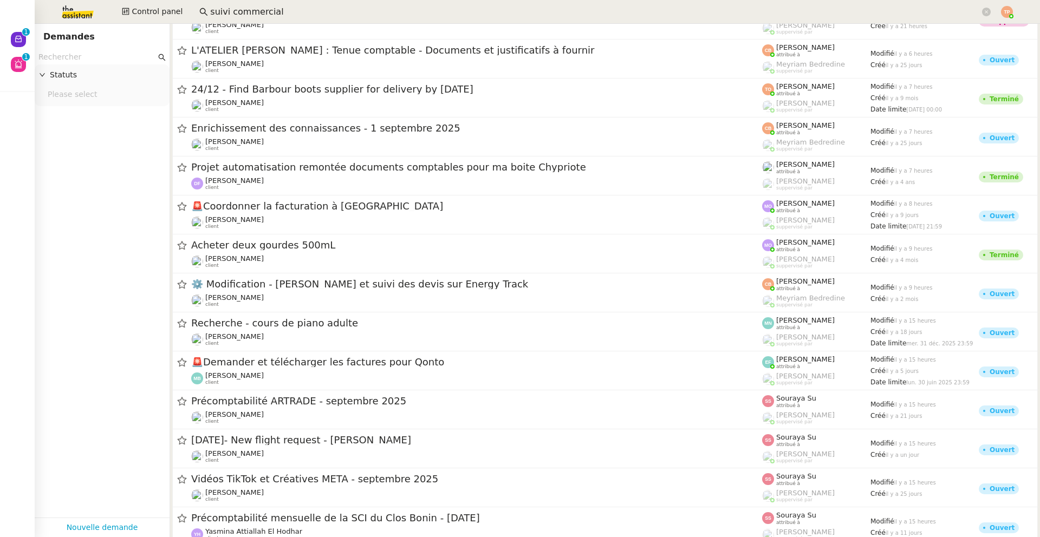
click at [251, 9] on input "suivi commercial" at bounding box center [595, 12] width 770 height 15
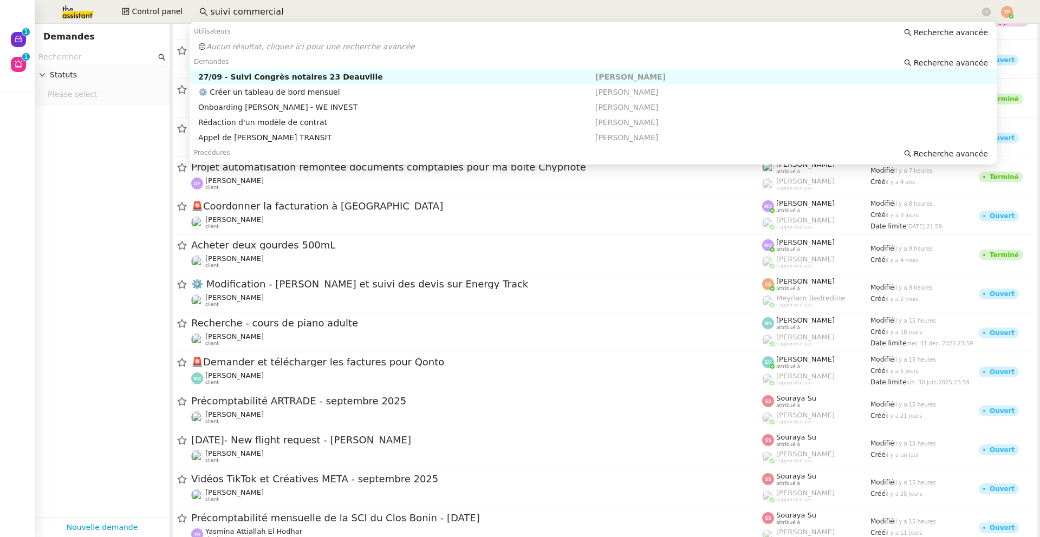
click at [251, 9] on input "suivi commercial" at bounding box center [595, 12] width 770 height 15
click at [287, 78] on div "⚙️Gestion des factures à payer" at bounding box center [396, 77] width 397 height 10
type input "admin process"
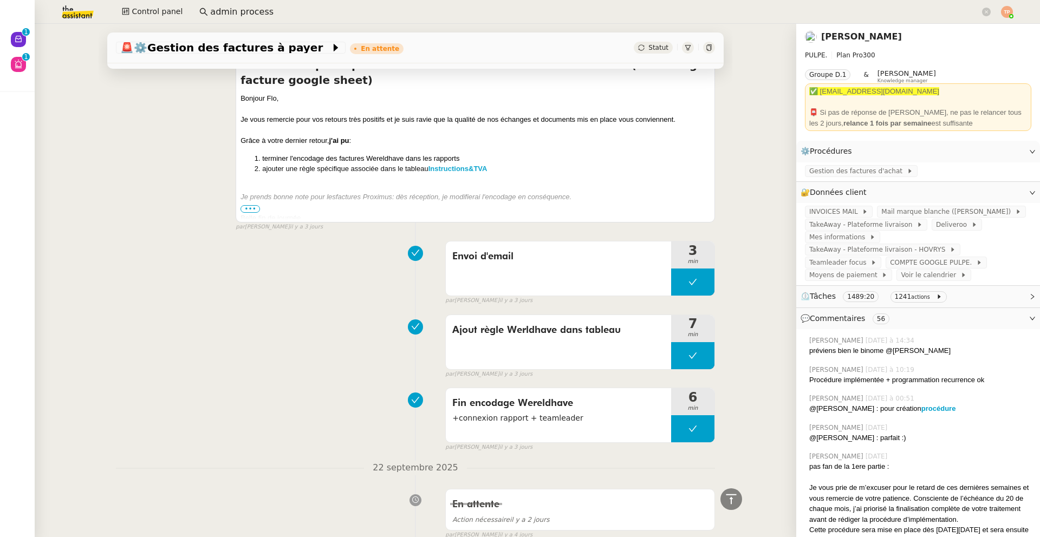
scroll to position [15, 0]
